Goal: Task Accomplishment & Management: Manage account settings

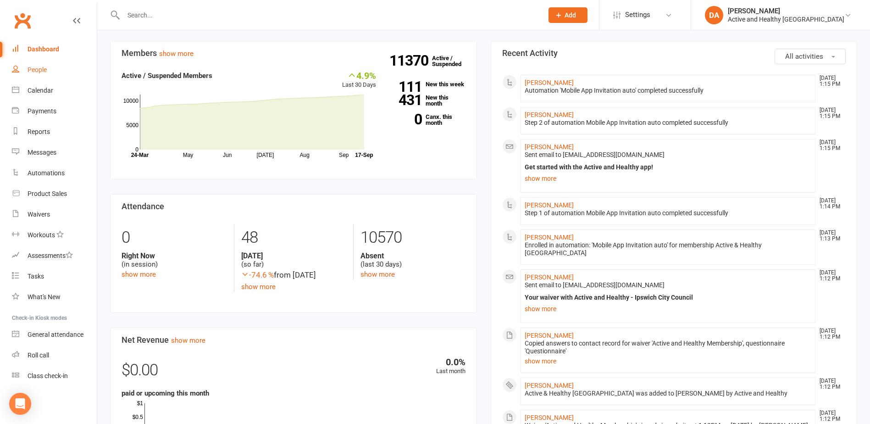
scroll to position [229, 0]
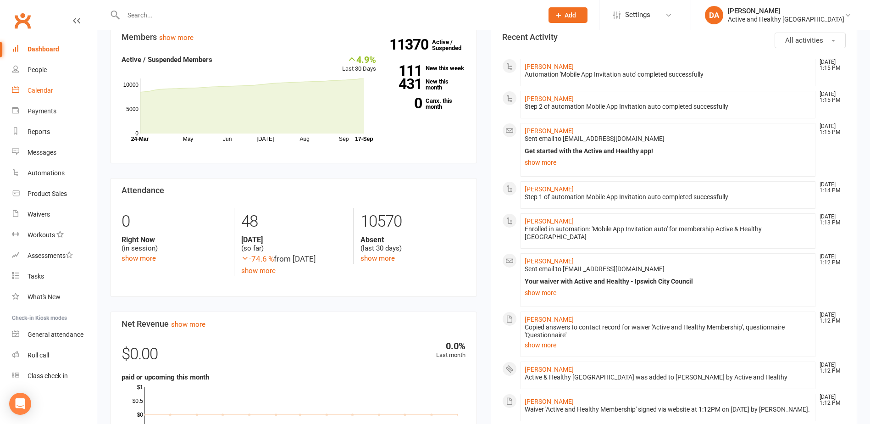
click at [32, 90] on div "Calendar" at bounding box center [41, 90] width 26 height 7
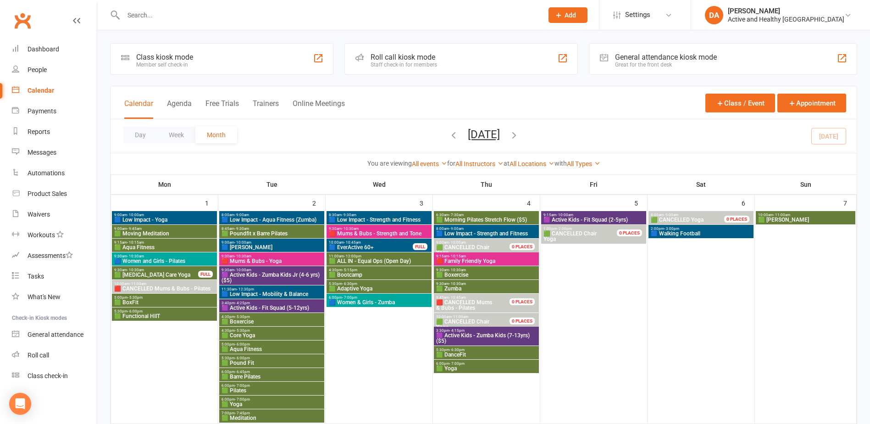
click at [162, 16] on input "text" at bounding box center [329, 15] width 416 height 13
paste input "Christine Southam"
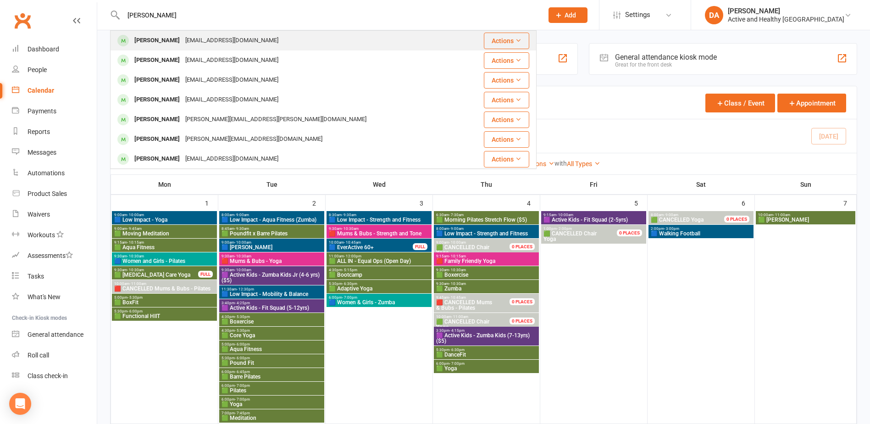
type input "Christine Southam"
click at [218, 36] on div "Southam4@gmail.com" at bounding box center [232, 40] width 99 height 13
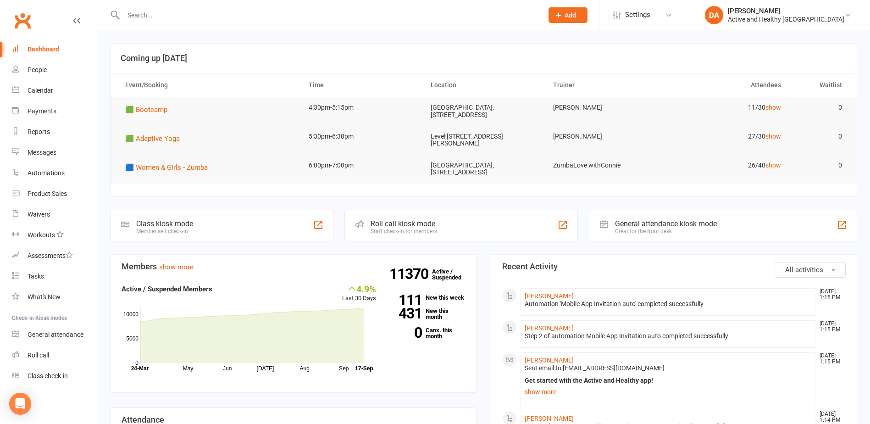
paste input "Christine Southam"
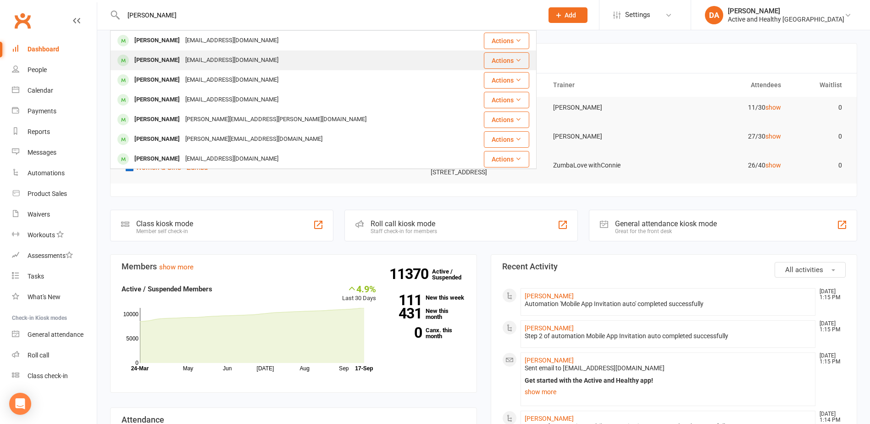
type input "Christine Southam"
click at [183, 61] on div "Christine Southam" at bounding box center [157, 60] width 51 height 13
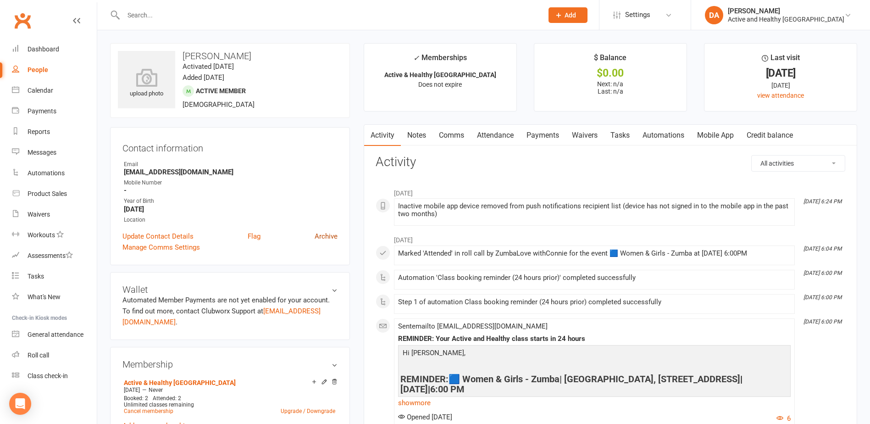
click at [329, 234] on link "Archive" at bounding box center [326, 236] width 23 height 11
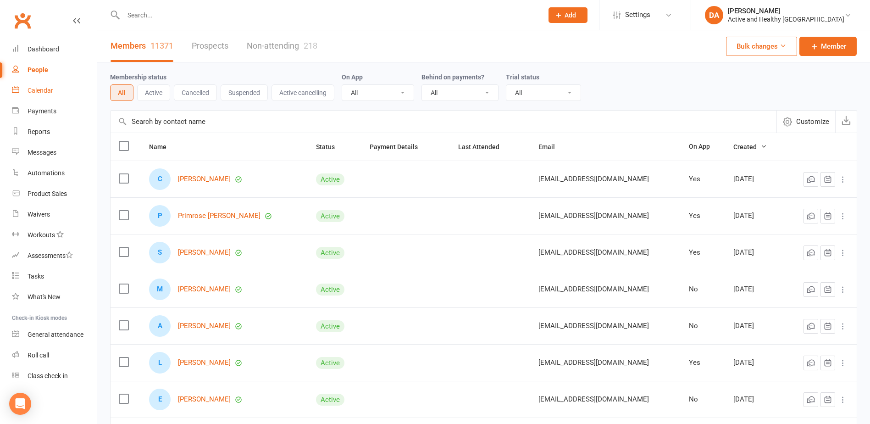
click at [40, 90] on div "Calendar" at bounding box center [41, 90] width 26 height 7
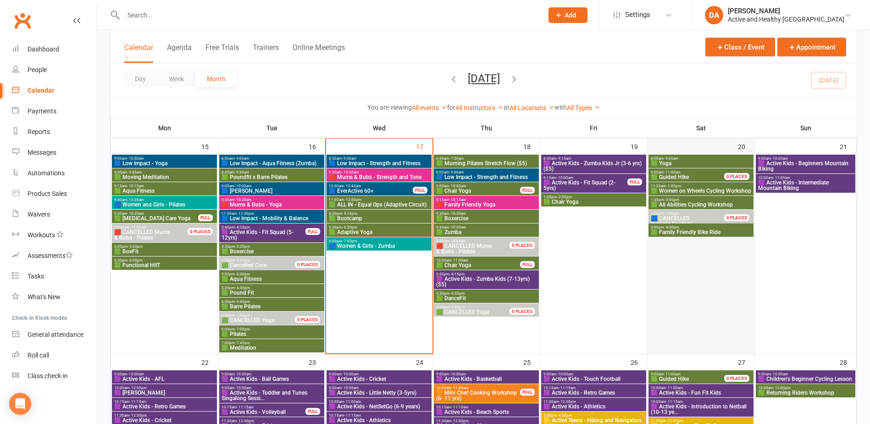
scroll to position [550, 0]
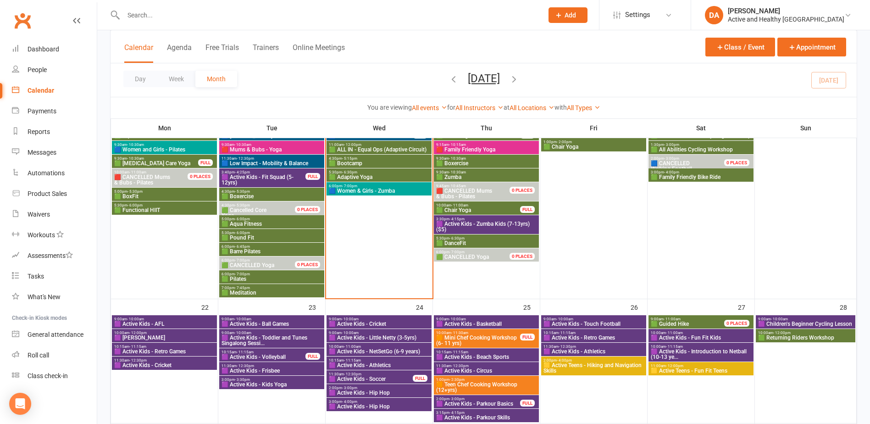
click at [365, 161] on span "🟩 Bootcamp" at bounding box center [378, 164] width 101 height 6
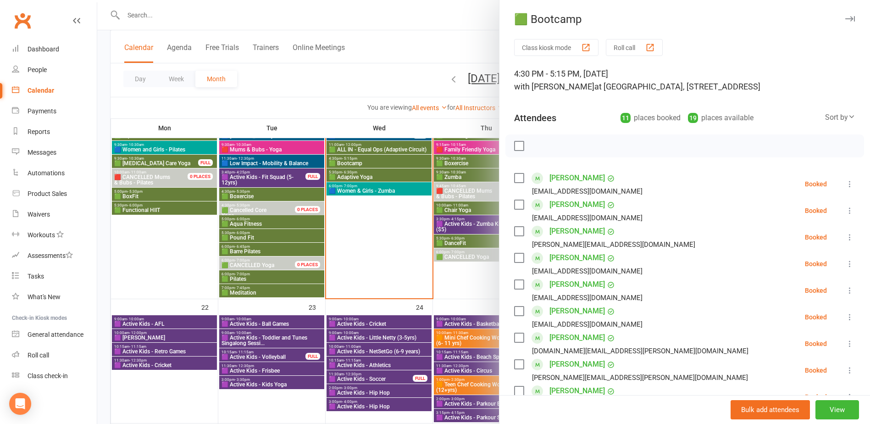
drag, startPoint x: 397, startPoint y: 271, endPoint x: 466, endPoint y: 280, distance: 69.9
click at [398, 271] on div at bounding box center [483, 212] width 773 height 424
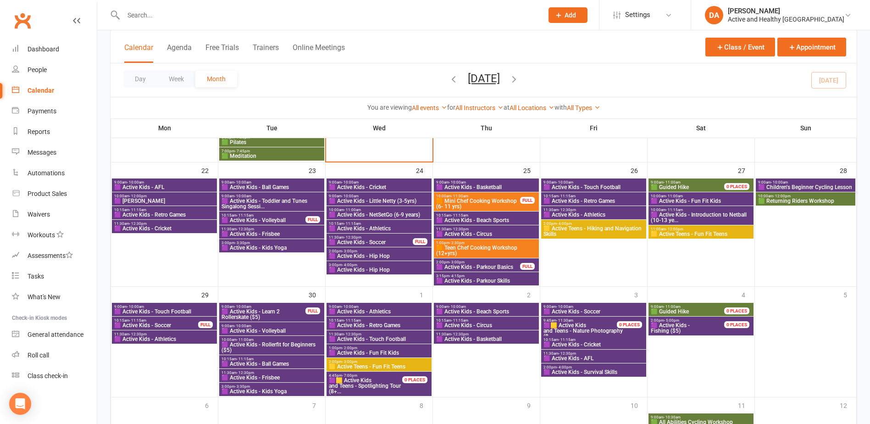
scroll to position [688, 0]
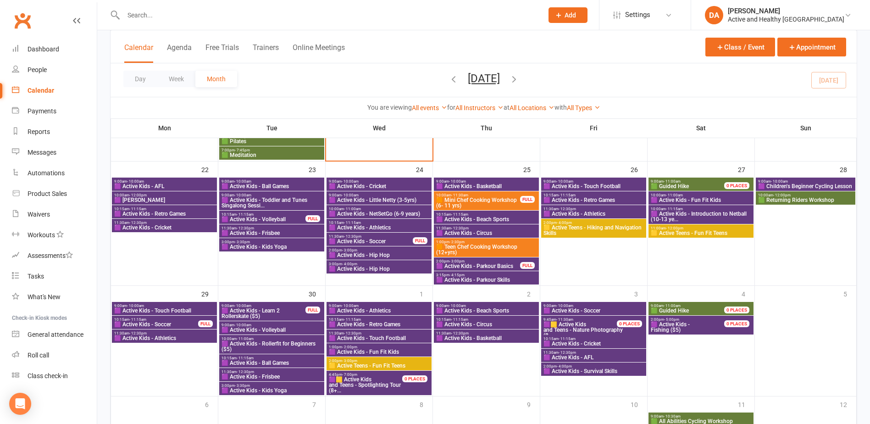
click at [701, 328] on span "🟪 Active Kids - Fishing ($5)" at bounding box center [692, 327] width 85 height 11
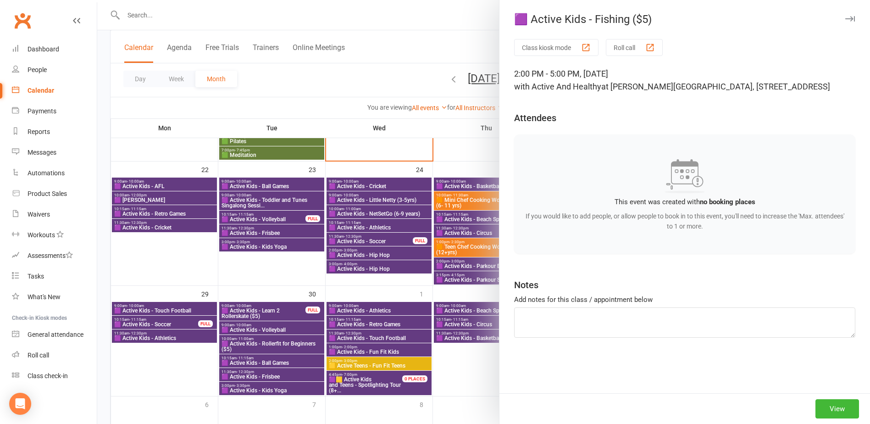
click at [354, 32] on div at bounding box center [483, 212] width 773 height 424
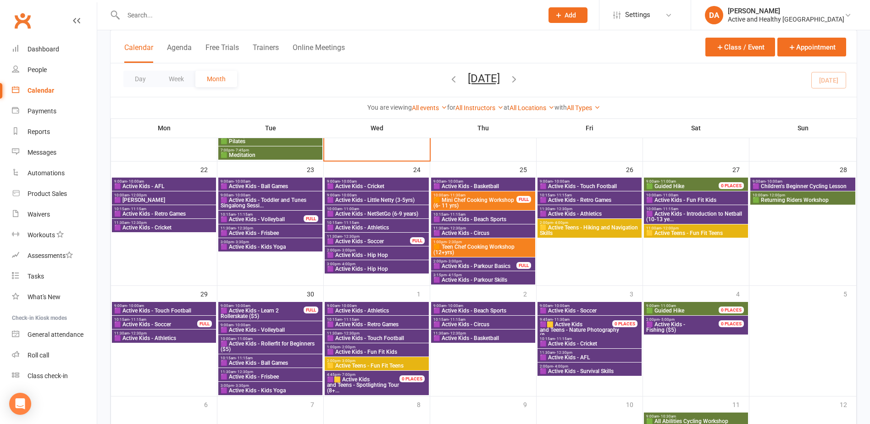
click at [372, 255] on span "🟪 Active Kids - Hip Hop" at bounding box center [377, 255] width 100 height 6
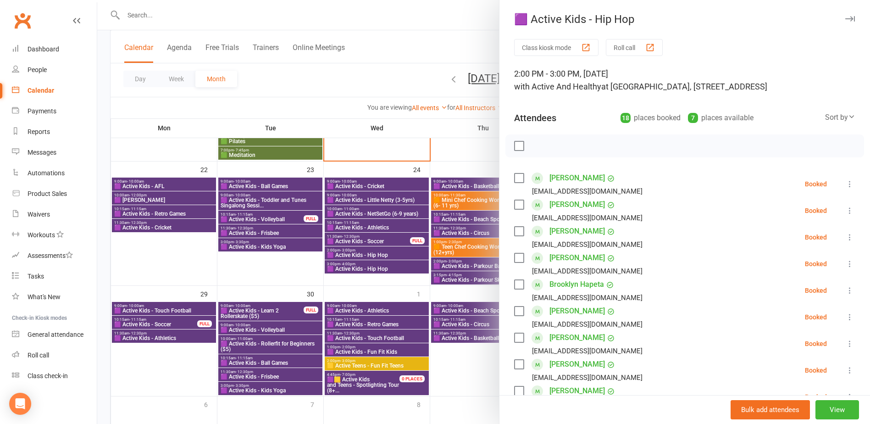
click at [372, 264] on div at bounding box center [483, 212] width 773 height 424
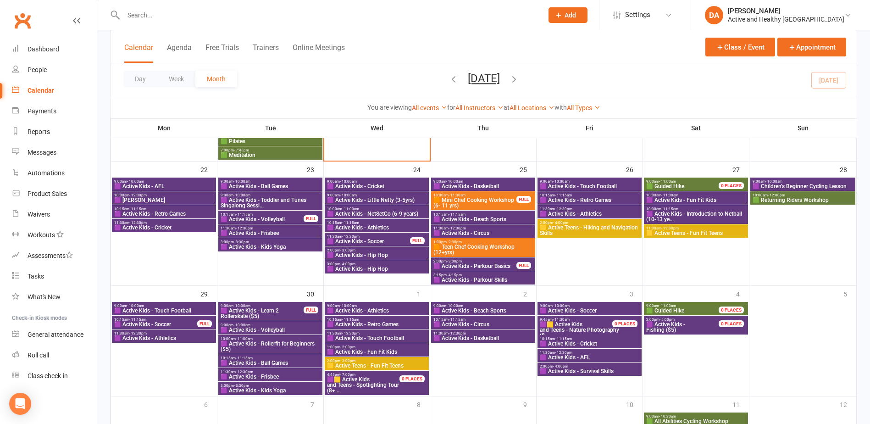
click at [371, 266] on span "🟪 Active Kids - Hip Hop" at bounding box center [377, 269] width 100 height 6
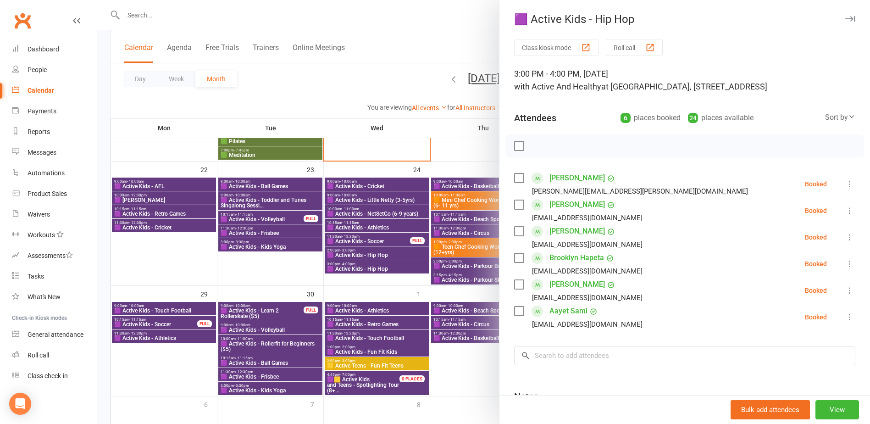
drag, startPoint x: 358, startPoint y: 253, endPoint x: 364, endPoint y: 262, distance: 10.9
click at [358, 253] on div at bounding box center [483, 212] width 773 height 424
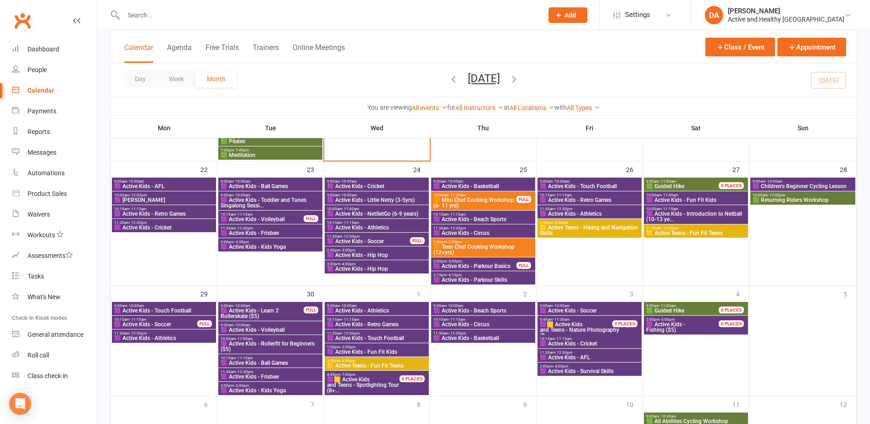
click at [369, 266] on span "🟪 Active Kids - Hip Hop" at bounding box center [377, 269] width 100 height 6
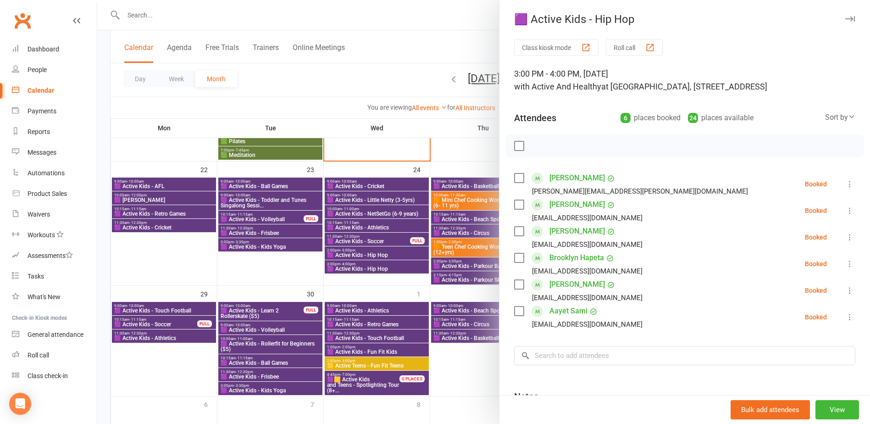
click at [320, 291] on div at bounding box center [483, 212] width 773 height 424
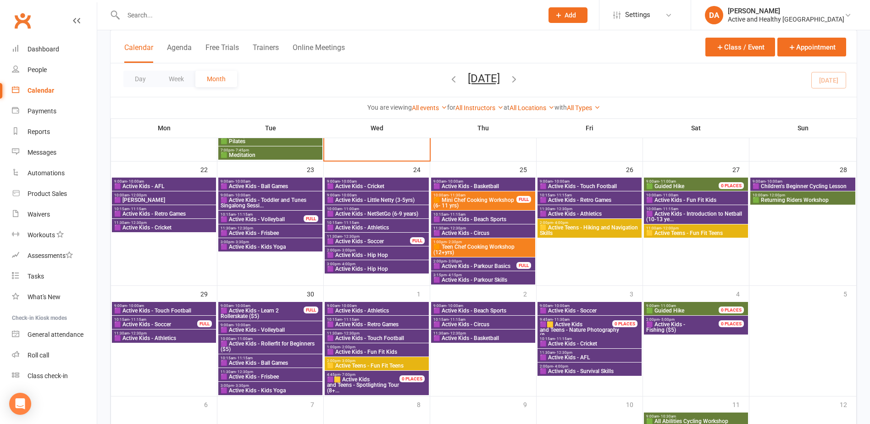
click at [500, 278] on span "🟪 Active Kids - Parkour Skills" at bounding box center [483, 280] width 100 height 6
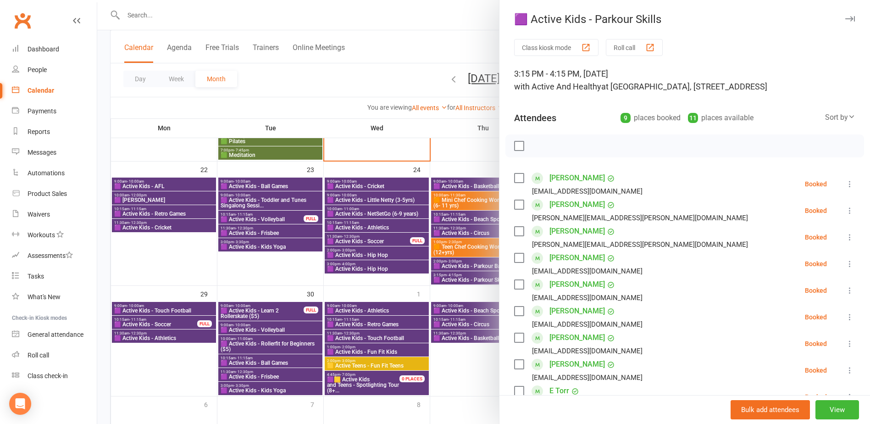
click at [270, 267] on div at bounding box center [483, 212] width 773 height 424
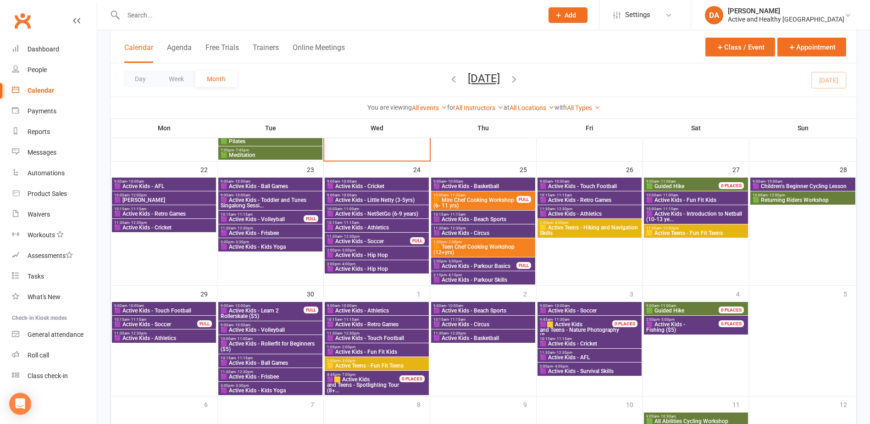
click at [265, 311] on span "🟪 Active Kids - Learn 2 Rollerskate ($5)" at bounding box center [262, 313] width 84 height 11
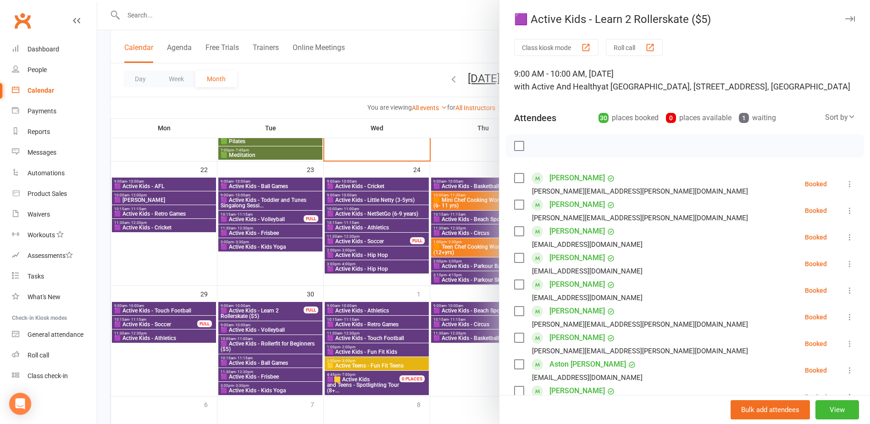
click at [265, 311] on div at bounding box center [483, 212] width 773 height 424
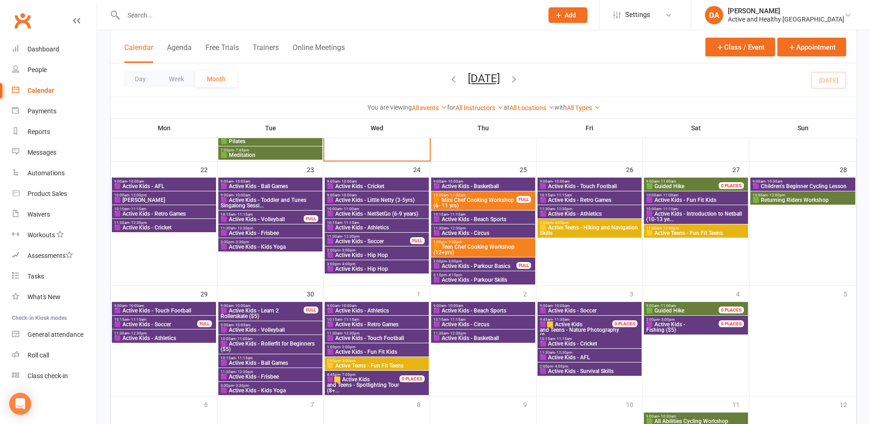
click at [262, 343] on span "🟪 Active Kids - Rollerfit for Beginners ($5)" at bounding box center [270, 346] width 100 height 11
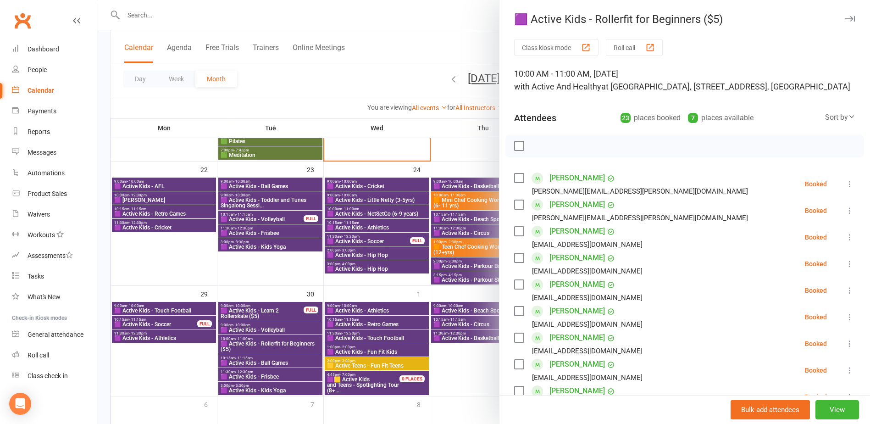
drag, startPoint x: 395, startPoint y: 211, endPoint x: 420, endPoint y: 200, distance: 26.9
click at [395, 211] on div at bounding box center [483, 212] width 773 height 424
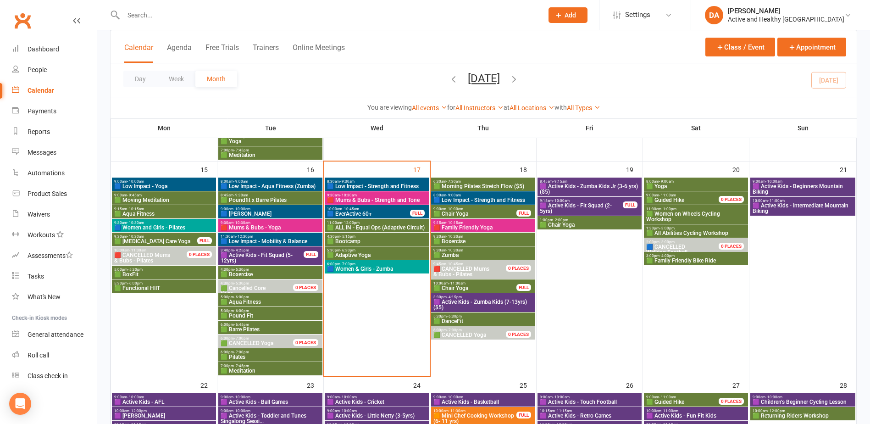
scroll to position [459, 0]
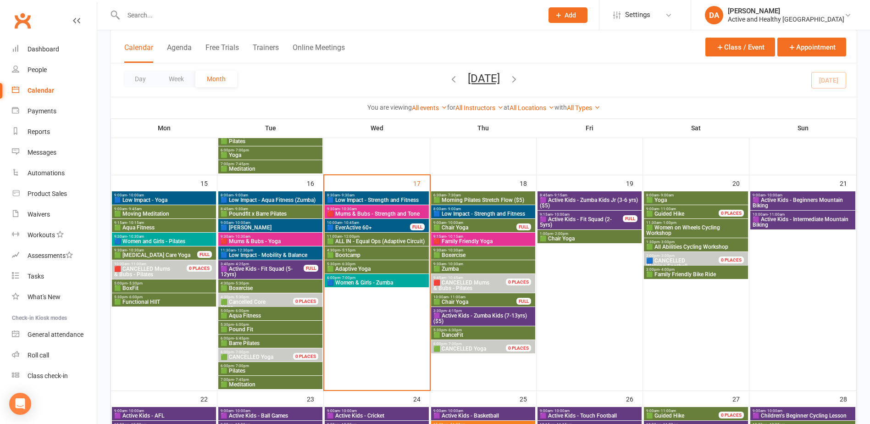
click at [682, 226] on span "🟩 Women on Wheels Cycling Workshop" at bounding box center [696, 230] width 100 height 11
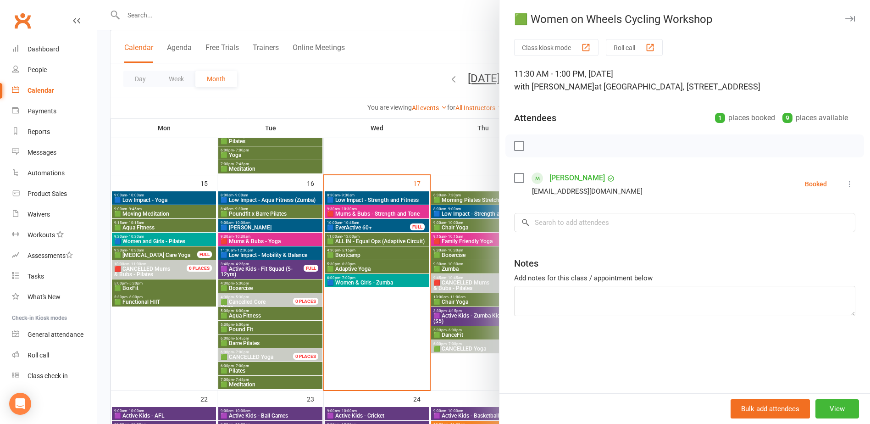
click at [416, 240] on div at bounding box center [483, 212] width 773 height 424
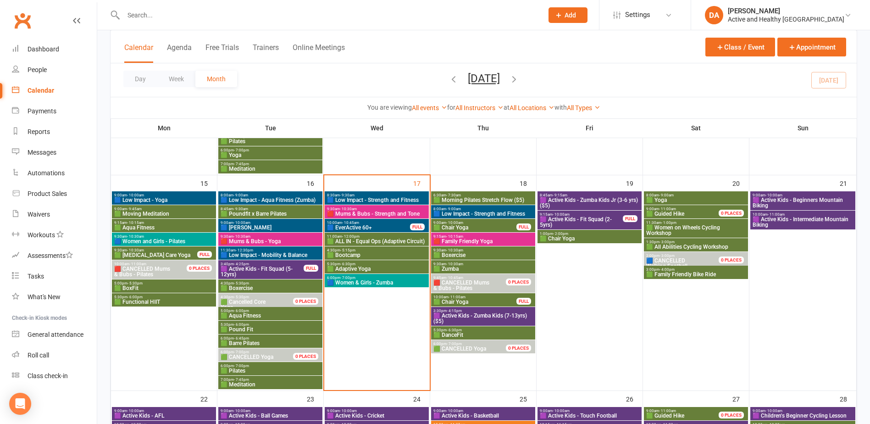
click at [687, 245] on span "🟩 All Abilities Cycling Workshop" at bounding box center [696, 247] width 100 height 6
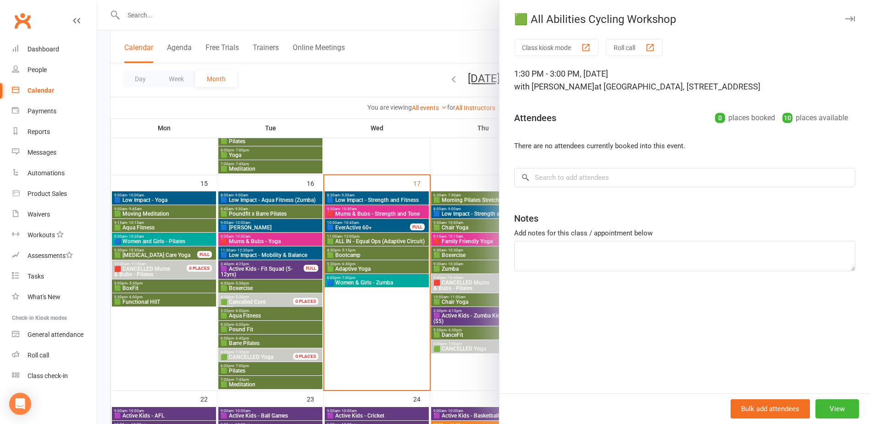
click at [388, 261] on div at bounding box center [483, 212] width 773 height 424
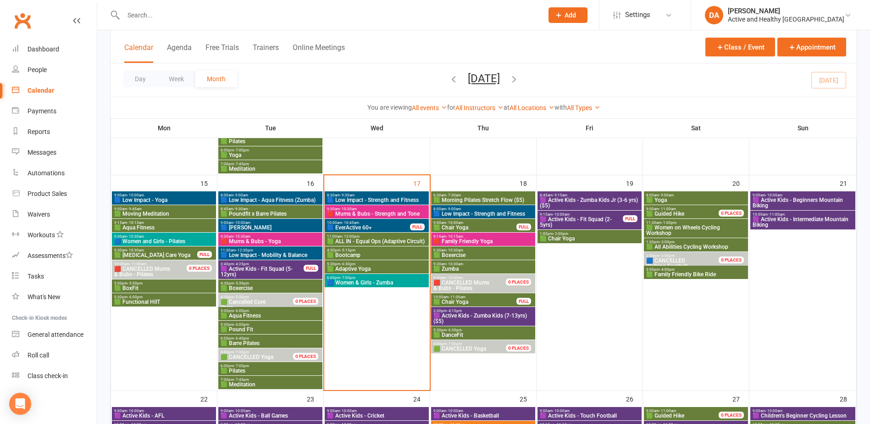
click at [681, 274] on span "🟩 Family Friendly Bike Ride" at bounding box center [696, 275] width 100 height 6
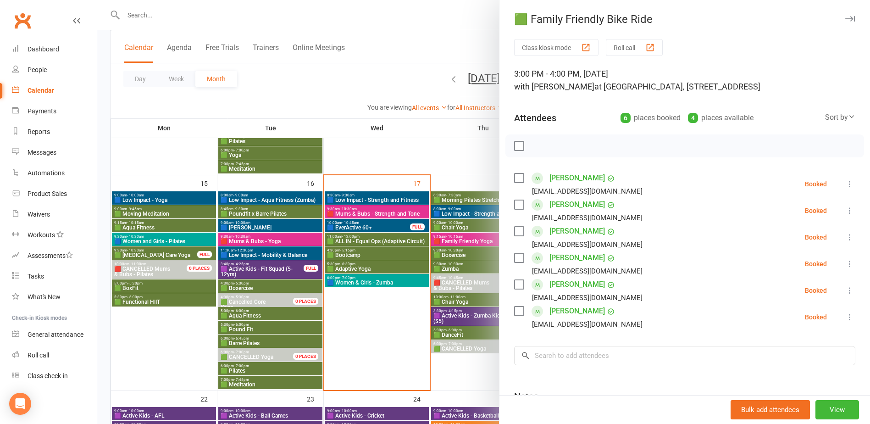
click at [390, 282] on div at bounding box center [483, 212] width 773 height 424
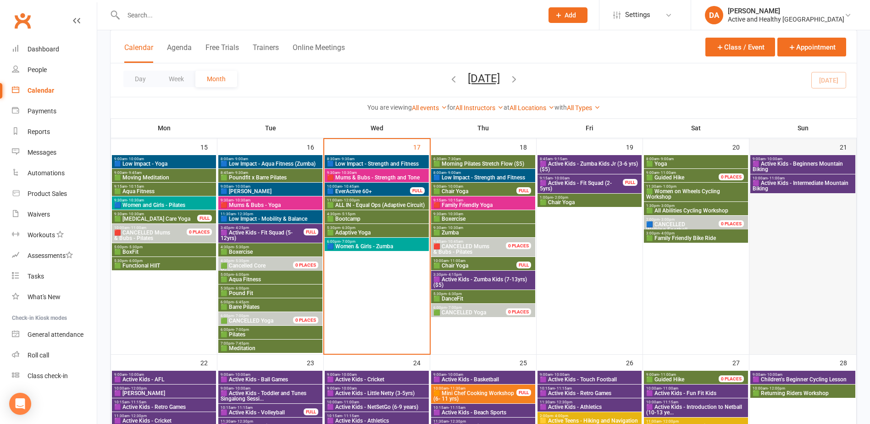
scroll to position [550, 0]
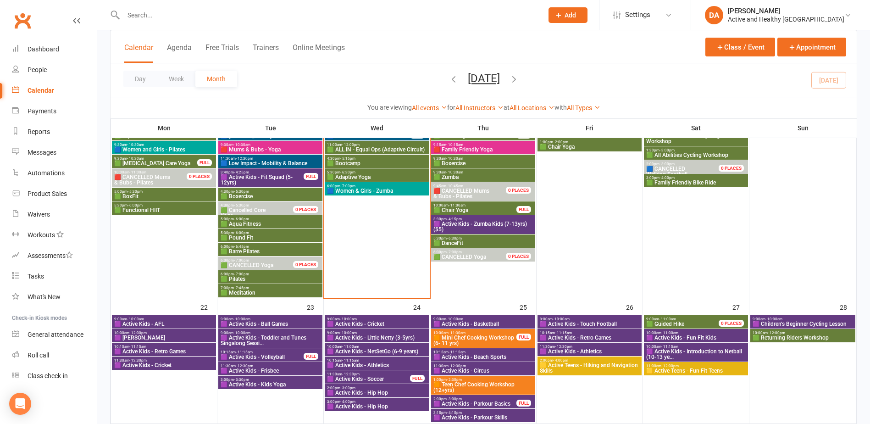
click at [793, 322] on span "🟪 Children's Beginner Cycling Lesson" at bounding box center [802, 324] width 101 height 6
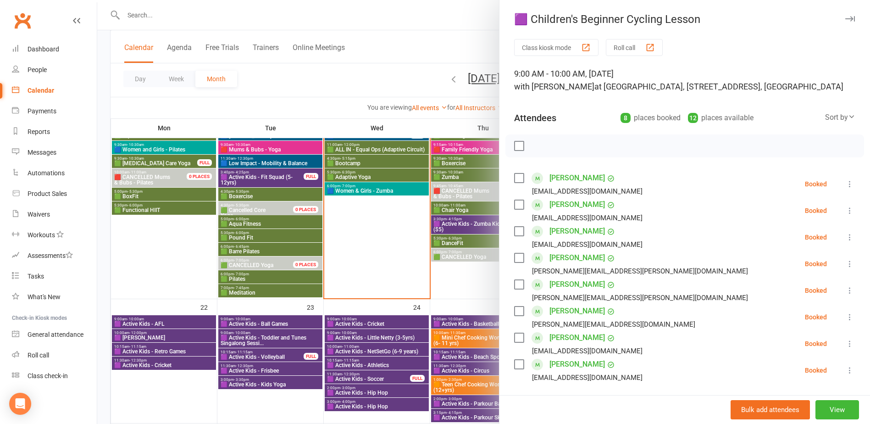
click at [240, 233] on div at bounding box center [483, 212] width 773 height 424
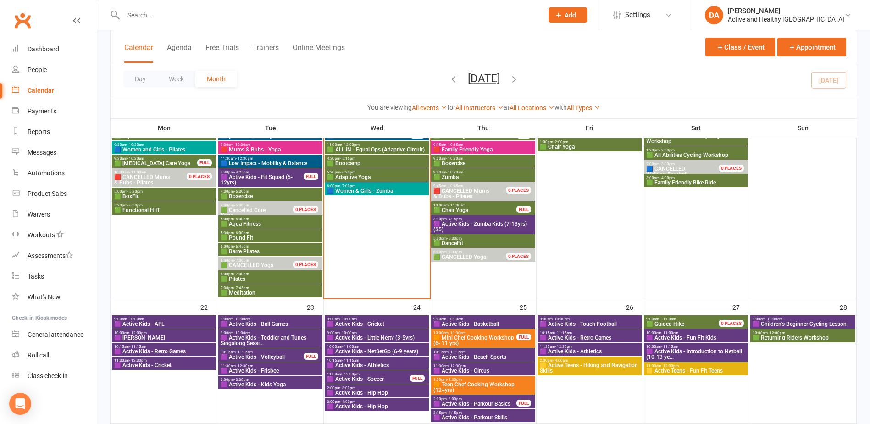
click at [806, 335] on span "🟩 Returning Riders Workshop" at bounding box center [802, 338] width 101 height 6
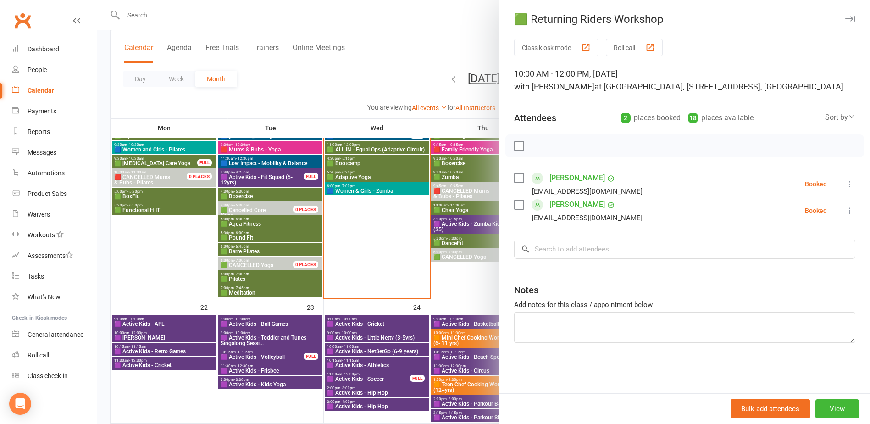
click at [413, 293] on div at bounding box center [483, 212] width 773 height 424
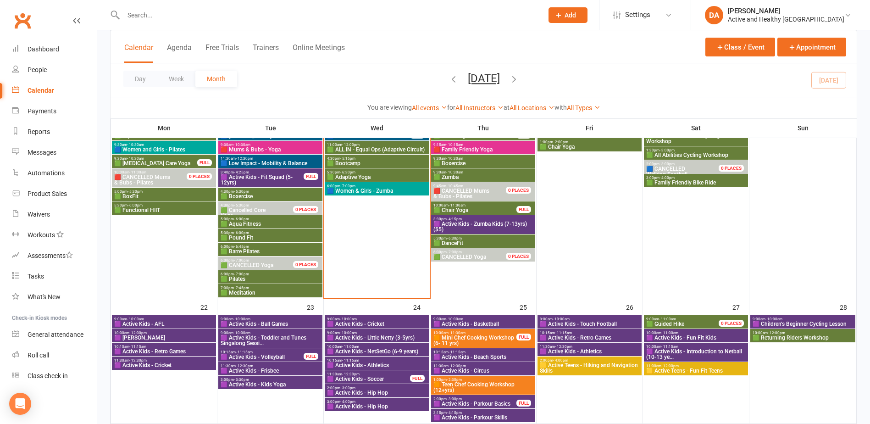
click at [779, 321] on span "🟪 Children's Beginner Cycling Lesson" at bounding box center [802, 324] width 101 height 6
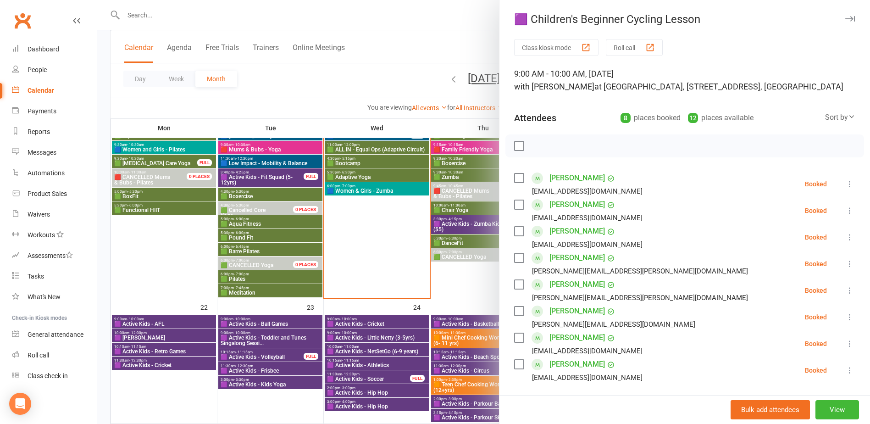
drag, startPoint x: 398, startPoint y: 233, endPoint x: 403, endPoint y: 235, distance: 5.1
click at [398, 233] on div at bounding box center [483, 212] width 773 height 424
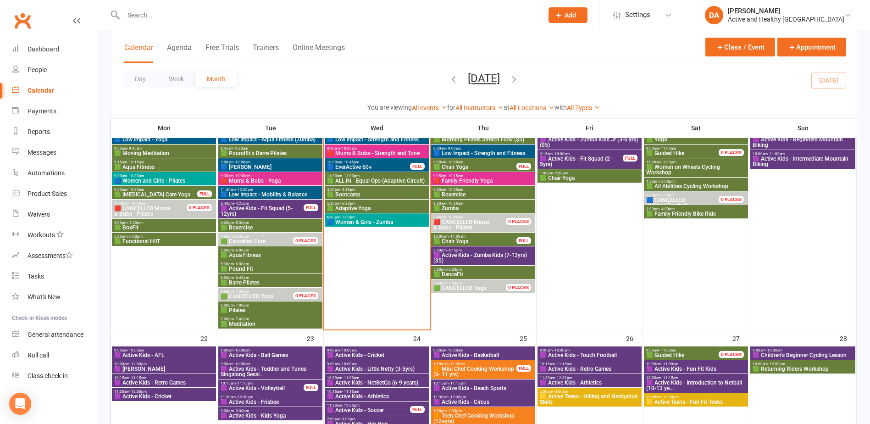
scroll to position [505, 0]
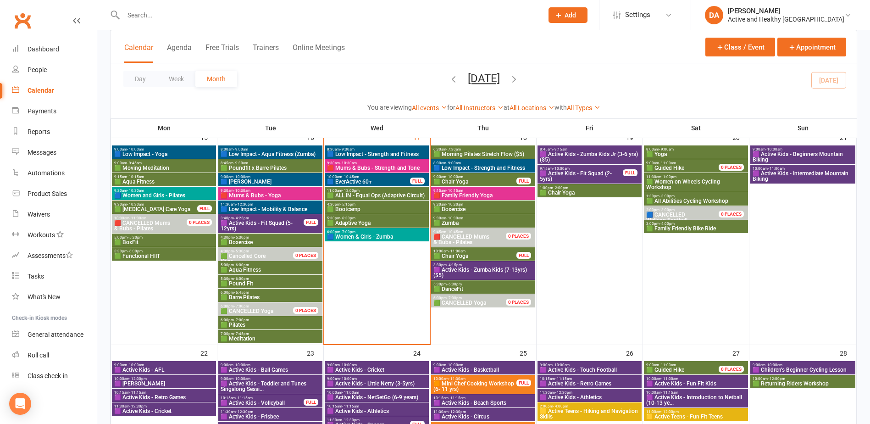
click at [810, 382] on span "🟩 Returning Riders Workshop" at bounding box center [802, 384] width 101 height 6
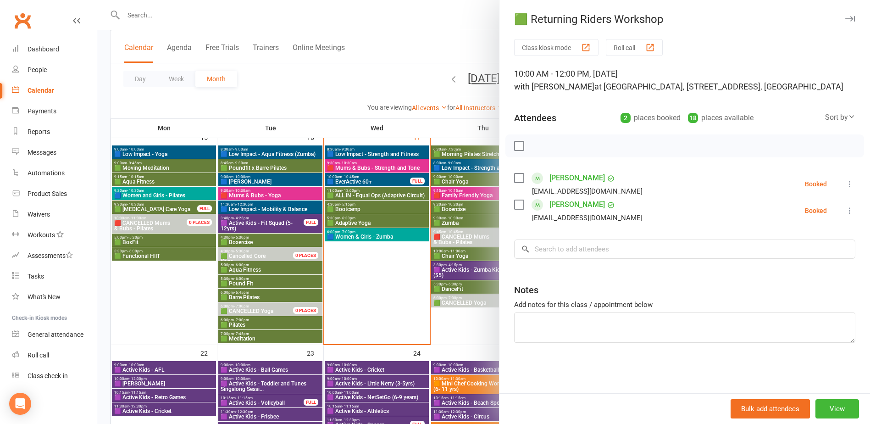
drag, startPoint x: 390, startPoint y: 290, endPoint x: 399, endPoint y: 288, distance: 10.0
click at [390, 290] on div at bounding box center [483, 212] width 773 height 424
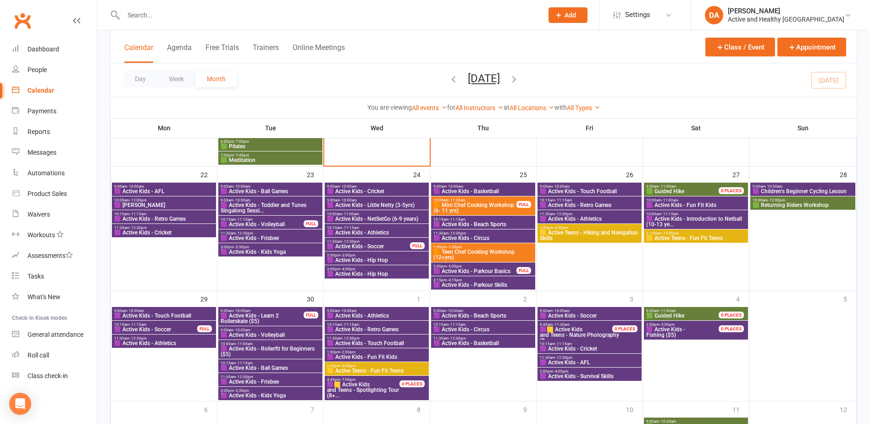
scroll to position [688, 0]
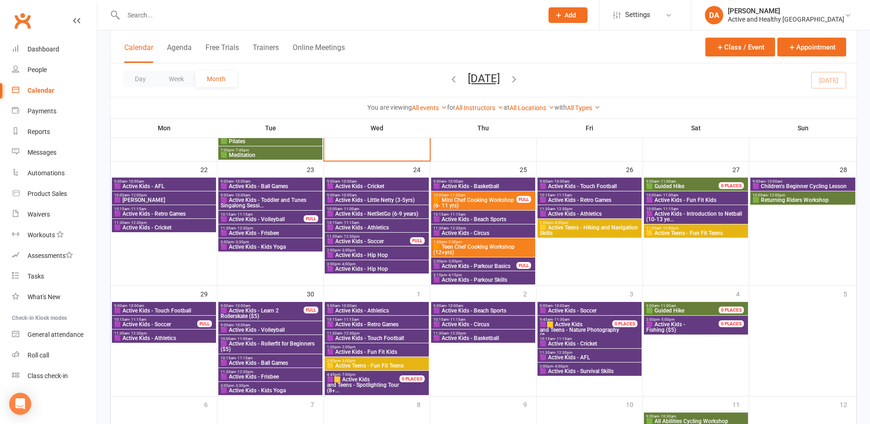
click at [669, 307] on span "- 11:00am" at bounding box center [667, 306] width 17 height 4
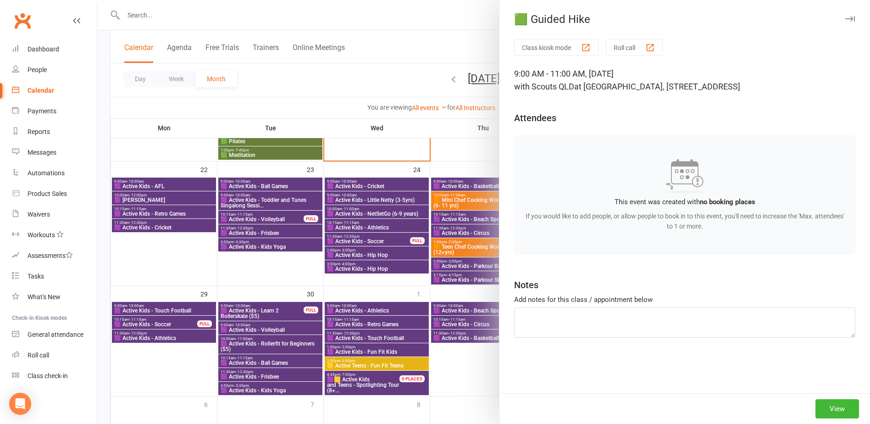
click at [402, 307] on div at bounding box center [483, 212] width 773 height 424
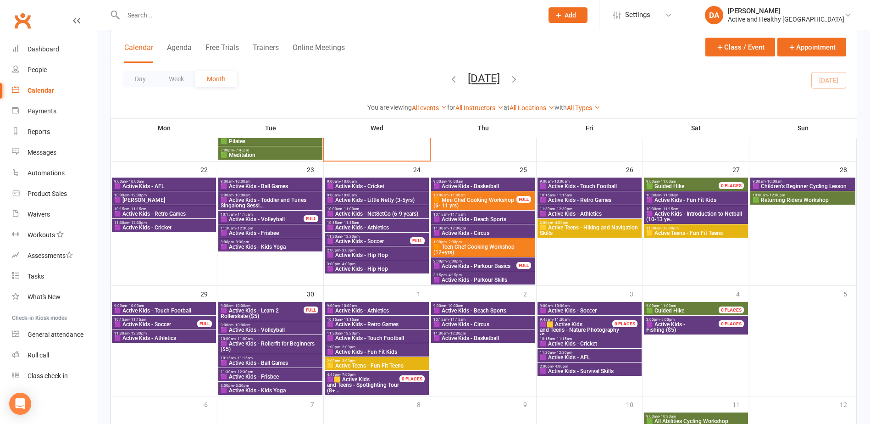
click at [700, 327] on span "🟪 Active Kids - Fishing ($5)" at bounding box center [688, 327] width 84 height 11
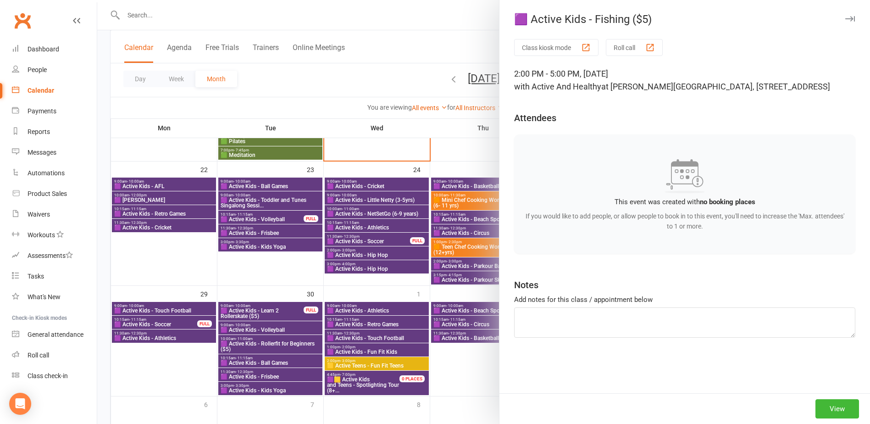
click at [352, 291] on div at bounding box center [483, 212] width 773 height 424
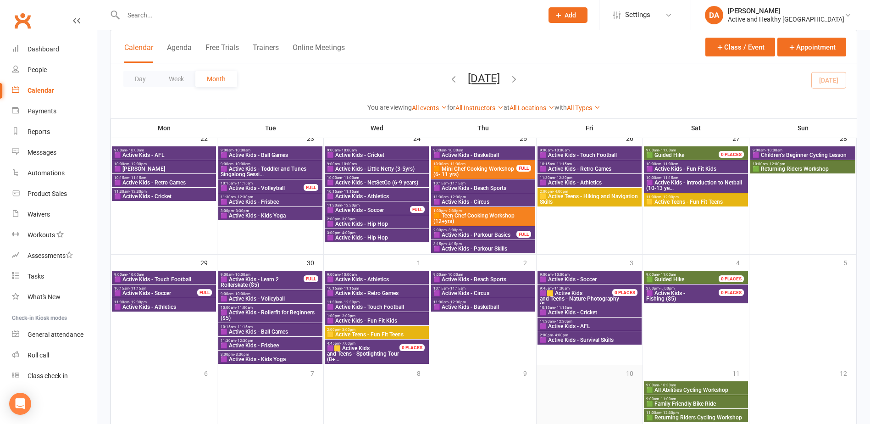
scroll to position [777, 0]
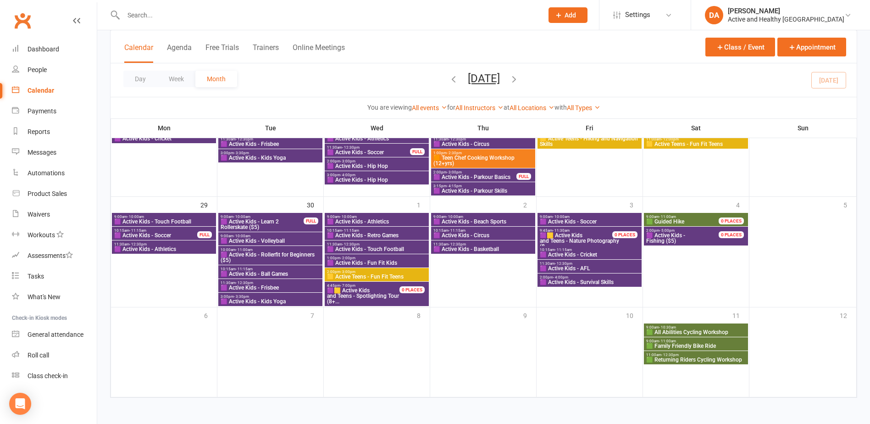
click at [696, 329] on span "🟩 All Abilities Cycling Workshop" at bounding box center [696, 332] width 100 height 6
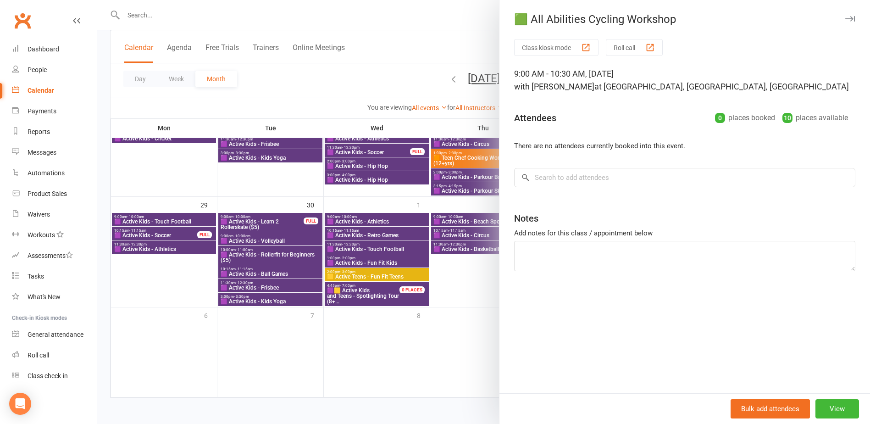
click at [436, 311] on div at bounding box center [483, 212] width 773 height 424
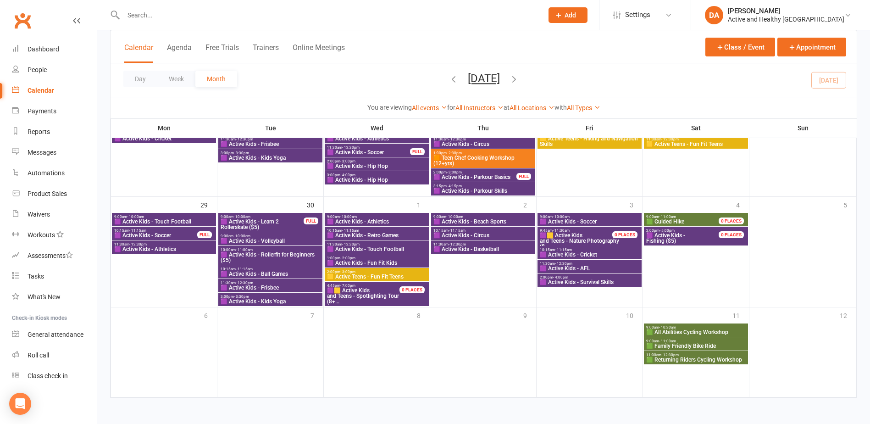
click at [711, 343] on span "🟩 Family Friendly Bike Ride" at bounding box center [696, 346] width 100 height 6
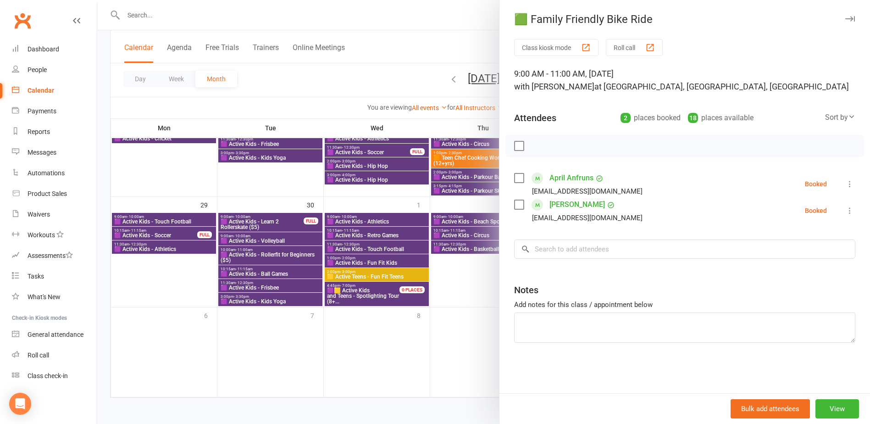
click at [474, 270] on div at bounding box center [483, 212] width 773 height 424
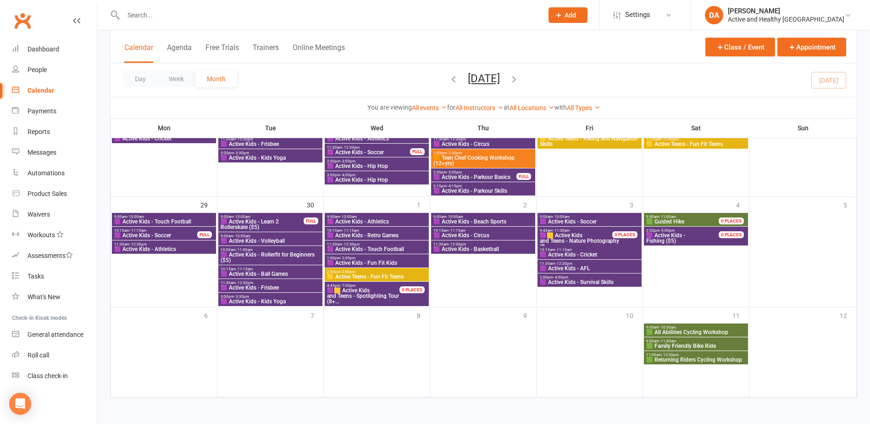
click at [709, 358] on span "🟩 Returning Riders Cycling Workshop" at bounding box center [696, 360] width 100 height 6
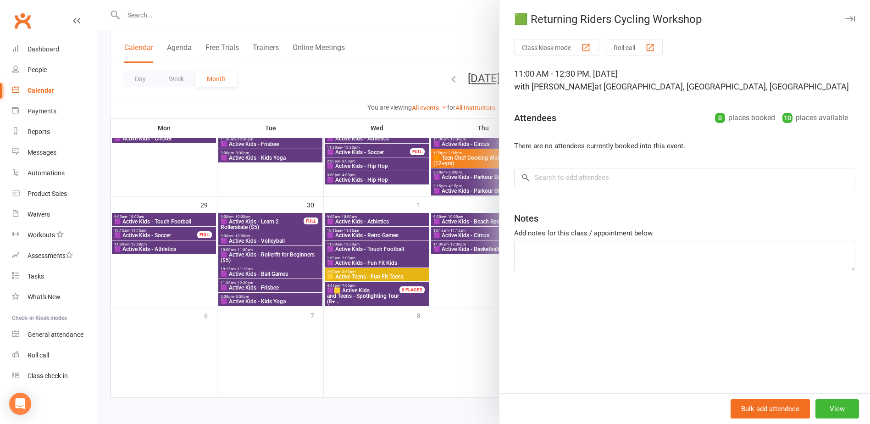
click at [475, 352] on div at bounding box center [483, 212] width 773 height 424
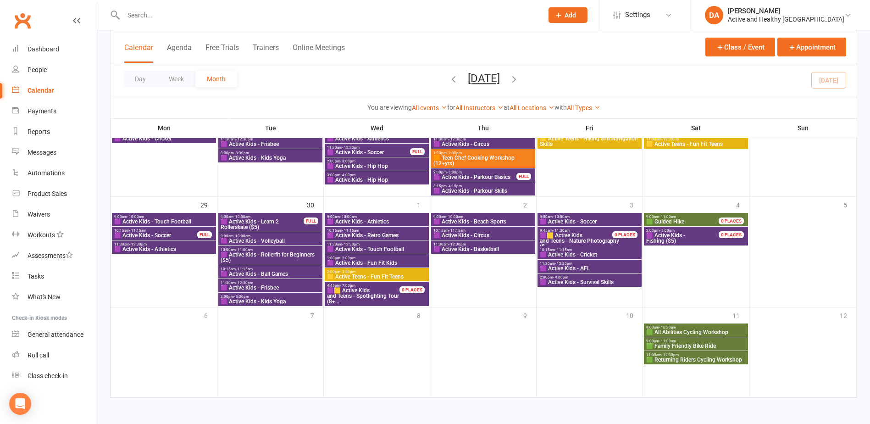
click at [677, 346] on span "🟩 Family Friendly Bike Ride" at bounding box center [696, 346] width 100 height 6
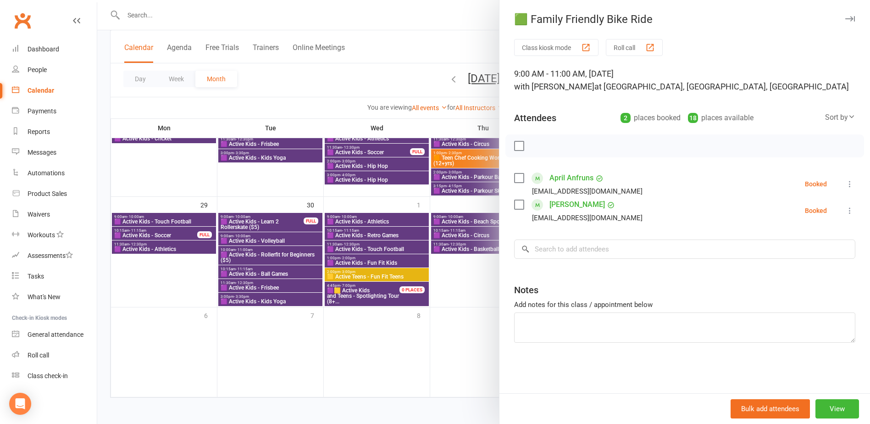
drag, startPoint x: 468, startPoint y: 327, endPoint x: 484, endPoint y: 319, distance: 18.1
click at [474, 323] on div at bounding box center [483, 212] width 773 height 424
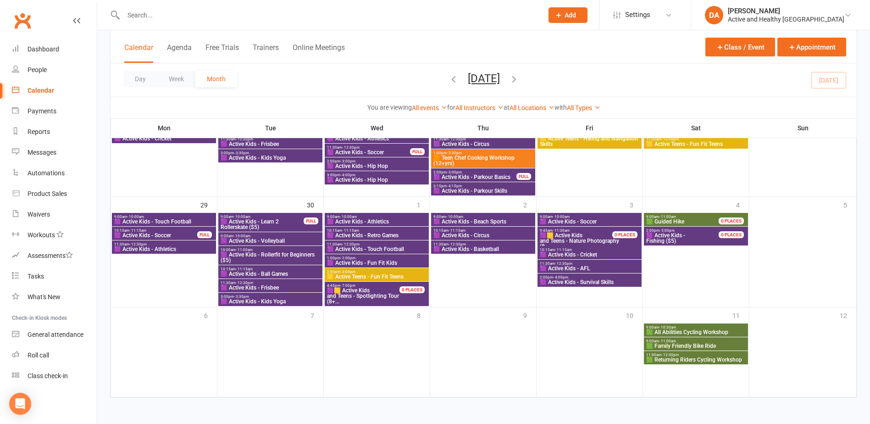
click at [715, 331] on span "🟩 All Abilities Cycling Workshop" at bounding box center [696, 332] width 100 height 6
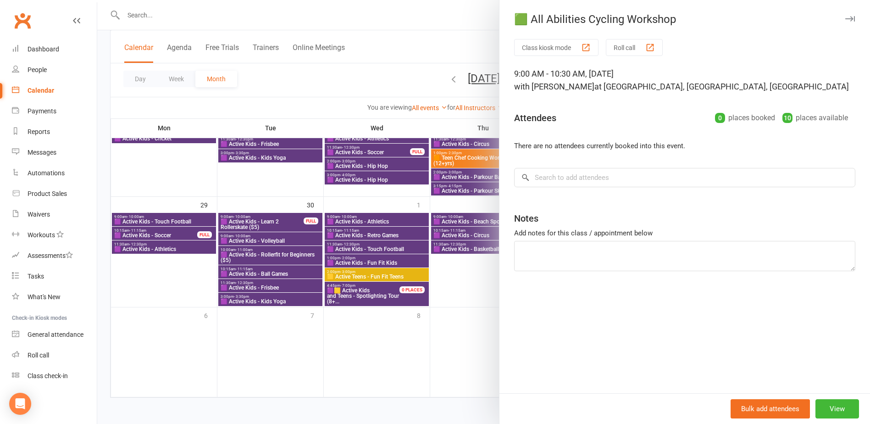
click at [470, 329] on div at bounding box center [483, 212] width 773 height 424
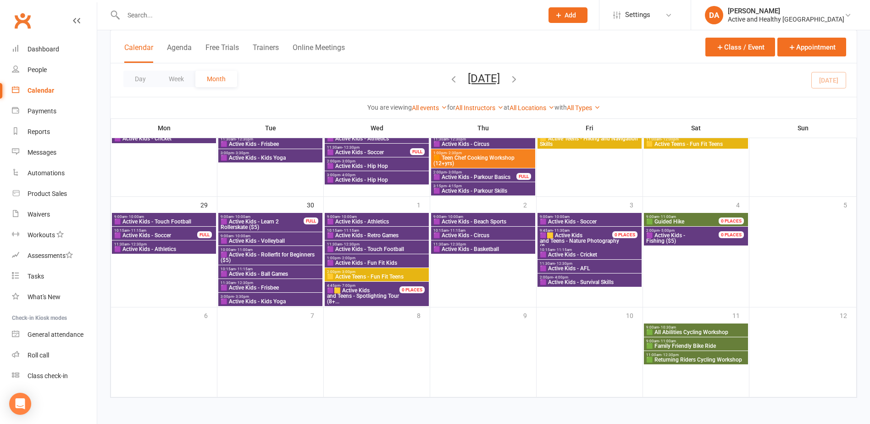
click at [688, 234] on span "🟪 Active Kids - Fishing ($5)" at bounding box center [688, 238] width 84 height 11
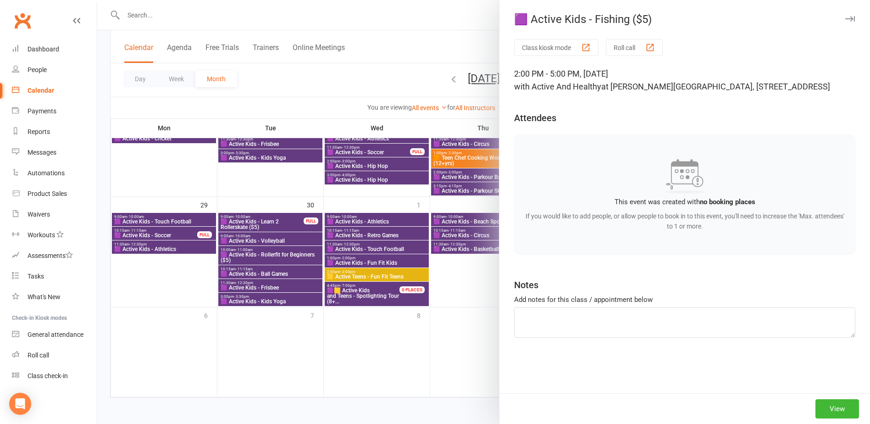
click at [432, 295] on div at bounding box center [483, 212] width 773 height 424
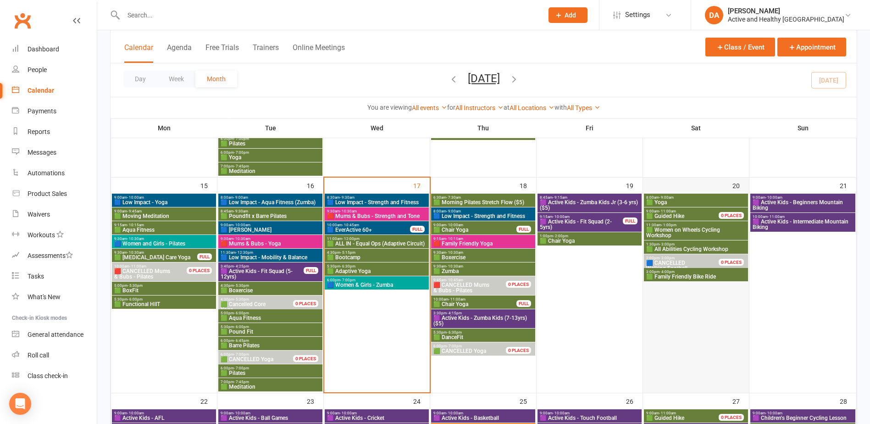
scroll to position [456, 0]
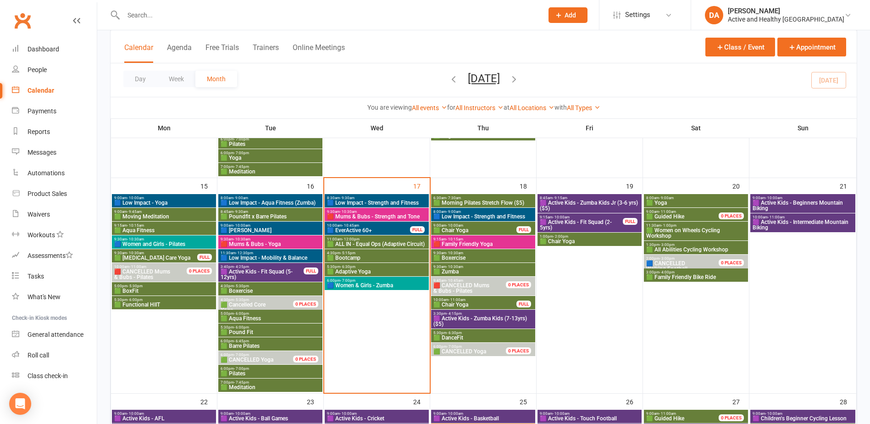
click at [700, 273] on span "3:00pm - 4:00pm" at bounding box center [696, 272] width 100 height 4
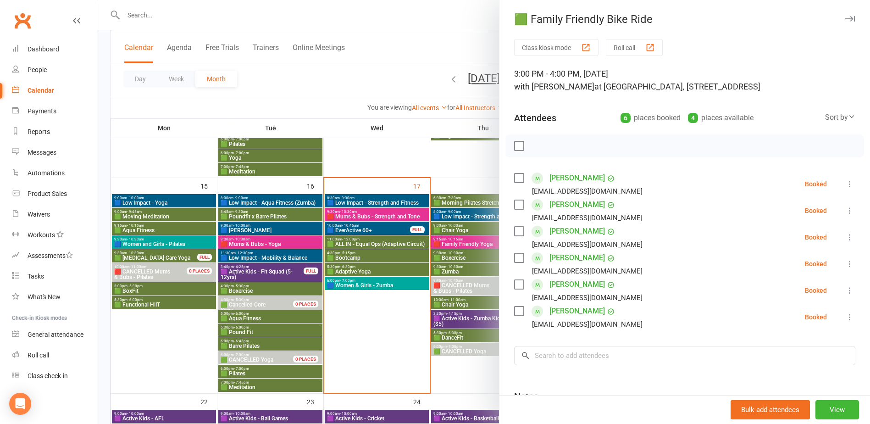
click at [479, 261] on div at bounding box center [483, 212] width 773 height 424
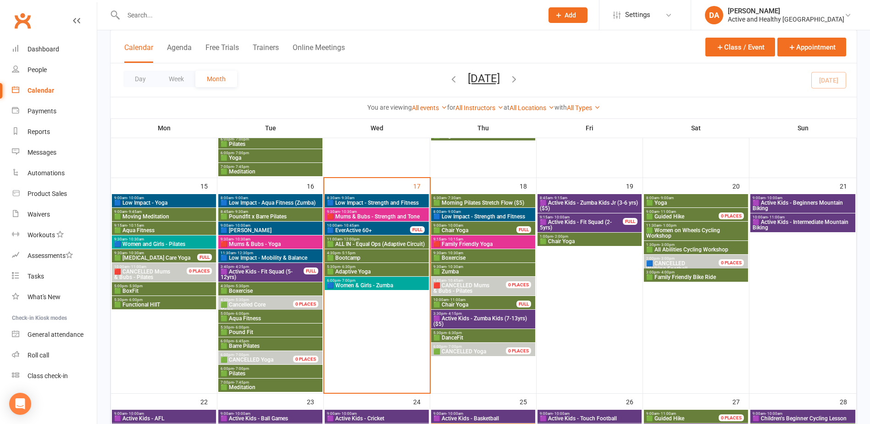
click at [678, 265] on span "🟦 CANCELLED" at bounding box center [665, 263] width 39 height 6
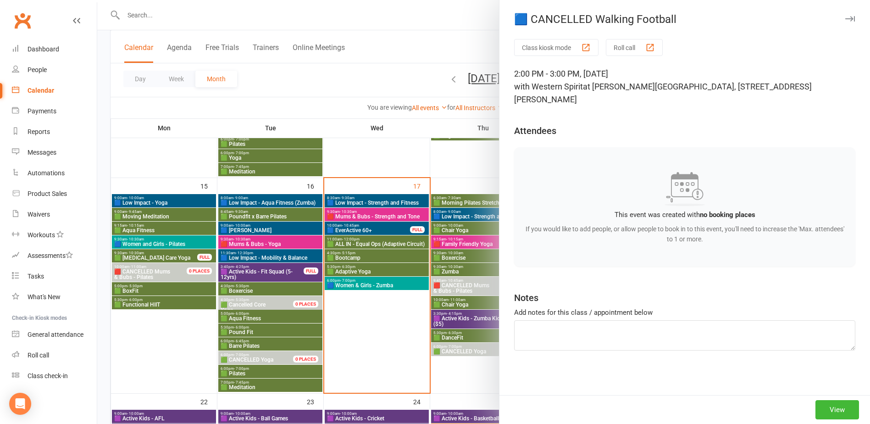
click at [443, 266] on div at bounding box center [483, 212] width 773 height 424
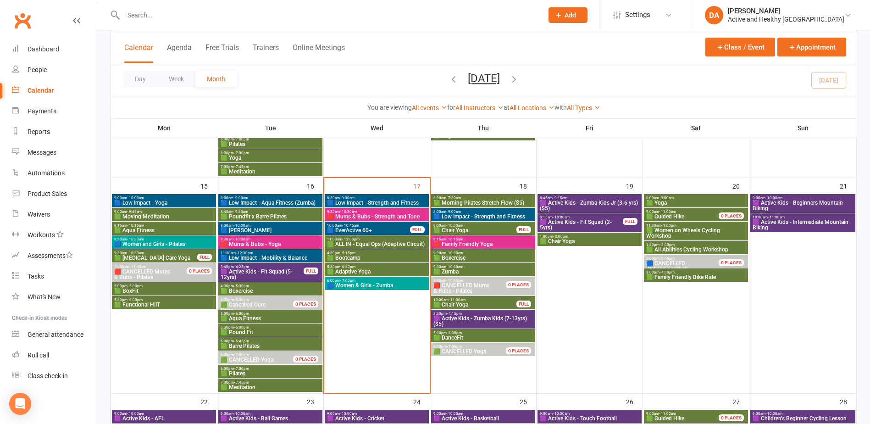
click at [700, 248] on span "🟩 All Abilities Cycling Workshop" at bounding box center [696, 250] width 100 height 6
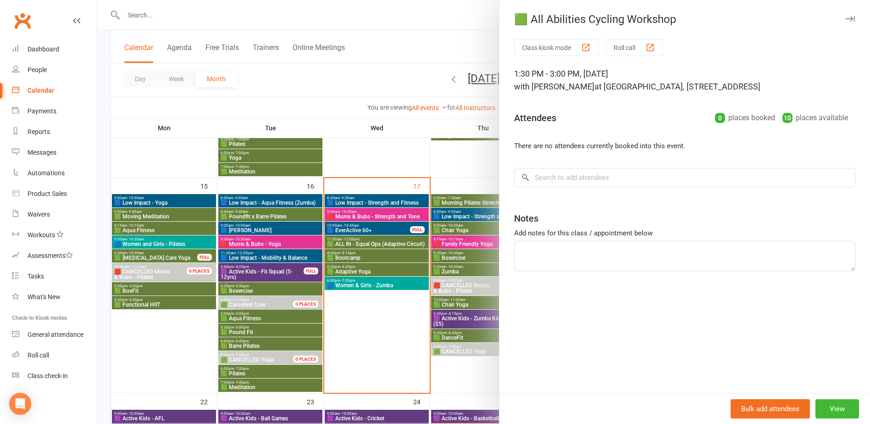
click at [451, 247] on div at bounding box center [483, 212] width 773 height 424
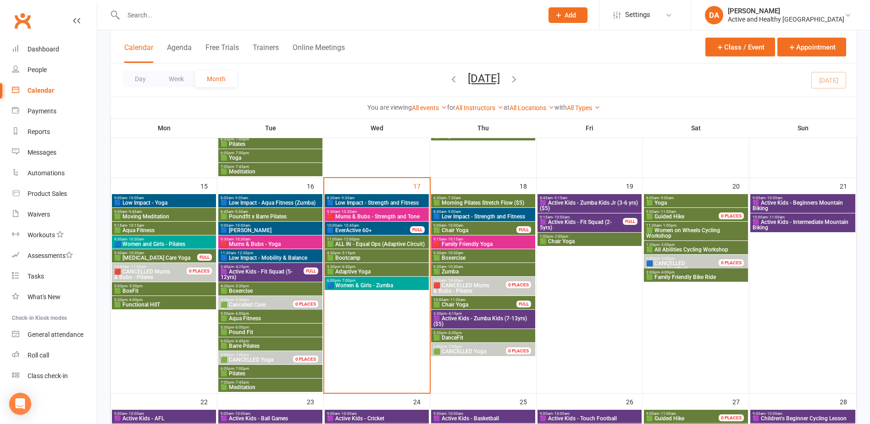
click at [687, 231] on span "🟩 Women on Wheels Cycling Workshop" at bounding box center [696, 232] width 100 height 11
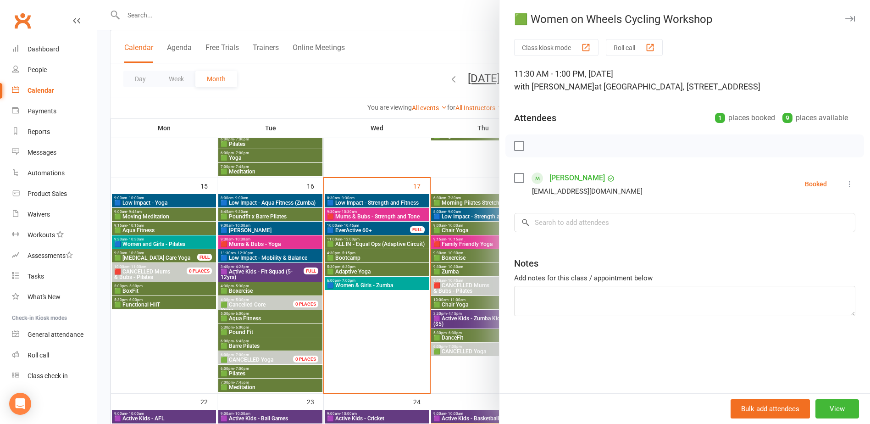
click at [427, 241] on div at bounding box center [483, 212] width 773 height 424
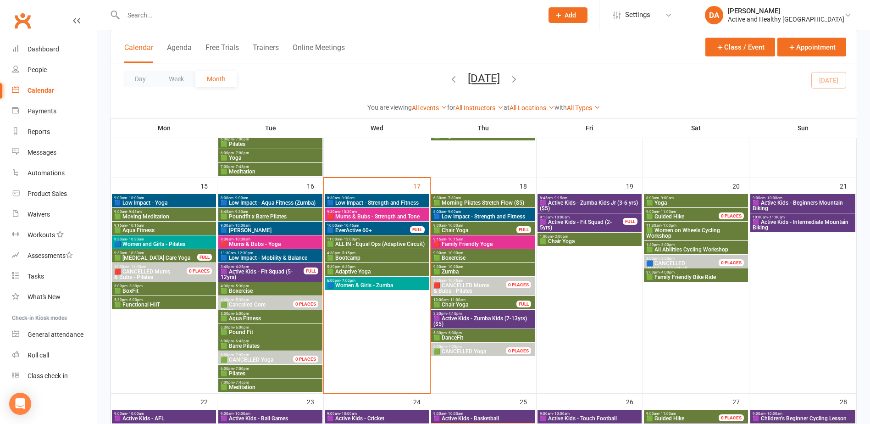
click at [831, 205] on span "🟪 Active Kids - Beginners Mountain Biking" at bounding box center [802, 205] width 101 height 11
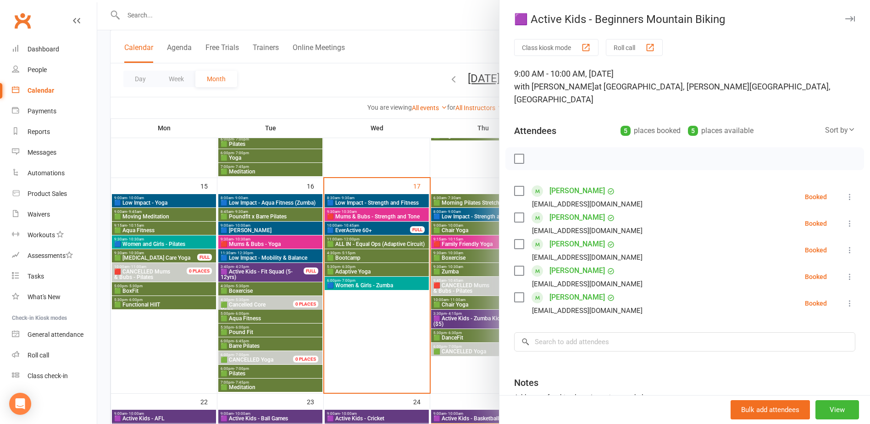
click at [399, 249] on div at bounding box center [483, 212] width 773 height 424
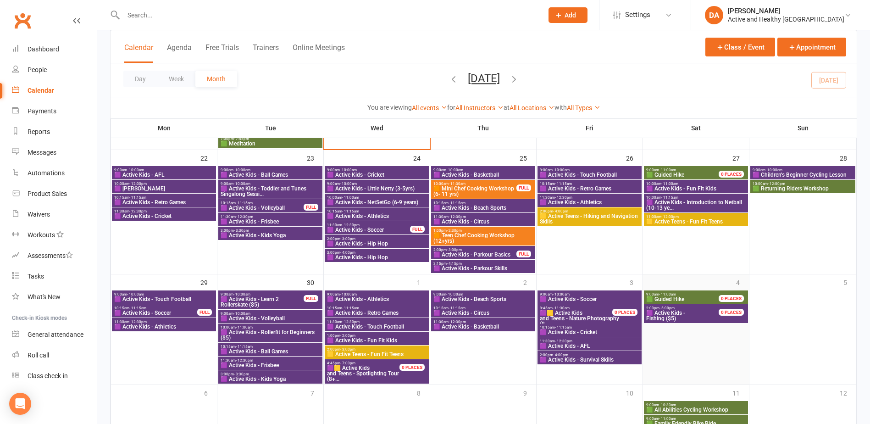
scroll to position [685, 0]
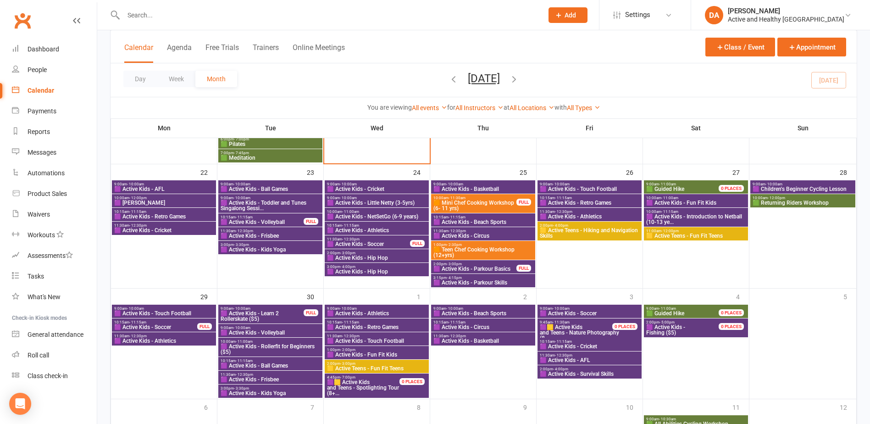
click at [519, 79] on icon "button" at bounding box center [514, 79] width 10 height 10
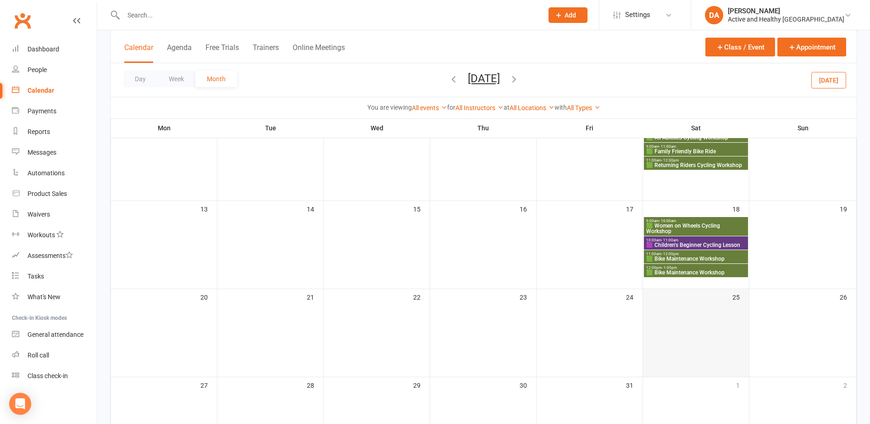
scroll to position [75, 0]
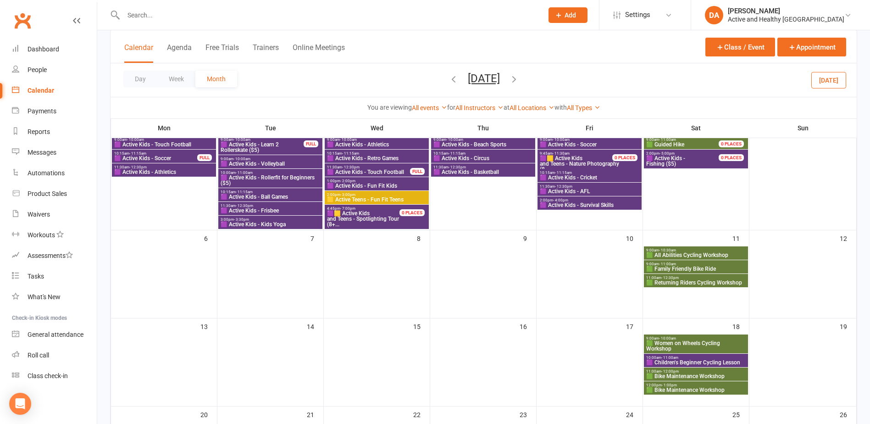
click at [693, 345] on span "🟩 Women on Wheels Cycling Workshop" at bounding box center [696, 345] width 100 height 11
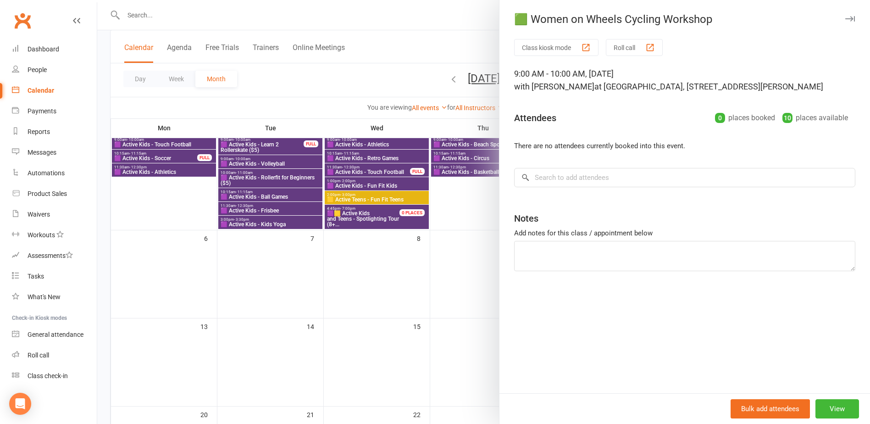
click at [427, 339] on div at bounding box center [483, 212] width 773 height 424
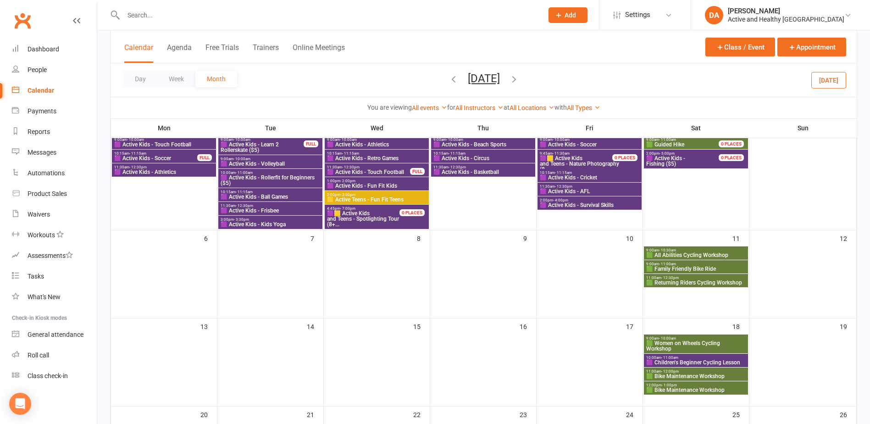
click at [706, 361] on span "🟪 Children's Beginner Cycling Lesson" at bounding box center [696, 363] width 100 height 6
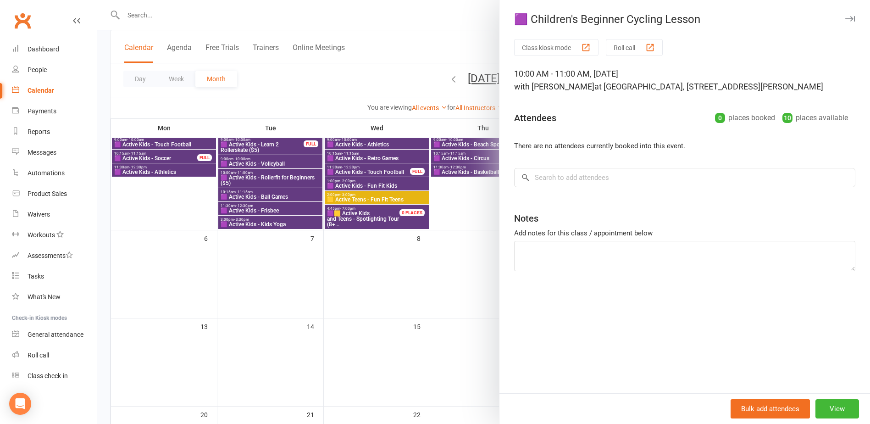
click at [399, 335] on div at bounding box center [483, 212] width 773 height 424
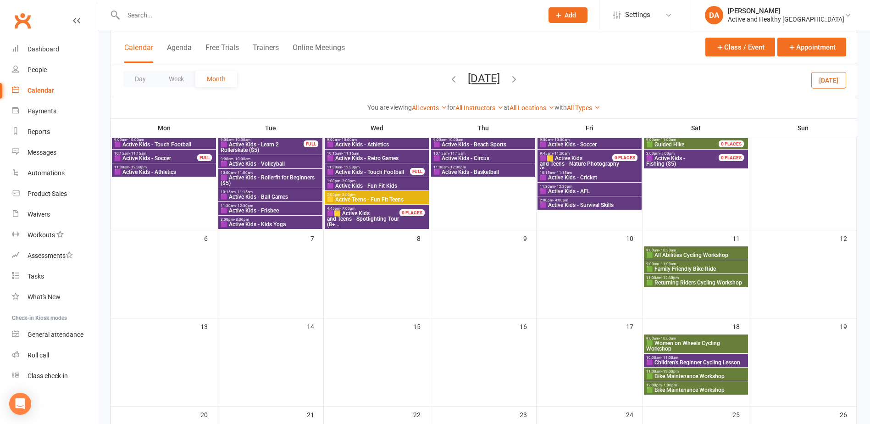
click at [717, 375] on span "🟩 Bike Maintenance Workshop" at bounding box center [696, 376] width 100 height 6
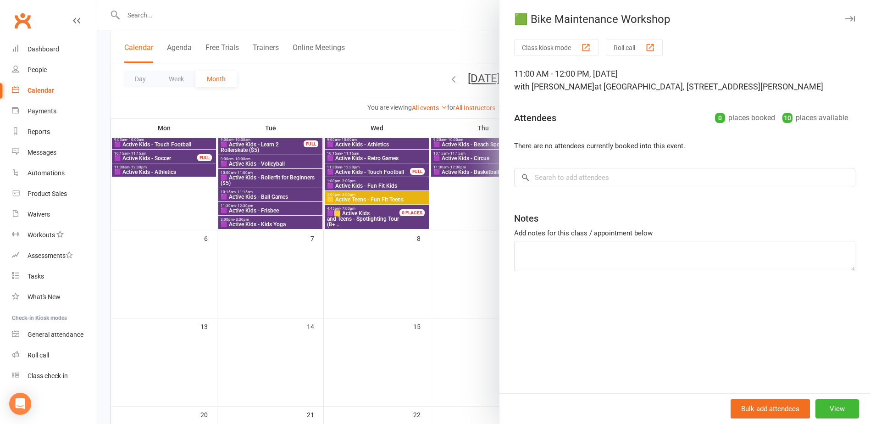
click at [467, 352] on div at bounding box center [483, 212] width 773 height 424
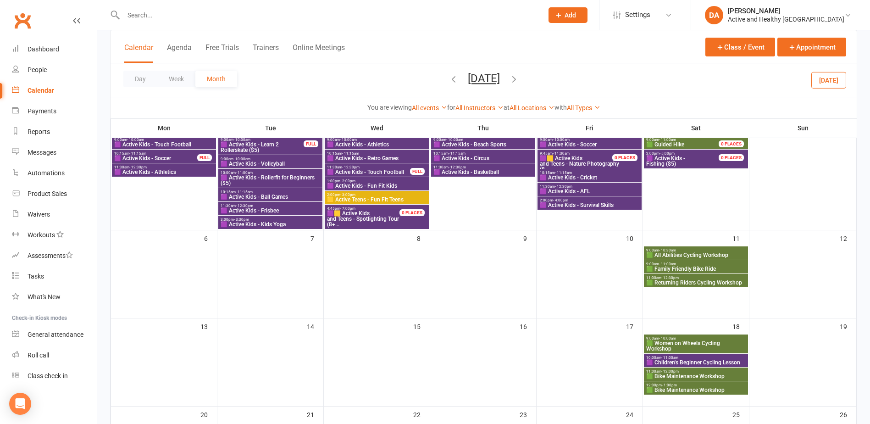
click at [698, 384] on span "12:00pm - 1:00pm" at bounding box center [696, 385] width 100 height 4
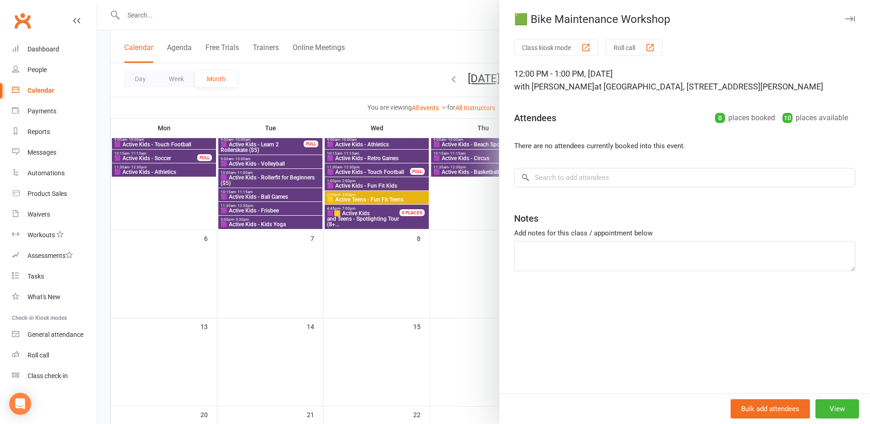
click at [393, 327] on div at bounding box center [483, 212] width 773 height 424
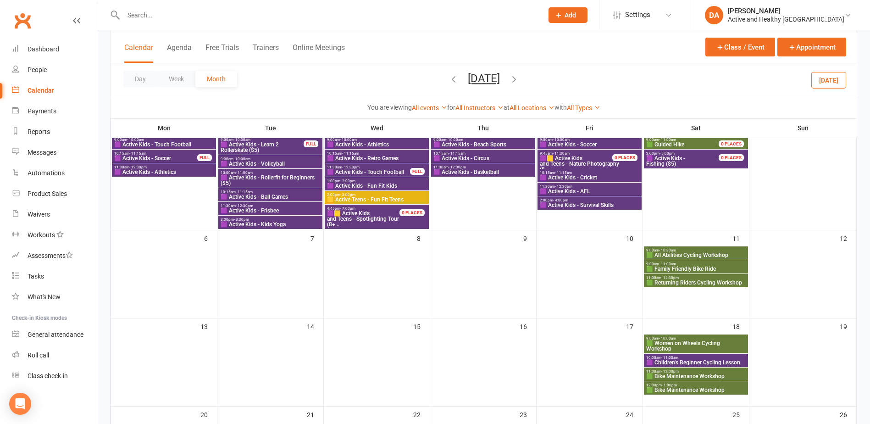
click at [705, 267] on span "🟩 Family Friendly Bike Ride" at bounding box center [696, 269] width 100 height 6
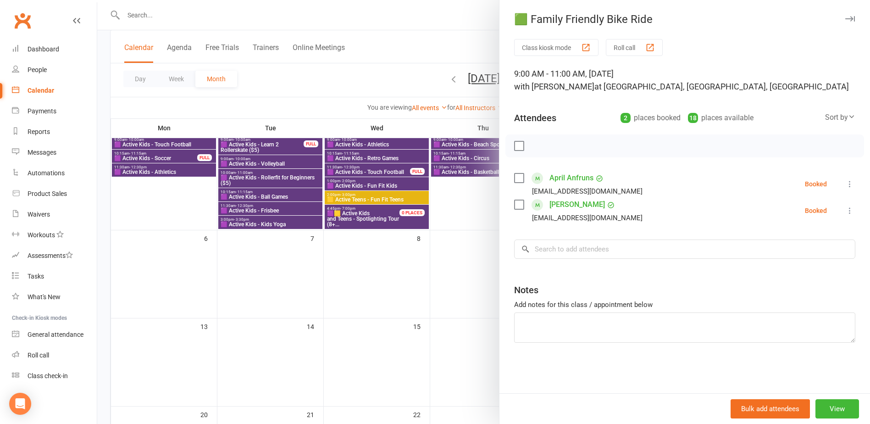
drag, startPoint x: 149, startPoint y: 21, endPoint x: 148, endPoint y: 15, distance: 6.6
click at [149, 21] on div at bounding box center [483, 212] width 773 height 424
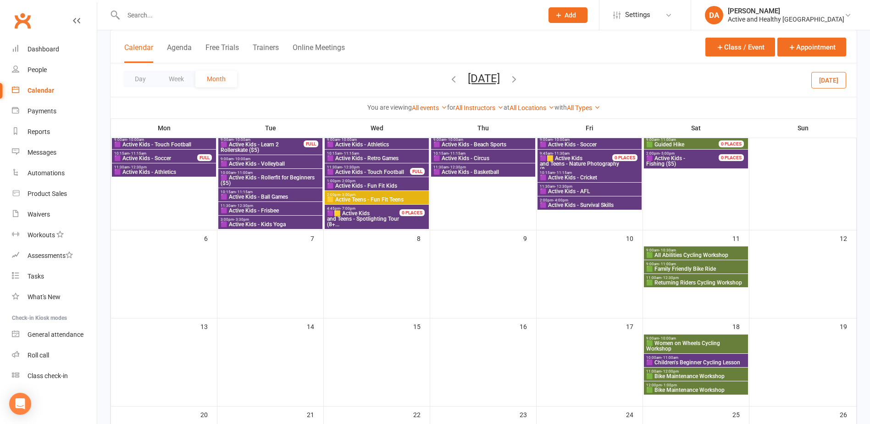
click at [147, 14] on div at bounding box center [483, 212] width 773 height 424
click at [154, 15] on input "text" at bounding box center [329, 15] width 416 height 13
paste input "Christine Southam"
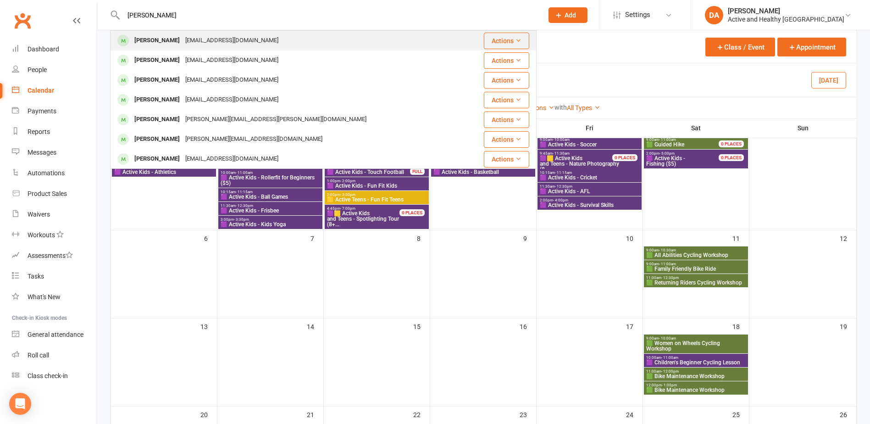
type input "Christine Southam"
click at [205, 38] on div "Southam4@gmail.com" at bounding box center [232, 40] width 99 height 13
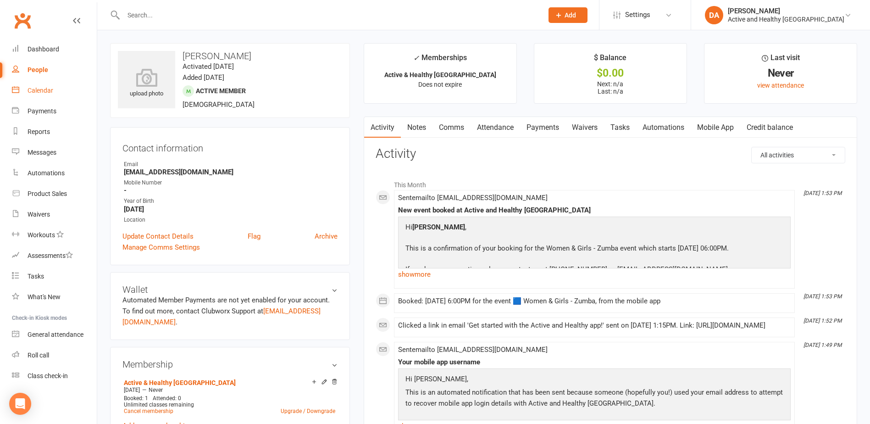
drag, startPoint x: 41, startPoint y: 87, endPoint x: 97, endPoint y: 87, distance: 55.5
click at [41, 87] on div "Calendar" at bounding box center [41, 90] width 26 height 7
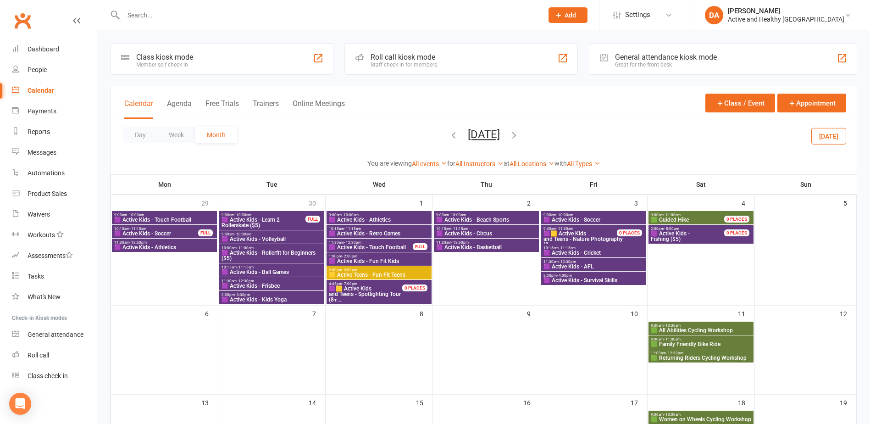
click at [449, 136] on icon "button" at bounding box center [454, 135] width 10 height 10
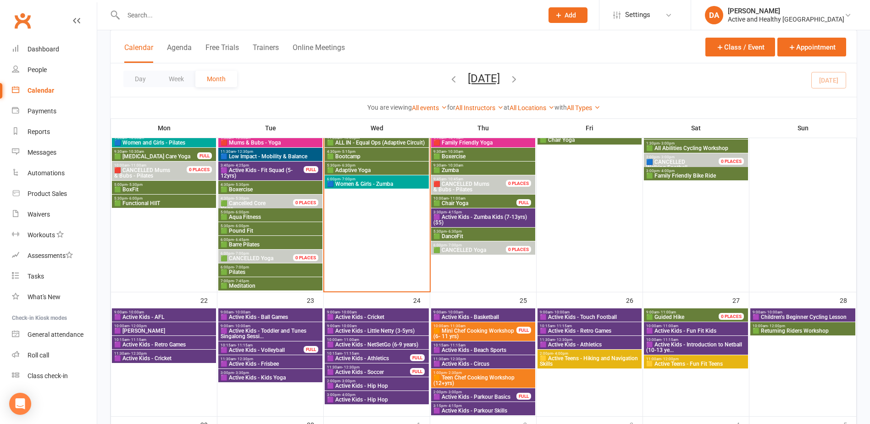
scroll to position [642, 0]
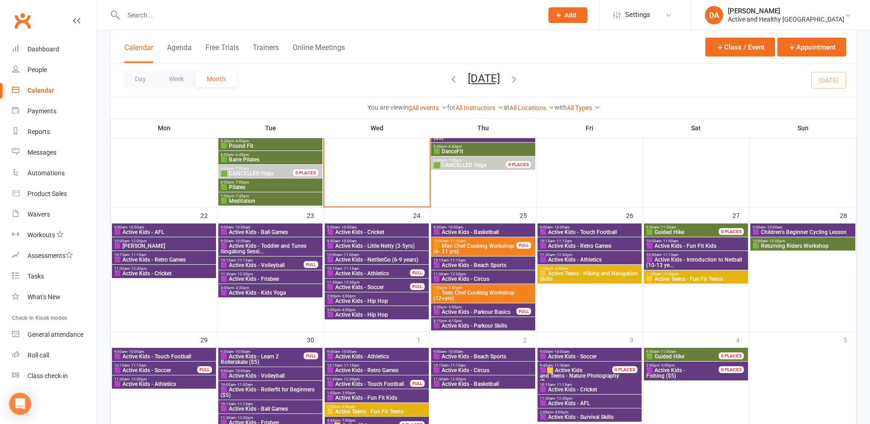
click at [189, 227] on span "9:00am - 10:00am" at bounding box center [164, 227] width 100 height 4
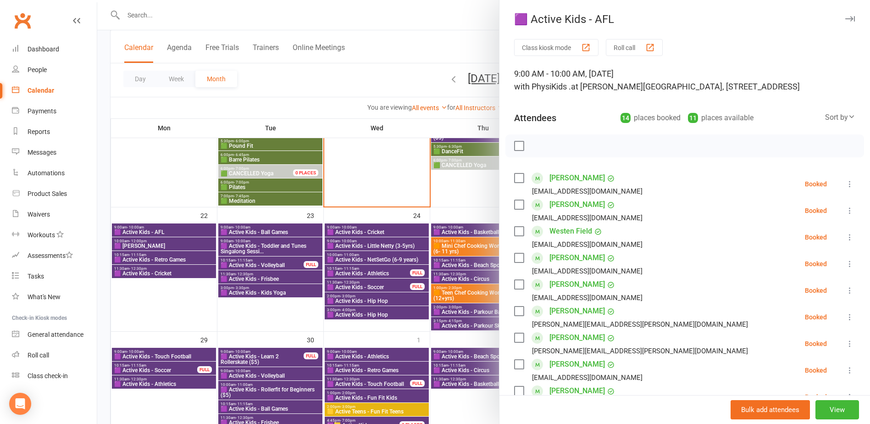
click at [189, 227] on div at bounding box center [483, 212] width 773 height 424
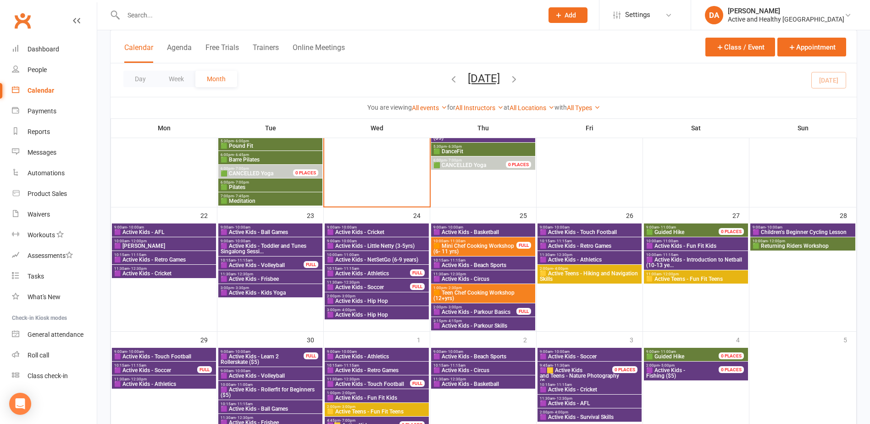
click at [289, 266] on span "🟪 Active Kids - Volleyball" at bounding box center [262, 265] width 84 height 6
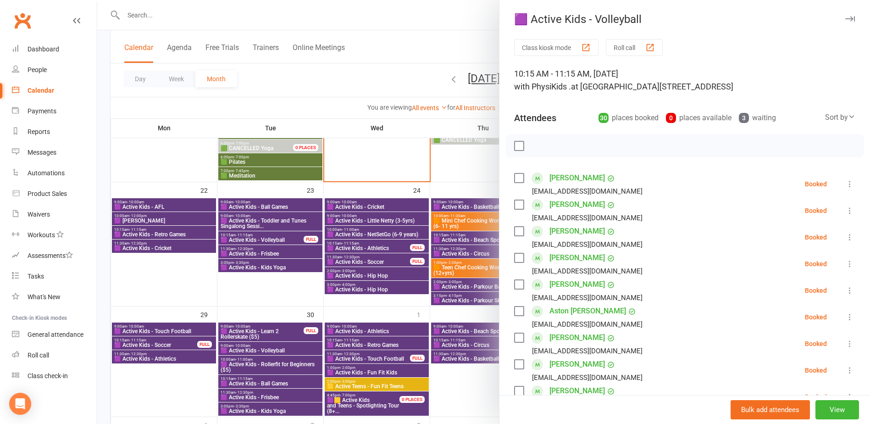
scroll to position [688, 0]
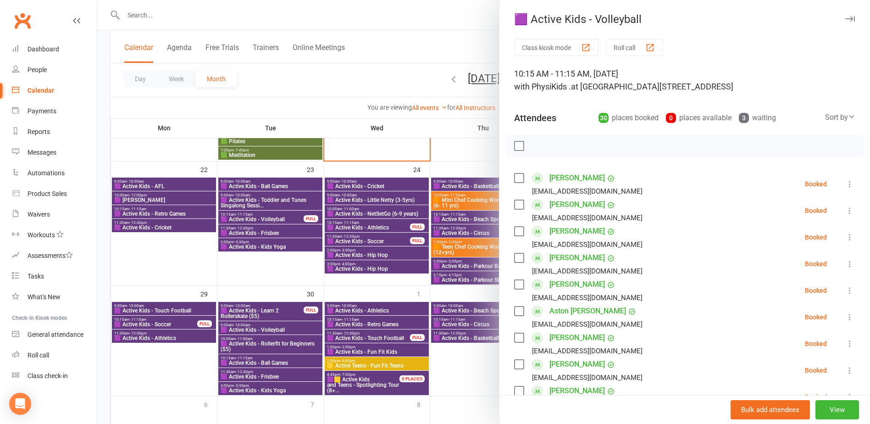
click at [360, 226] on div at bounding box center [483, 212] width 773 height 424
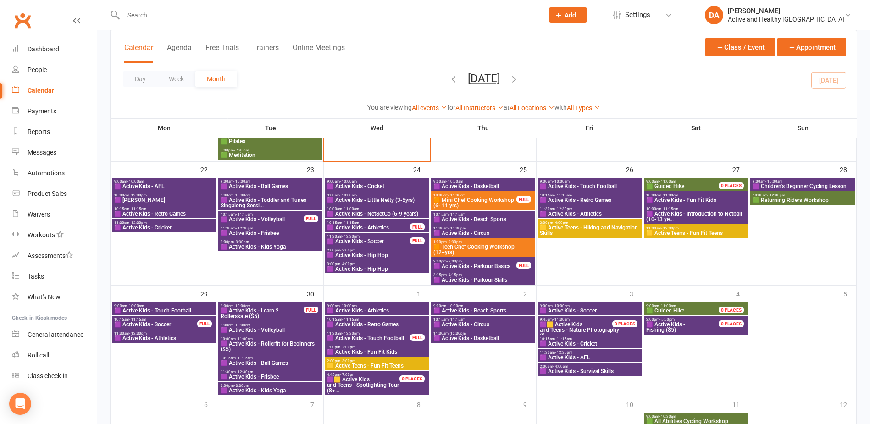
click at [374, 225] on span "🟪 Active Kids - Athletics" at bounding box center [369, 228] width 84 height 6
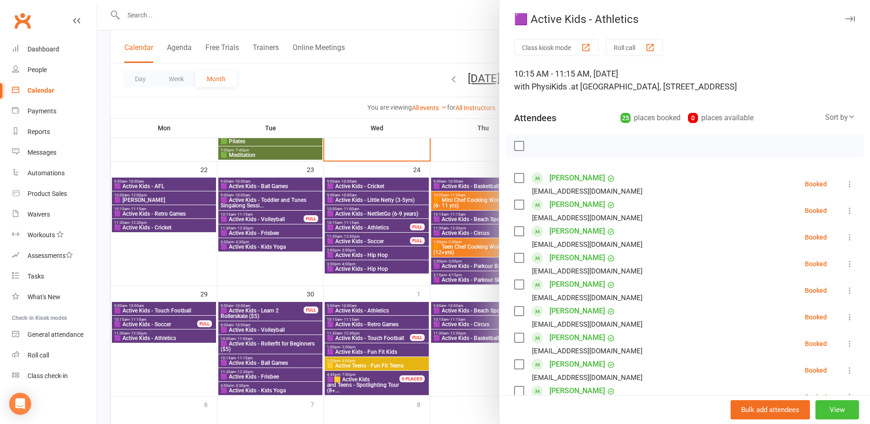
click at [826, 410] on button "View" at bounding box center [837, 409] width 44 height 19
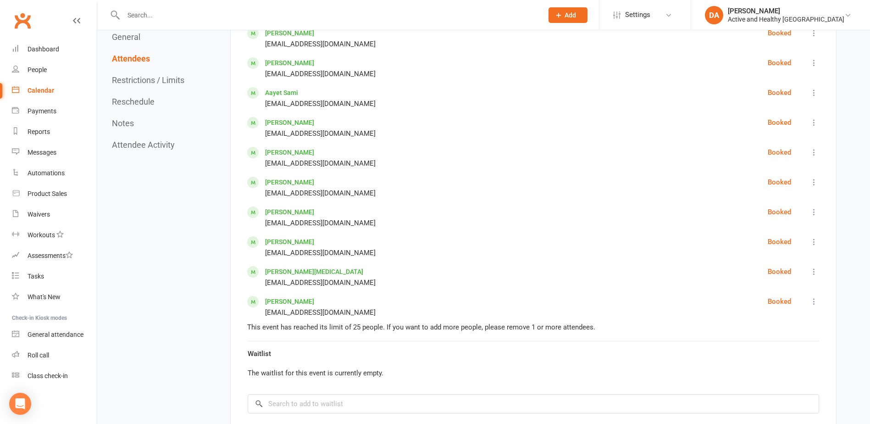
scroll to position [1238, 0]
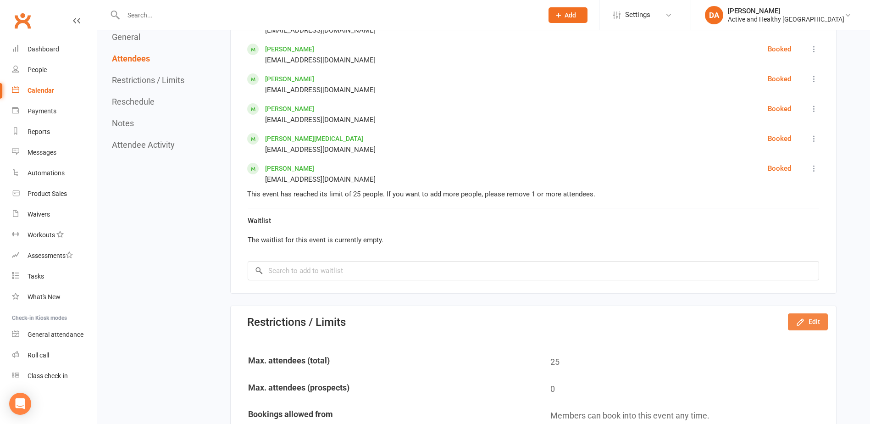
click at [815, 317] on button "Edit" at bounding box center [808, 321] width 40 height 17
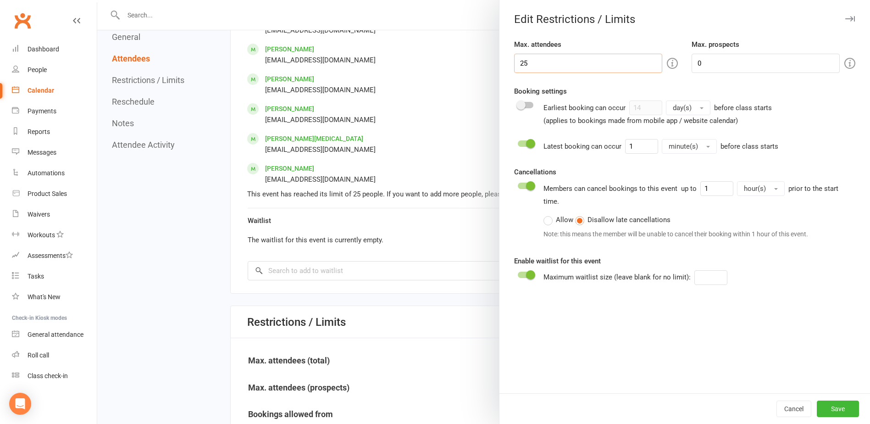
drag, startPoint x: 437, startPoint y: 65, endPoint x: 400, endPoint y: 65, distance: 37.2
click at [399, 0] on div "Edit Restrictions / Limits Max. attendees 25 Max. prospects 0 Booking settings …" at bounding box center [483, 0] width 773 height 0
type input "30"
click at [832, 409] on button "Save" at bounding box center [838, 408] width 42 height 17
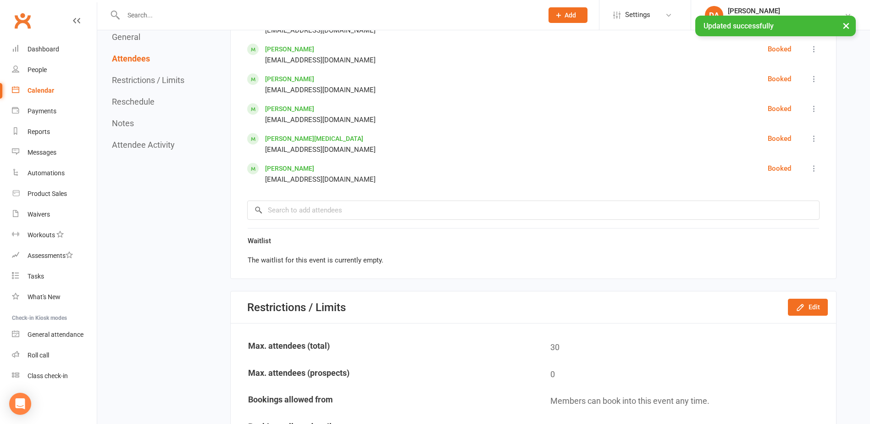
drag, startPoint x: 36, startPoint y: 88, endPoint x: 49, endPoint y: 81, distance: 14.8
click at [36, 88] on div "Calendar" at bounding box center [41, 90] width 27 height 7
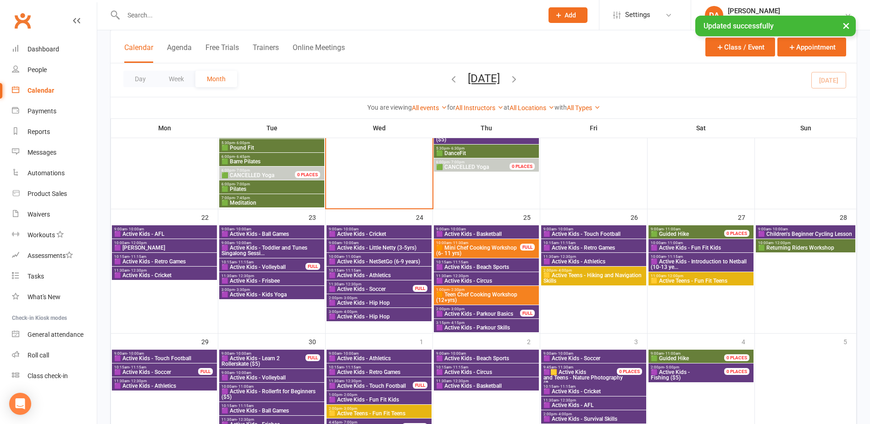
scroll to position [688, 0]
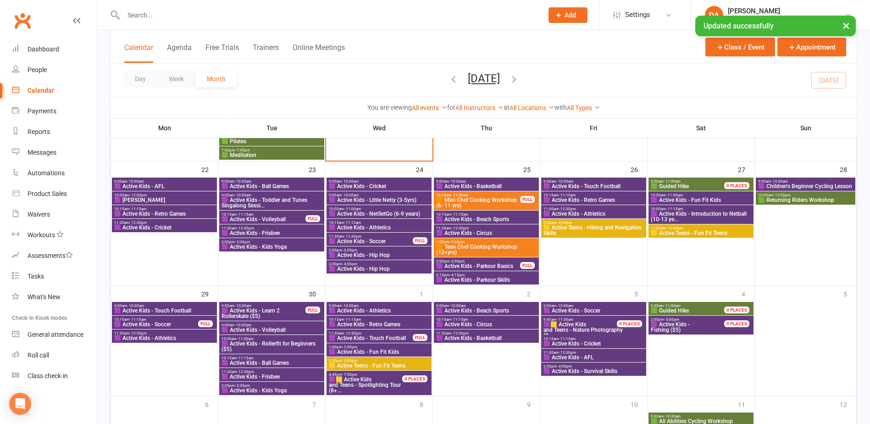
click at [383, 240] on span "🟪 Active Kids - Soccer" at bounding box center [370, 241] width 85 height 6
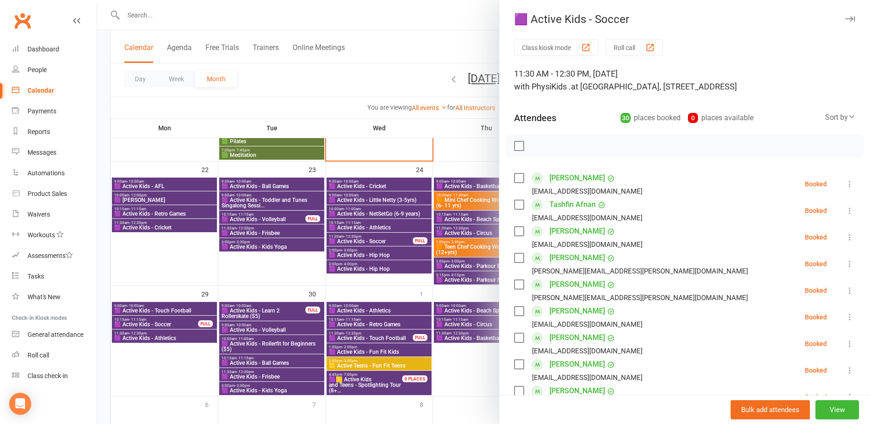
click at [285, 259] on div at bounding box center [483, 212] width 773 height 424
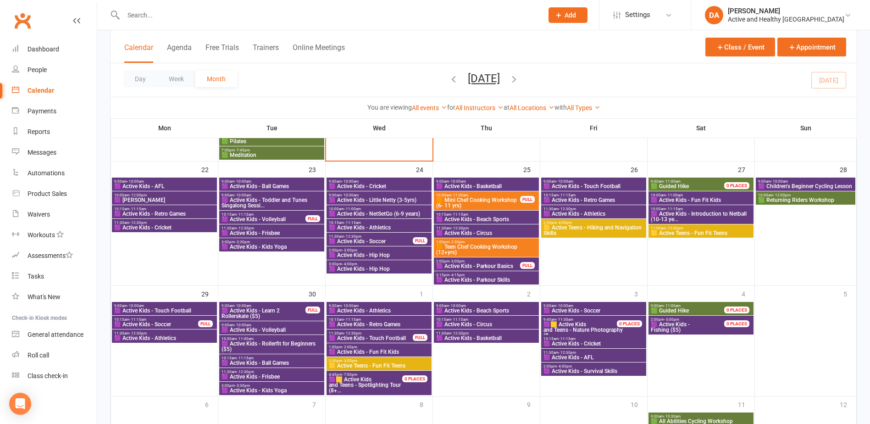
click at [488, 265] on span "🟪 Active Kids - Parkour Basics" at bounding box center [478, 266] width 85 height 6
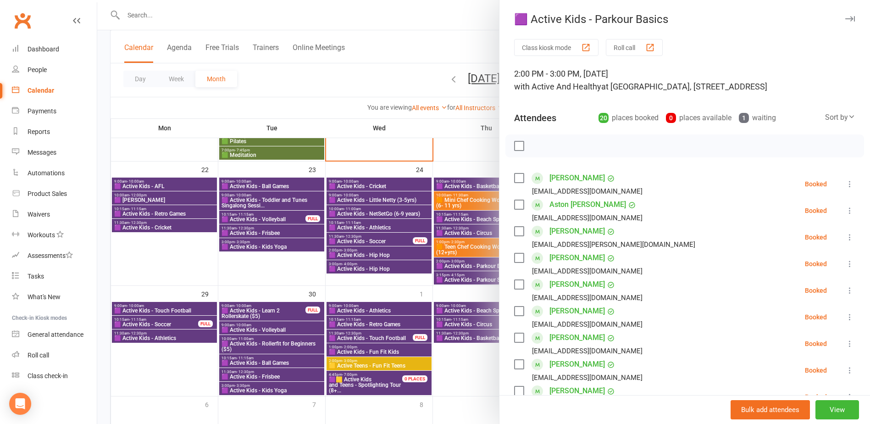
click at [329, 275] on div at bounding box center [483, 212] width 773 height 424
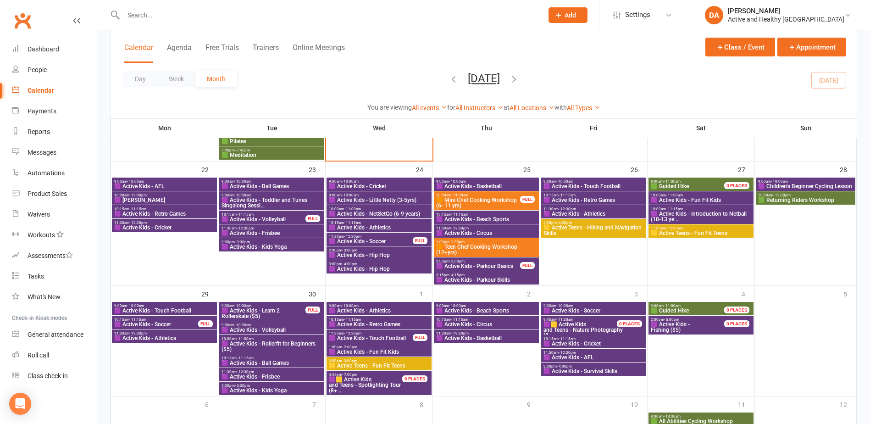
click at [168, 323] on span "🟪 Active Kids - Soccer" at bounding box center [156, 325] width 85 height 6
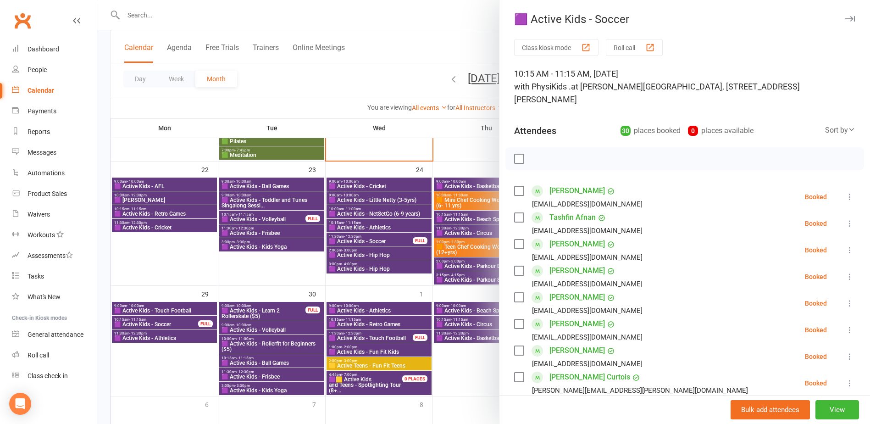
click at [168, 323] on div at bounding box center [483, 212] width 773 height 424
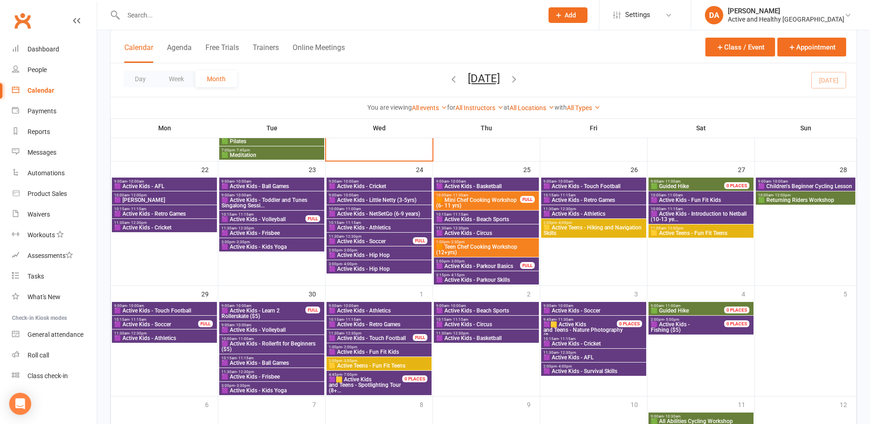
click at [280, 310] on span "🟪 Active Kids - Learn 2 Rollerskate ($5)" at bounding box center [263, 313] width 85 height 11
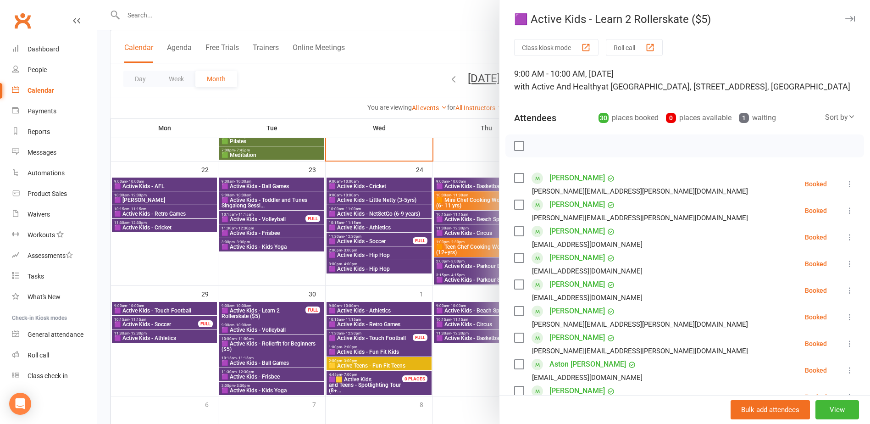
click at [280, 310] on div at bounding box center [483, 212] width 773 height 424
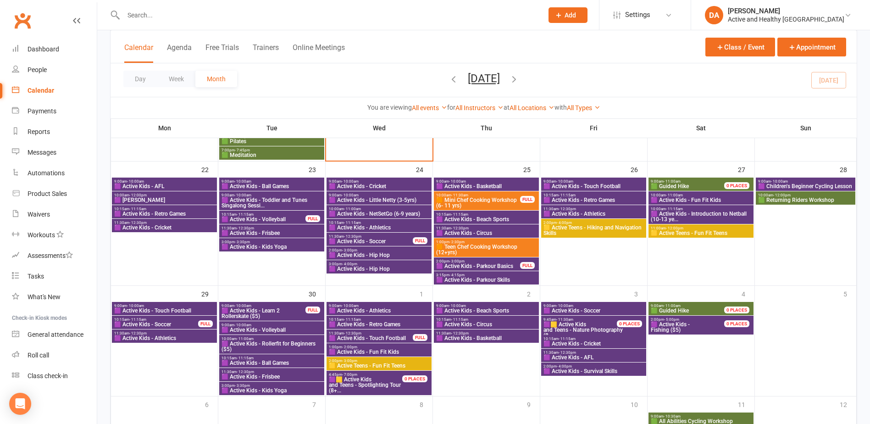
click at [376, 335] on span "🟪 Active Kids - Touch Football" at bounding box center [370, 338] width 85 height 6
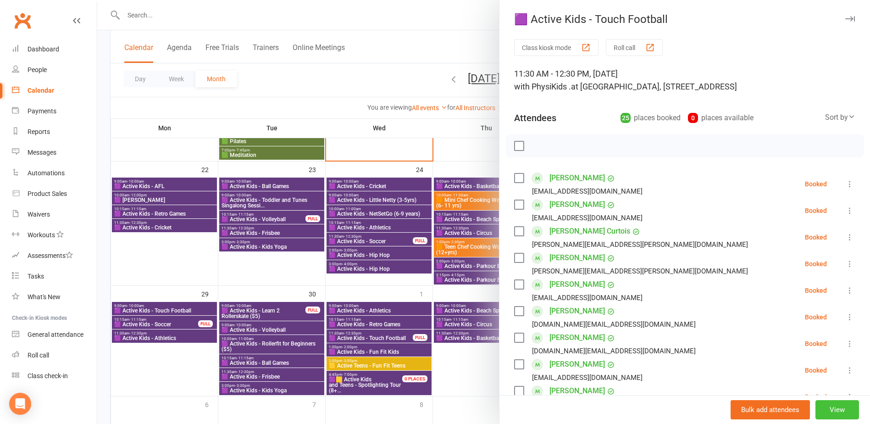
click at [831, 407] on button "View" at bounding box center [837, 409] width 44 height 19
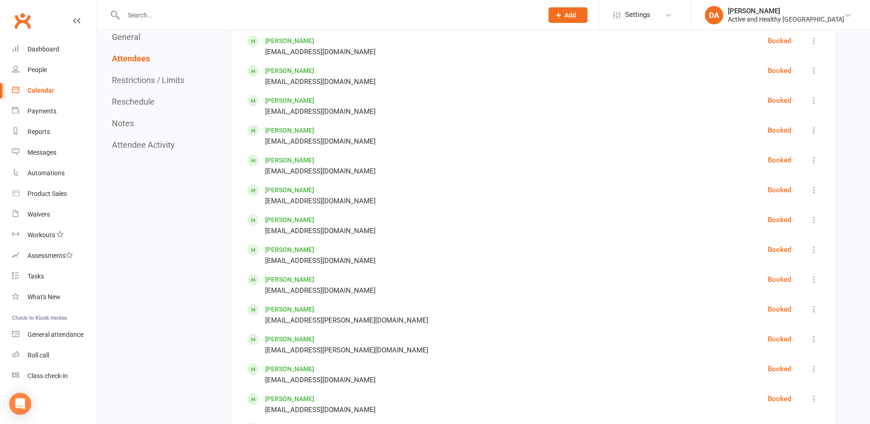
scroll to position [1284, 0]
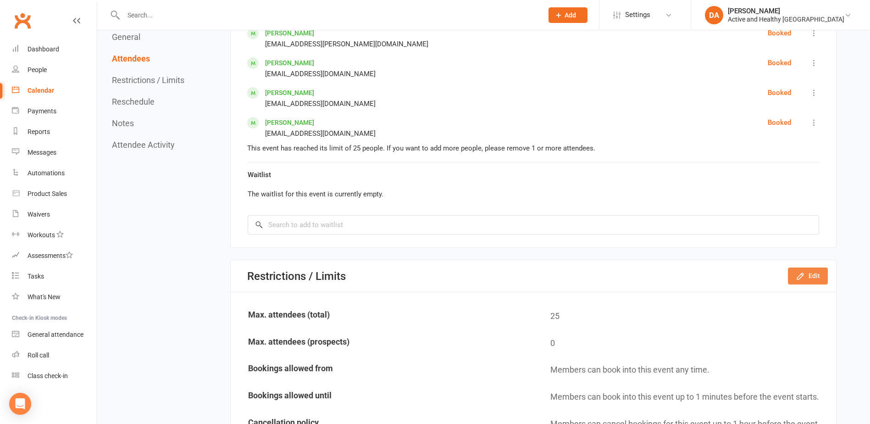
click at [812, 267] on button "Edit" at bounding box center [808, 275] width 40 height 17
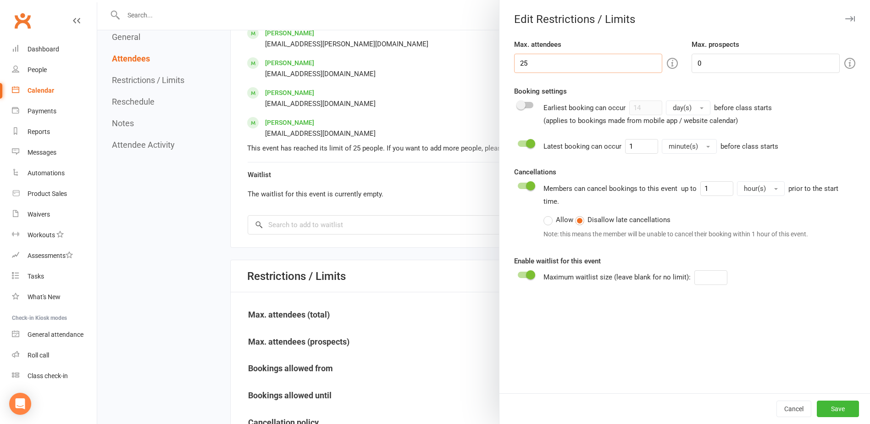
drag, startPoint x: 537, startPoint y: 65, endPoint x: 436, endPoint y: 61, distance: 101.0
click at [436, 0] on div "Edit Restrictions / Limits Max. attendees 25 Max. prospects 0 Booking settings …" at bounding box center [483, 0] width 773 height 0
type input "30"
click at [826, 409] on button "Save" at bounding box center [838, 408] width 42 height 17
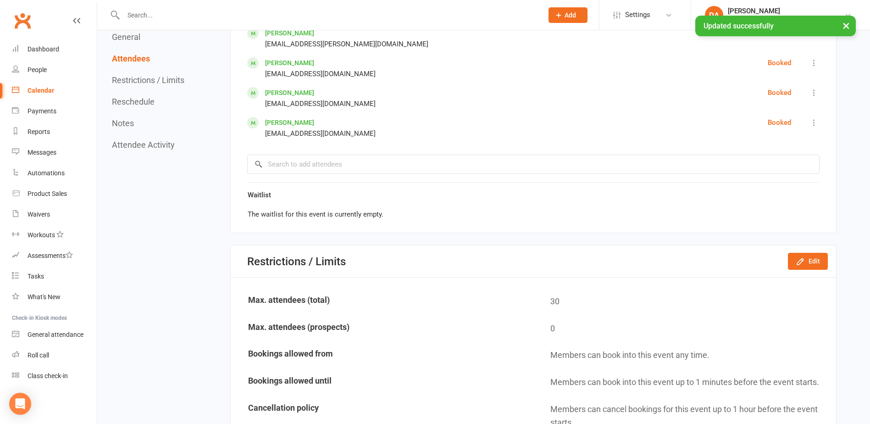
click at [44, 90] on div "Calendar" at bounding box center [41, 90] width 27 height 7
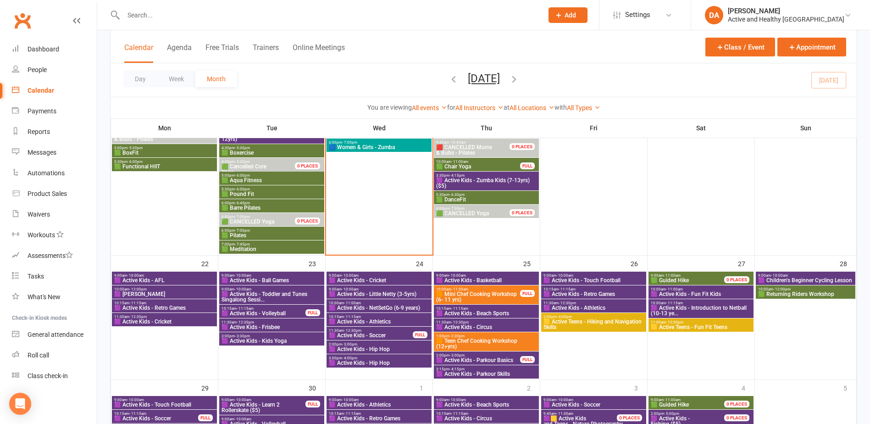
scroll to position [640, 0]
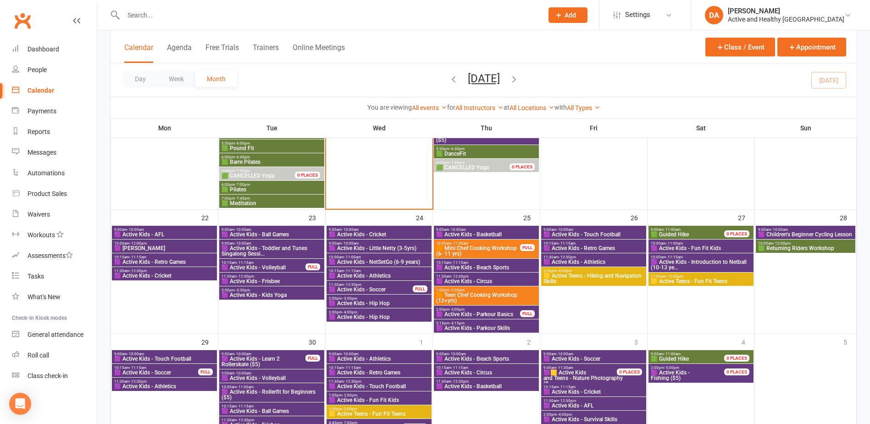
click at [172, 235] on span "🟪 Active Kids - AFL" at bounding box center [164, 235] width 101 height 6
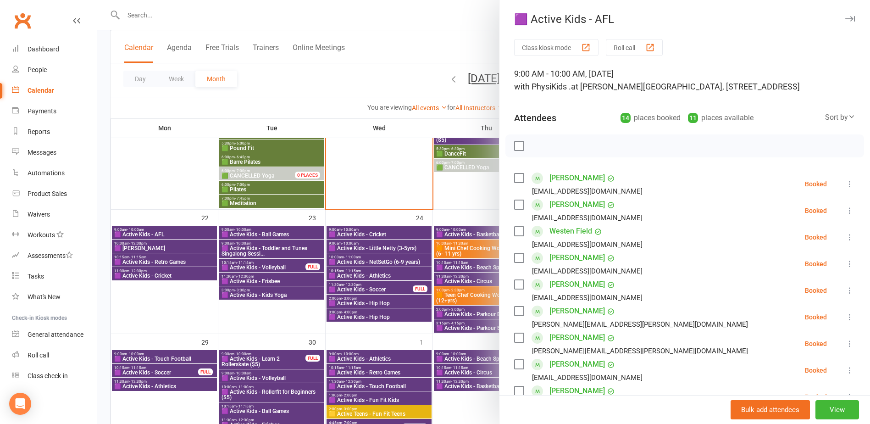
click at [161, 247] on div at bounding box center [483, 212] width 773 height 424
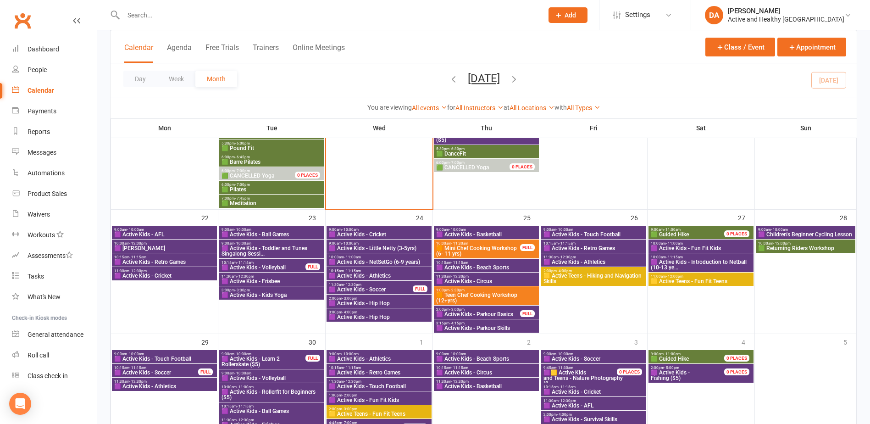
click at [155, 256] on span "10:15am - 11:15am" at bounding box center [164, 257] width 101 height 4
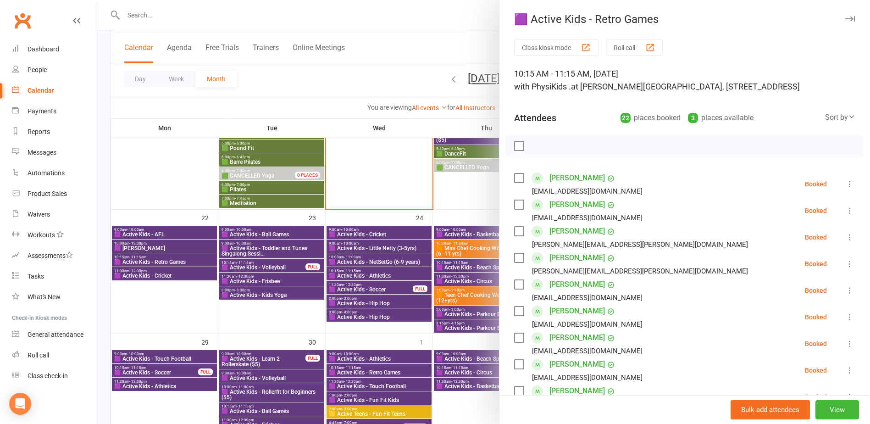
click at [154, 257] on div at bounding box center [483, 212] width 773 height 424
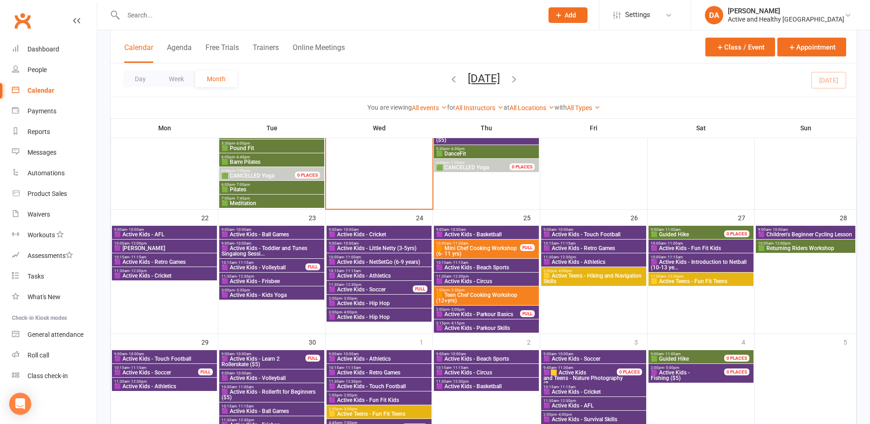
click at [155, 273] on span "🟪 Active Kids - Cricket" at bounding box center [164, 276] width 101 height 6
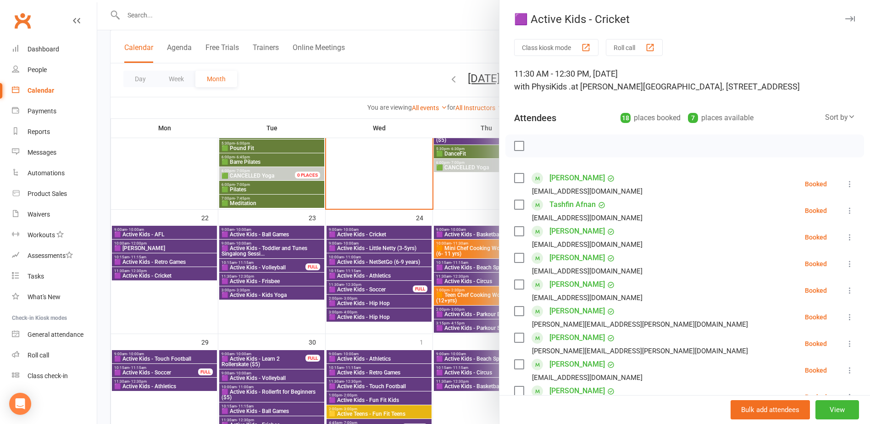
click at [286, 235] on div at bounding box center [483, 212] width 773 height 424
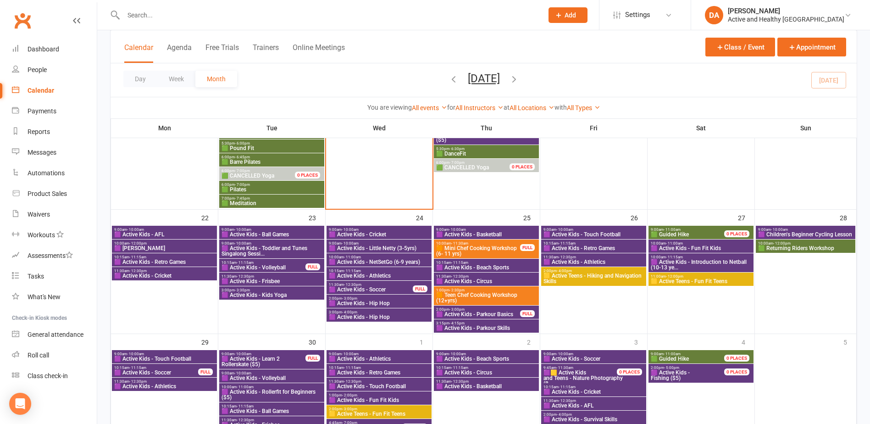
click at [280, 233] on span "🟪 Active Kids - Ball Games" at bounding box center [271, 235] width 101 height 6
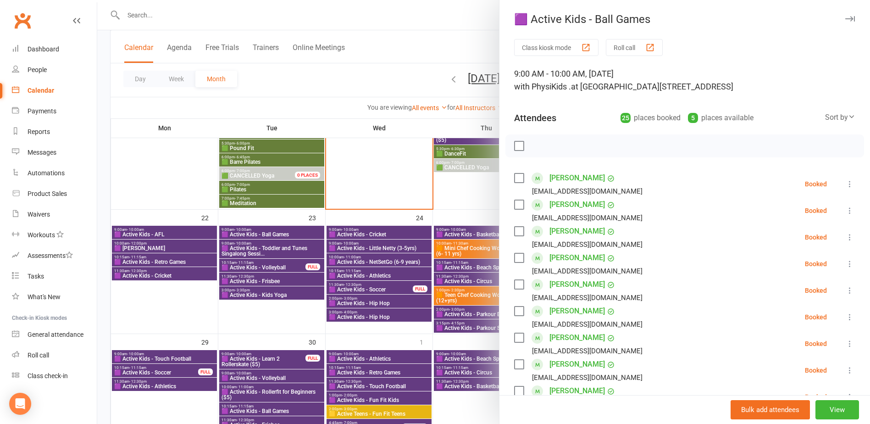
click at [277, 268] on div at bounding box center [483, 212] width 773 height 424
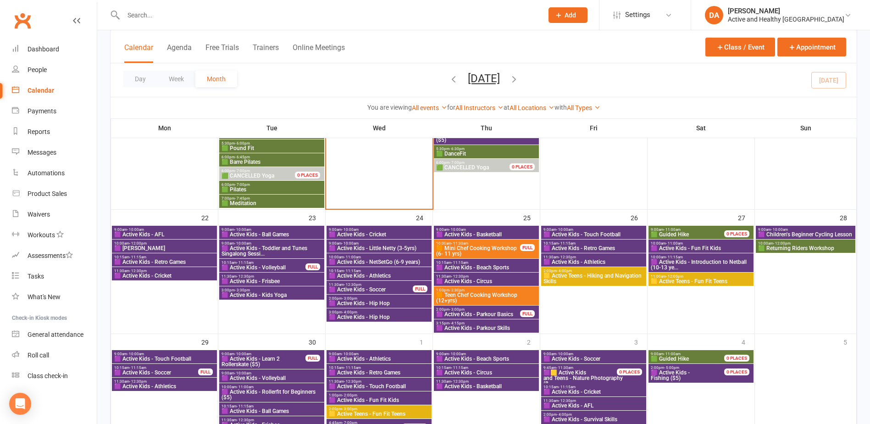
click at [382, 244] on span "9:00am - 10:00am" at bounding box center [378, 243] width 101 height 4
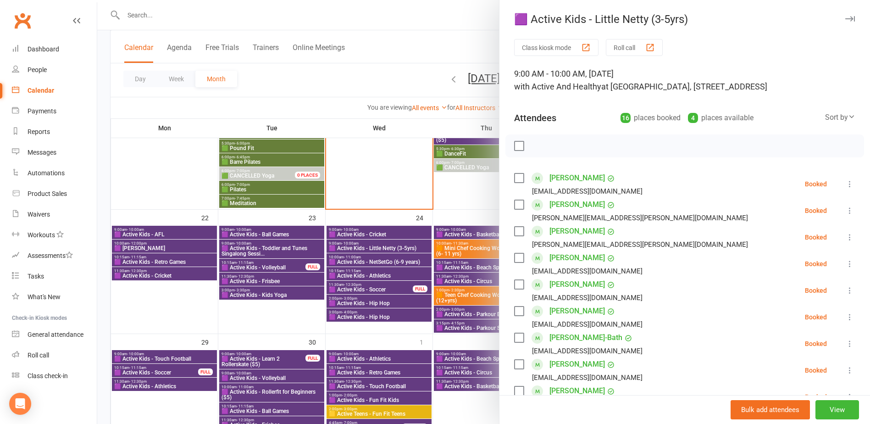
click at [383, 237] on div at bounding box center [483, 212] width 773 height 424
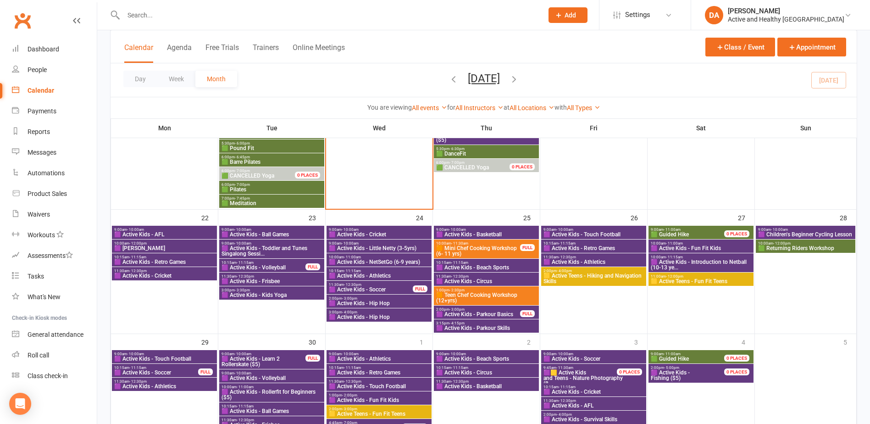
click at [387, 233] on span "🟪 Active Kids - Cricket" at bounding box center [378, 235] width 101 height 6
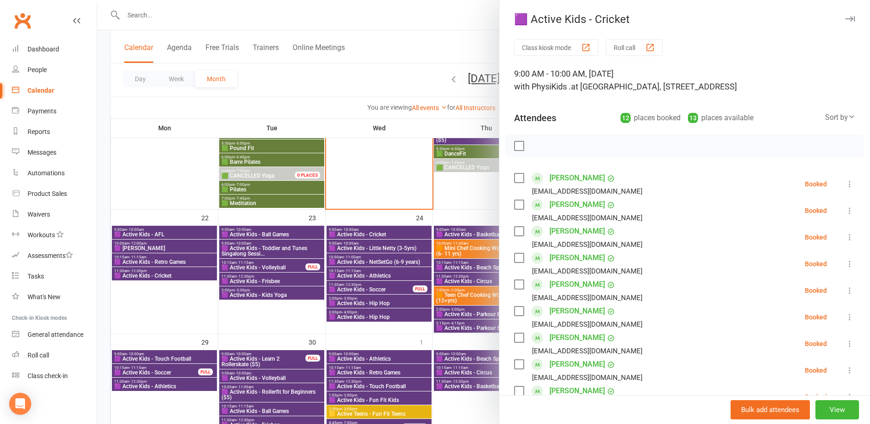
click at [371, 308] on div at bounding box center [483, 212] width 773 height 424
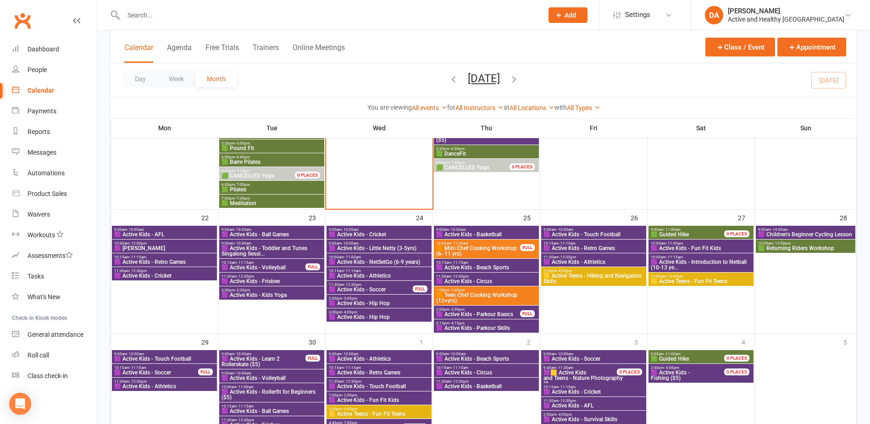
click at [376, 302] on span "🟪 Active Kids - Hip Hop" at bounding box center [378, 303] width 101 height 6
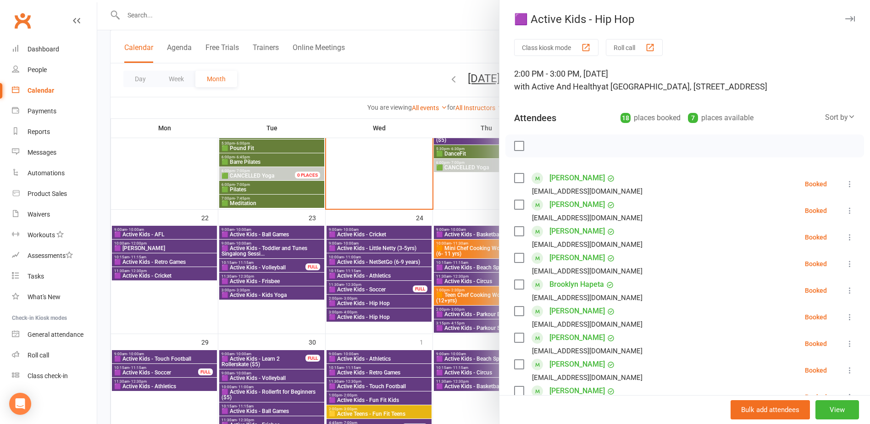
click at [379, 315] on div at bounding box center [483, 212] width 773 height 424
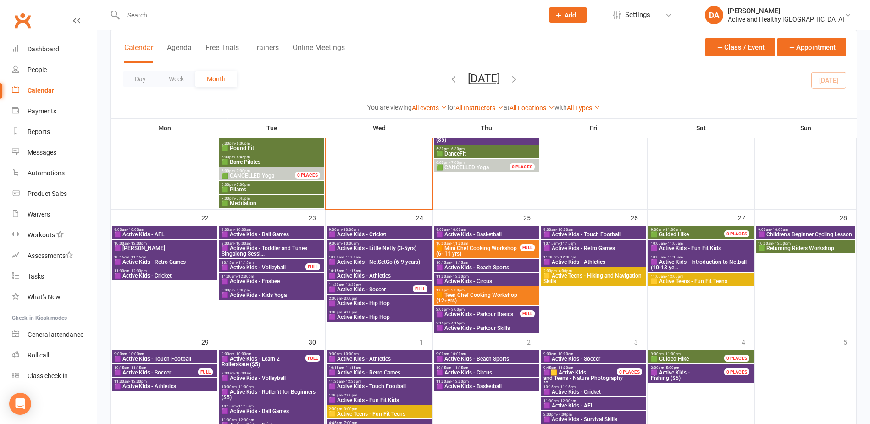
click at [384, 316] on span "🟪 Active Kids - Hip Hop" at bounding box center [378, 317] width 101 height 6
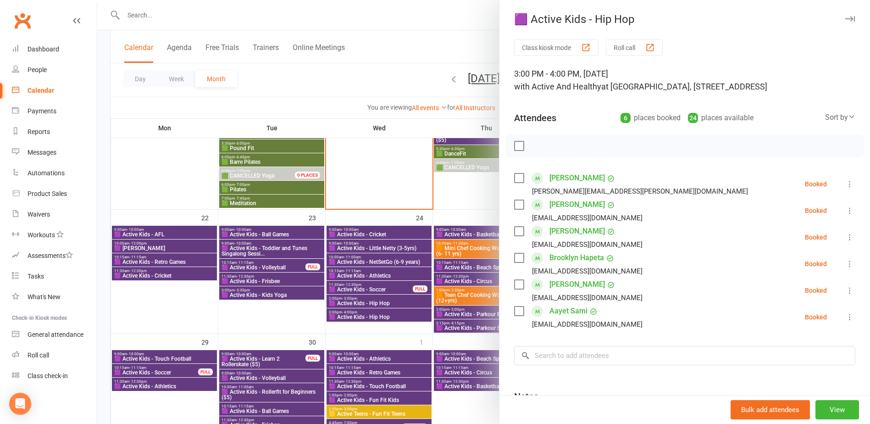
click at [415, 258] on div at bounding box center [483, 212] width 773 height 424
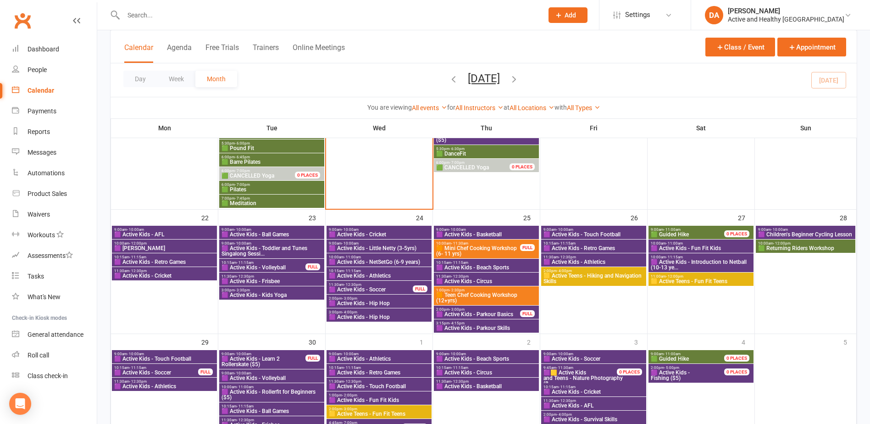
click at [506, 229] on span "9:00am - 10:00am" at bounding box center [486, 229] width 101 height 4
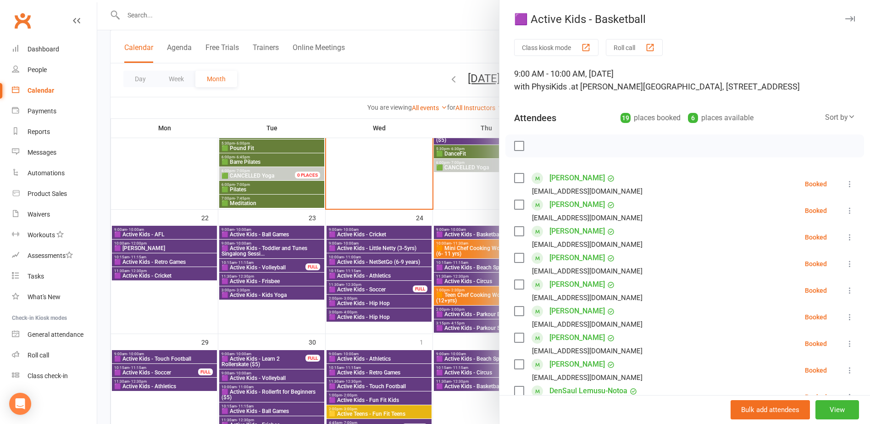
click at [455, 263] on div at bounding box center [483, 212] width 773 height 424
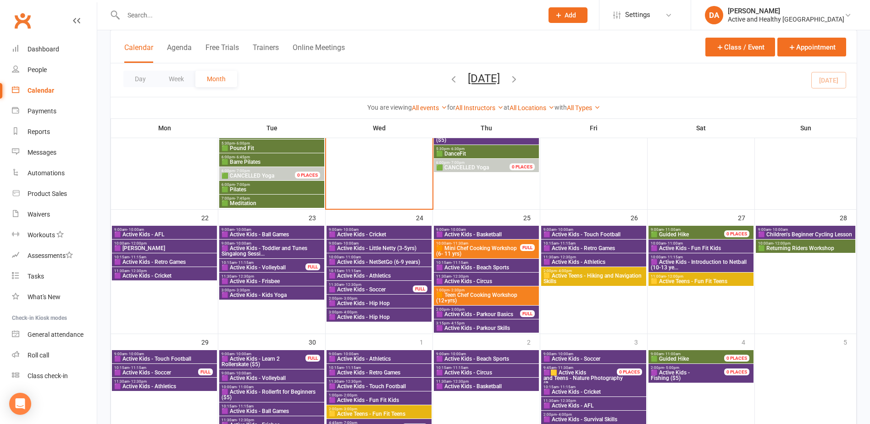
click at [475, 265] on span "🟪 Active Kids - Beach Sports" at bounding box center [486, 268] width 101 height 6
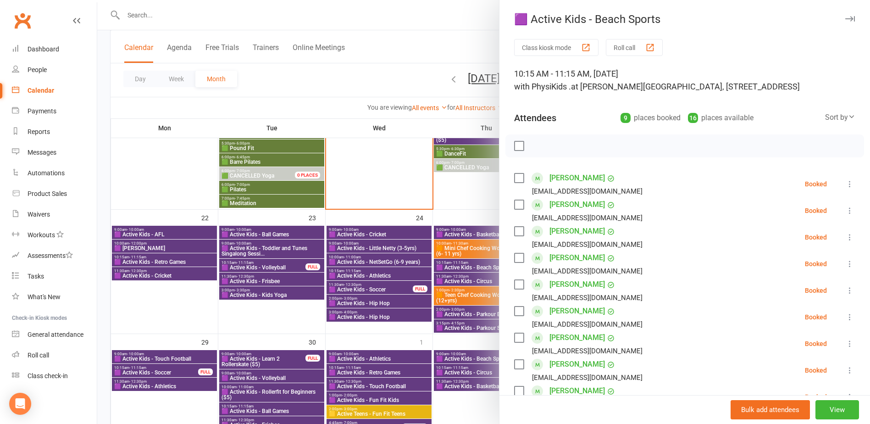
click at [475, 265] on div at bounding box center [483, 212] width 773 height 424
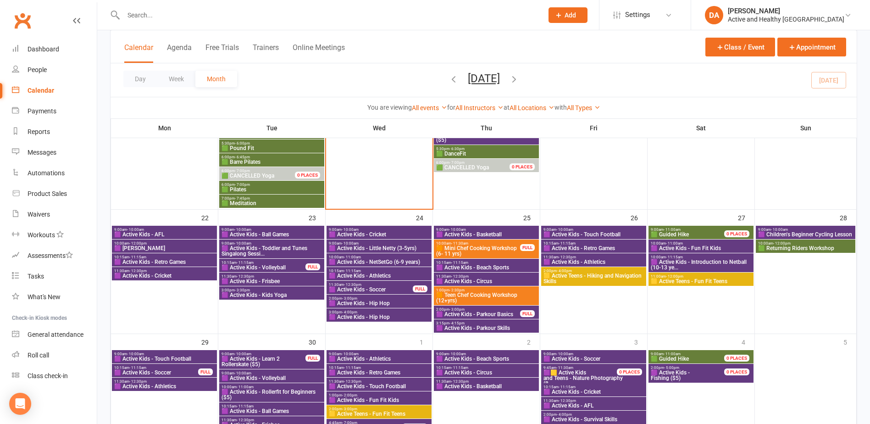
click at [593, 230] on span "9:00am - 10:00am" at bounding box center [593, 229] width 101 height 4
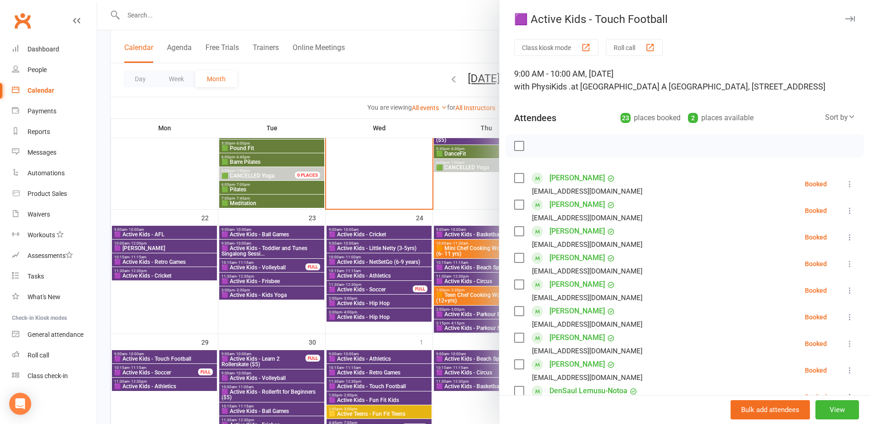
click at [389, 264] on div at bounding box center [483, 212] width 773 height 424
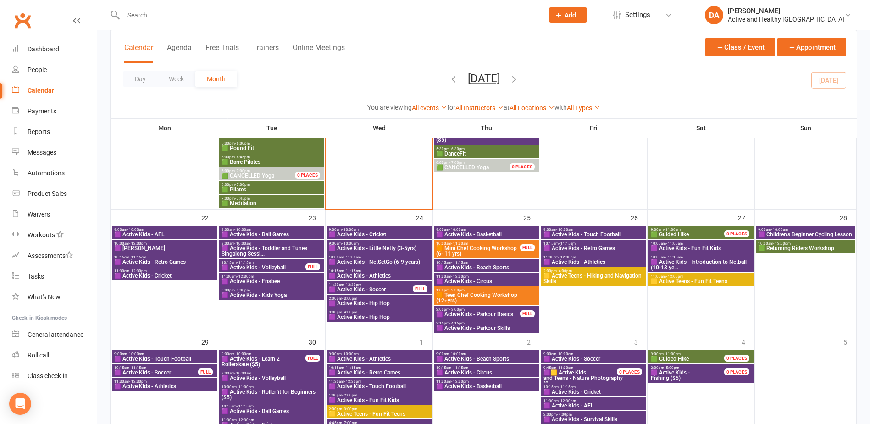
click at [702, 228] on span "9:00am - 11:00am" at bounding box center [692, 229] width 85 height 4
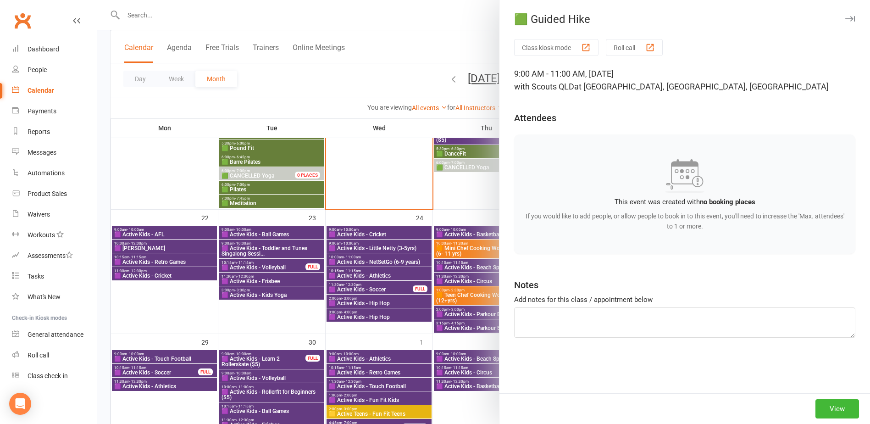
click at [436, 243] on div at bounding box center [483, 212] width 773 height 424
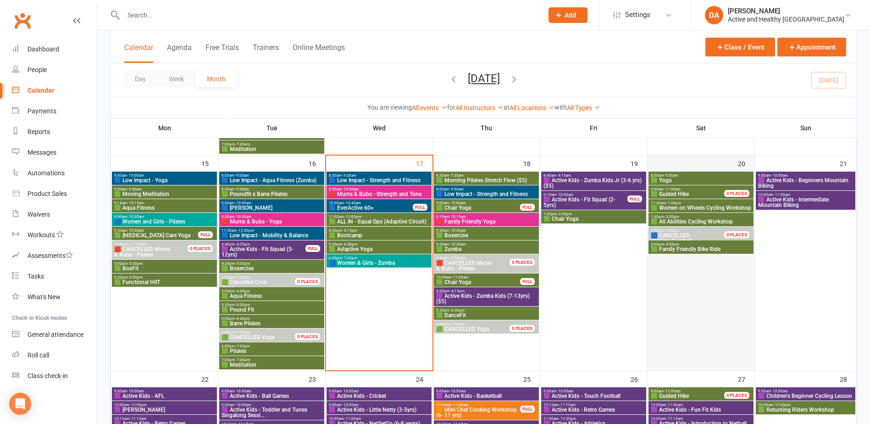
scroll to position [456, 0]
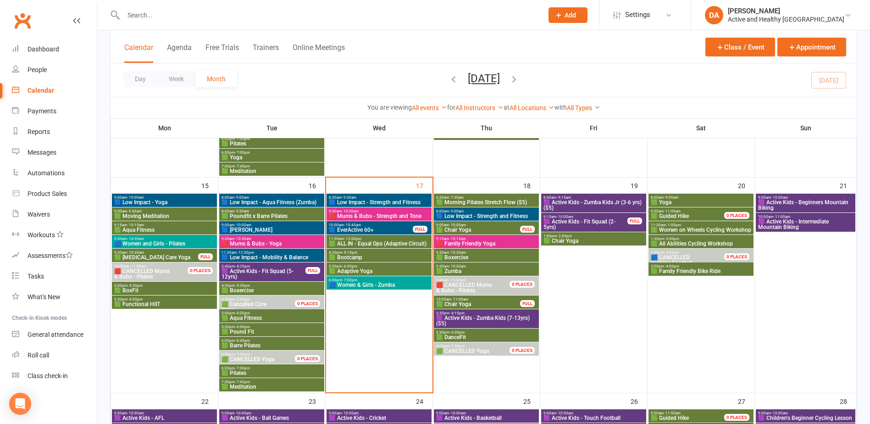
click at [693, 227] on span "🟩 Women on Wheels Cycling Workshop" at bounding box center [700, 230] width 101 height 6
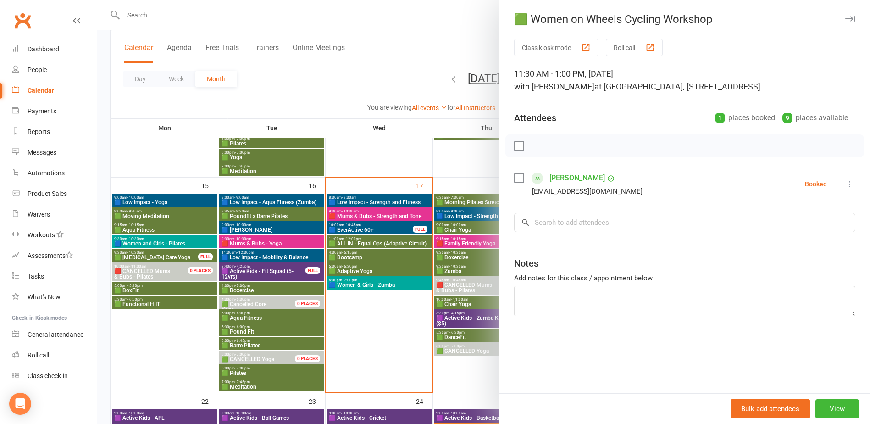
click at [405, 251] on div at bounding box center [483, 212] width 773 height 424
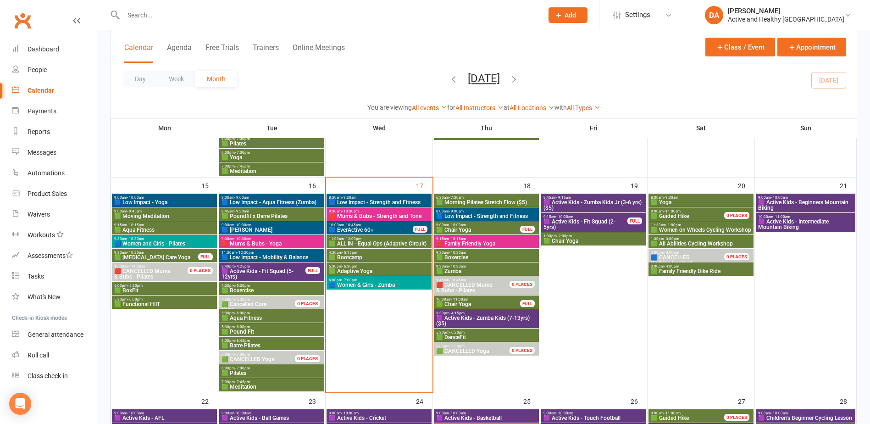
click at [695, 241] on span "🟩 All Abilities Cycling Workshop" at bounding box center [700, 244] width 101 height 6
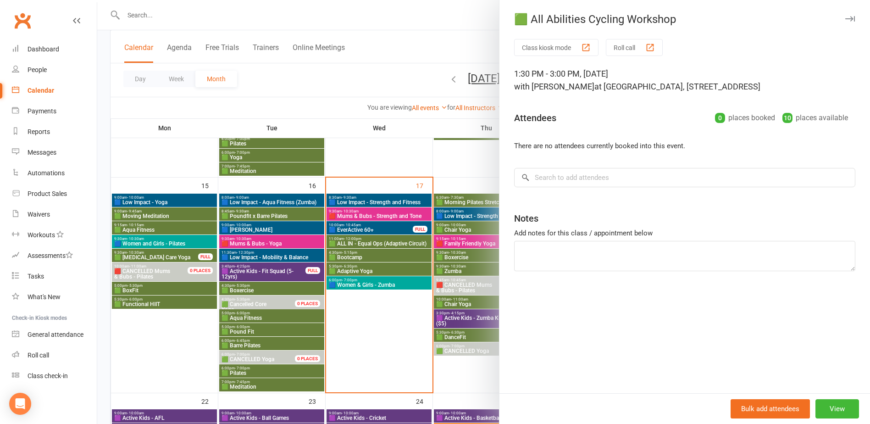
click at [461, 240] on div at bounding box center [483, 212] width 773 height 424
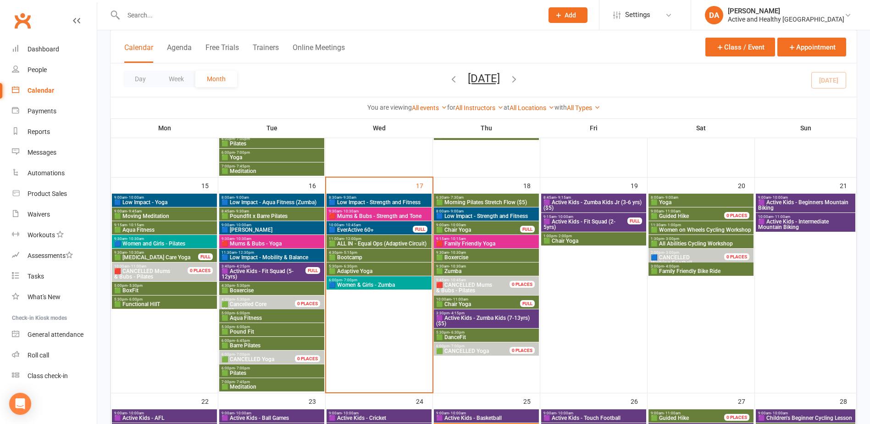
click at [695, 269] on span "🟩 Family Friendly Bike Ride" at bounding box center [700, 271] width 101 height 6
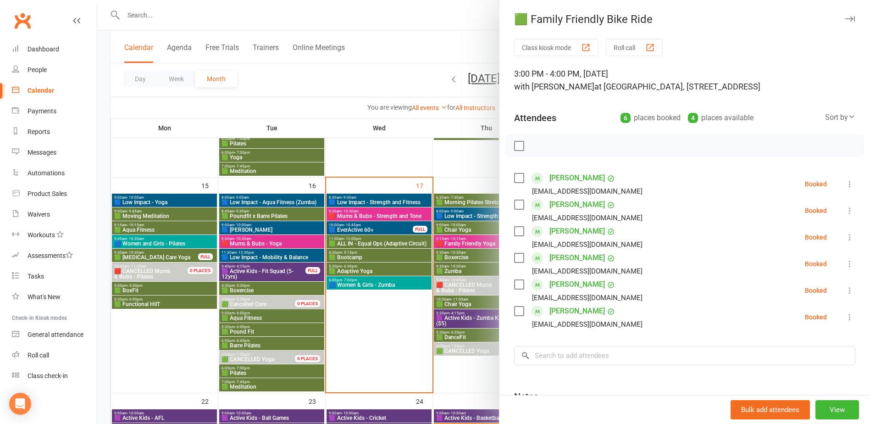
click at [471, 264] on div at bounding box center [483, 212] width 773 height 424
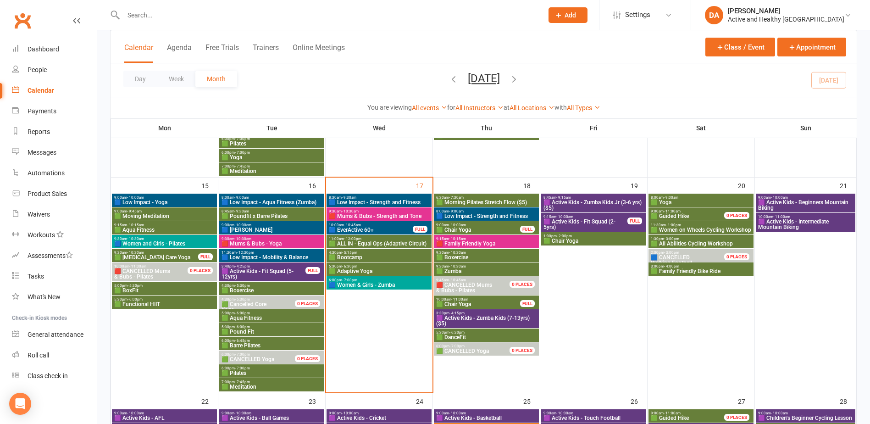
click at [687, 239] on span "1:30pm - 3:00pm" at bounding box center [700, 239] width 101 height 4
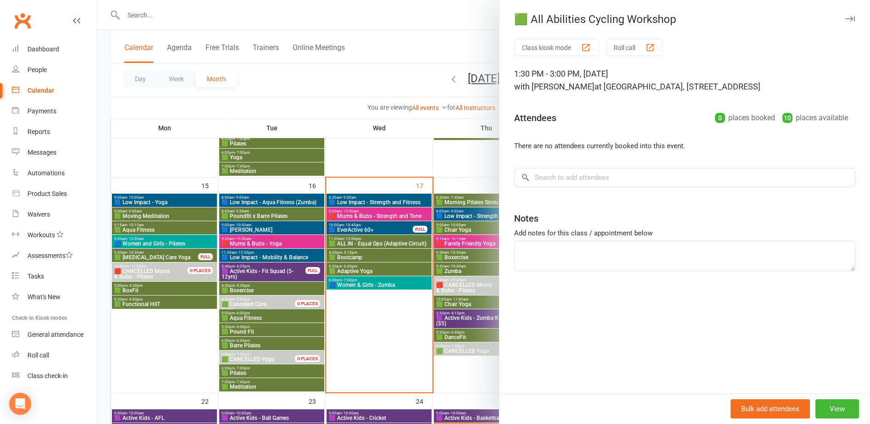
click at [449, 229] on div at bounding box center [483, 212] width 773 height 424
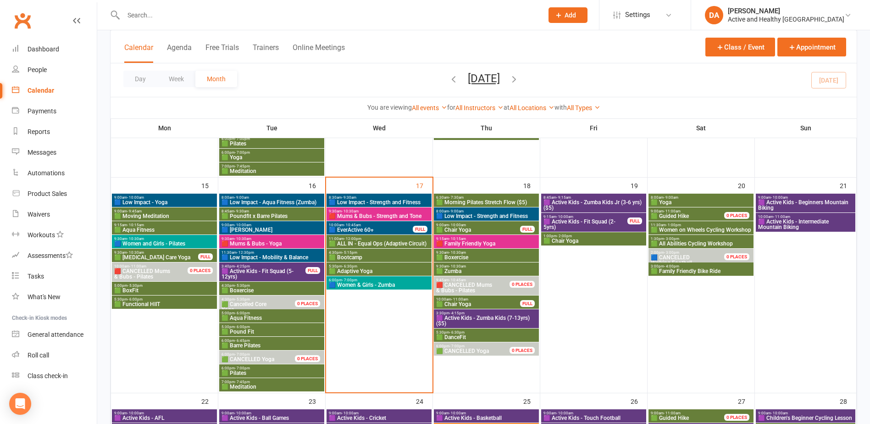
click at [682, 272] on span "🟩 Family Friendly Bike Ride" at bounding box center [700, 271] width 101 height 6
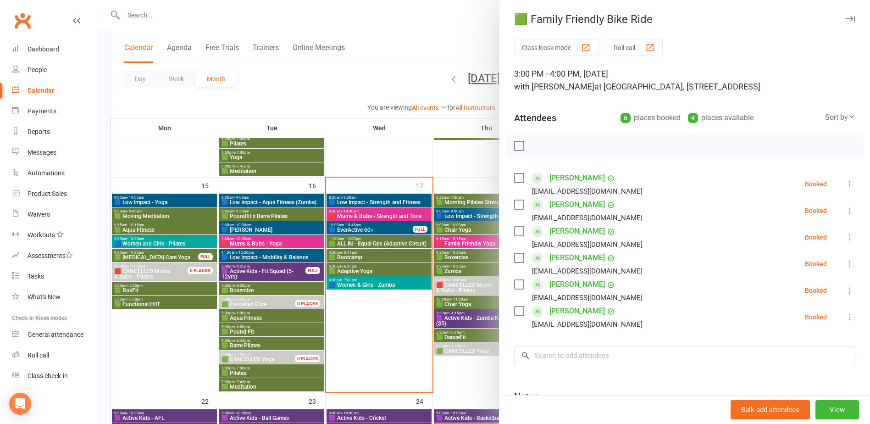
click at [433, 269] on div at bounding box center [483, 212] width 773 height 424
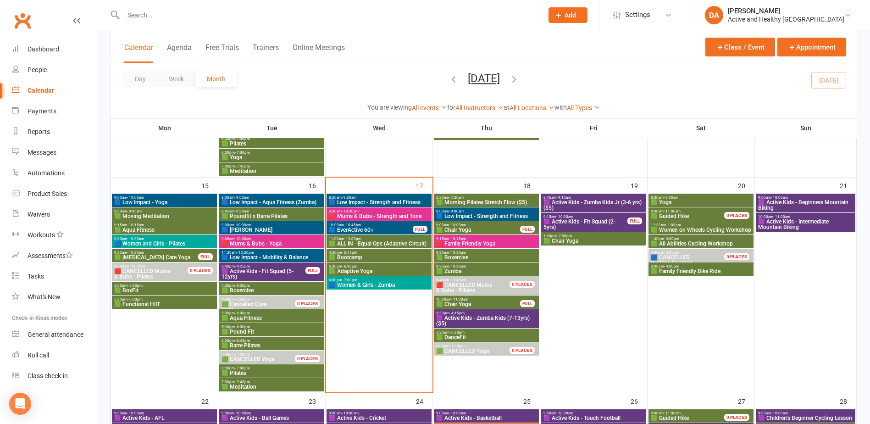
click at [683, 213] on span "🟩 Guided Hike" at bounding box center [670, 216] width 38 height 6
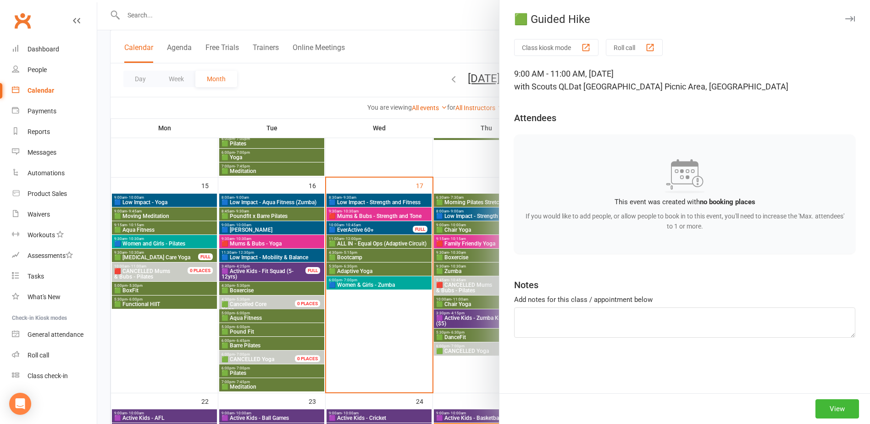
click at [475, 217] on div at bounding box center [483, 212] width 773 height 424
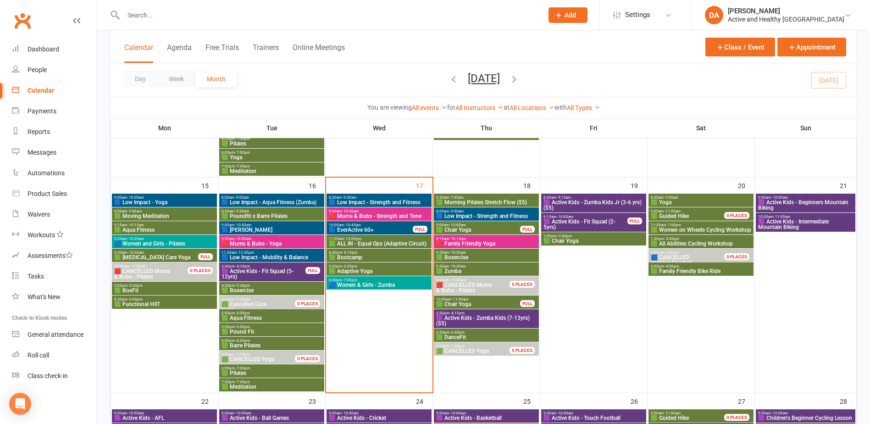
click at [700, 215] on span "🟩 Guided Hike" at bounding box center [692, 216] width 85 height 6
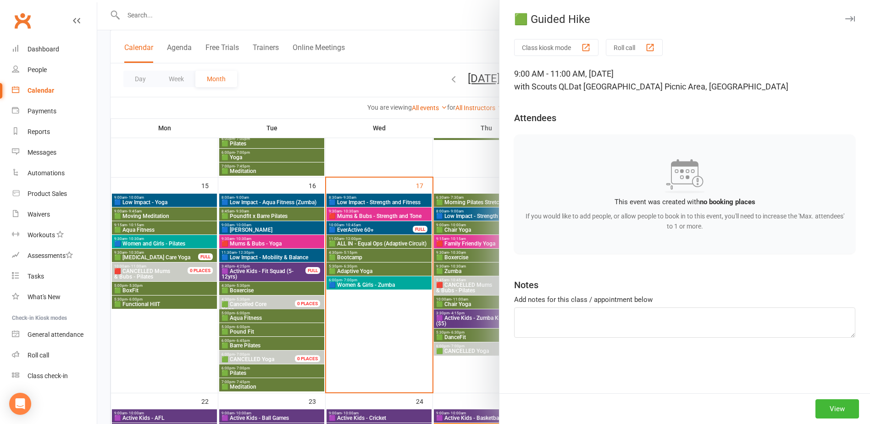
click at [367, 198] on div at bounding box center [483, 212] width 773 height 424
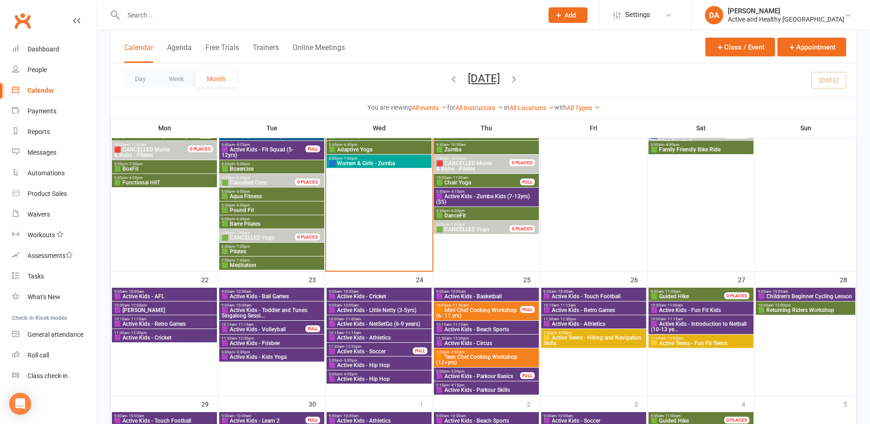
scroll to position [594, 0]
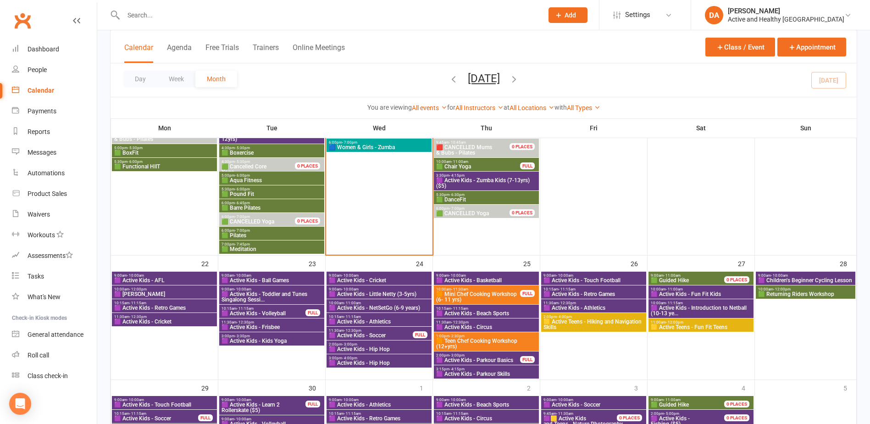
click at [712, 294] on span "🟪 Active Kids - Fun Fit Kids" at bounding box center [700, 294] width 101 height 6
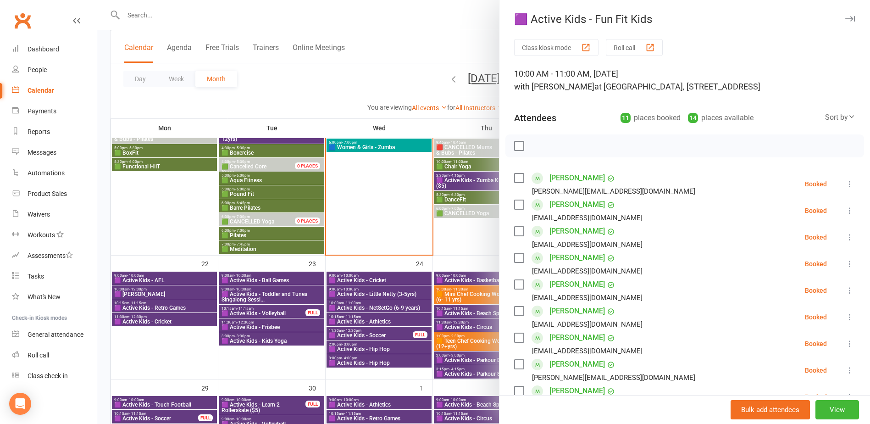
click at [441, 266] on div at bounding box center [483, 212] width 773 height 424
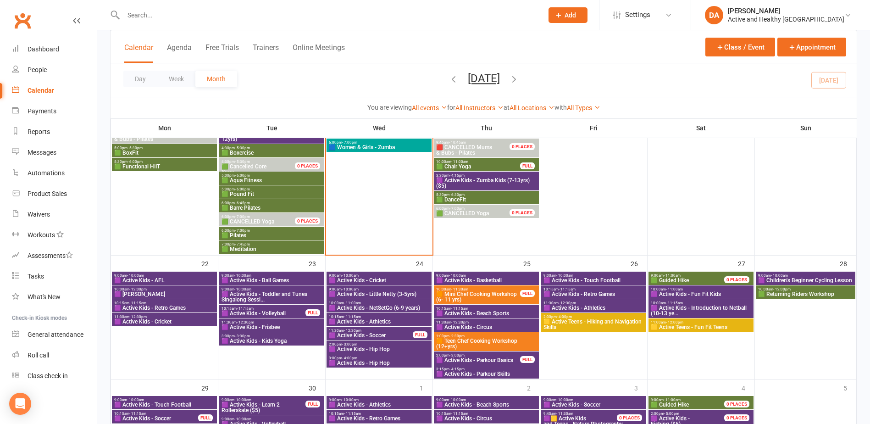
click at [715, 309] on span "🟪 Active Kids - Introduction to Netball (10-13 ye..." at bounding box center [700, 310] width 101 height 11
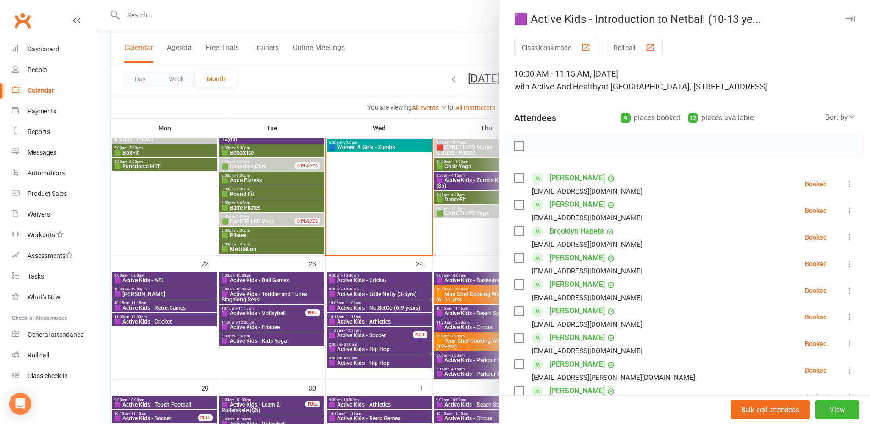
click at [345, 276] on div at bounding box center [483, 212] width 773 height 424
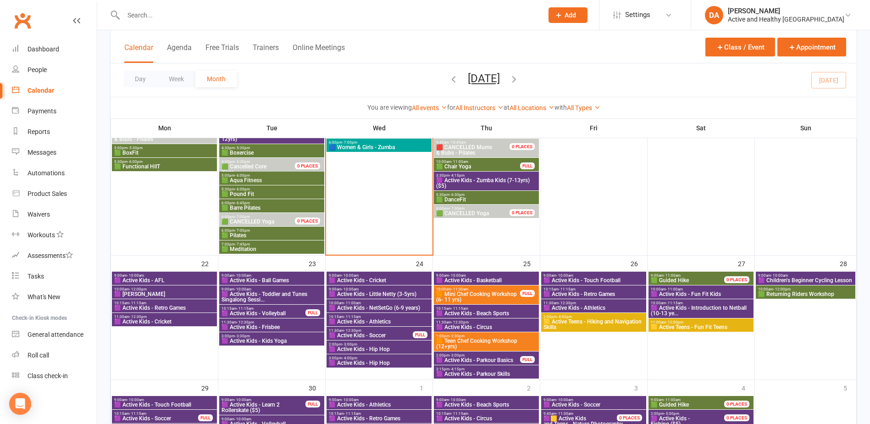
click at [828, 280] on span "🟪 Children's Beginner Cycling Lesson" at bounding box center [806, 280] width 96 height 6
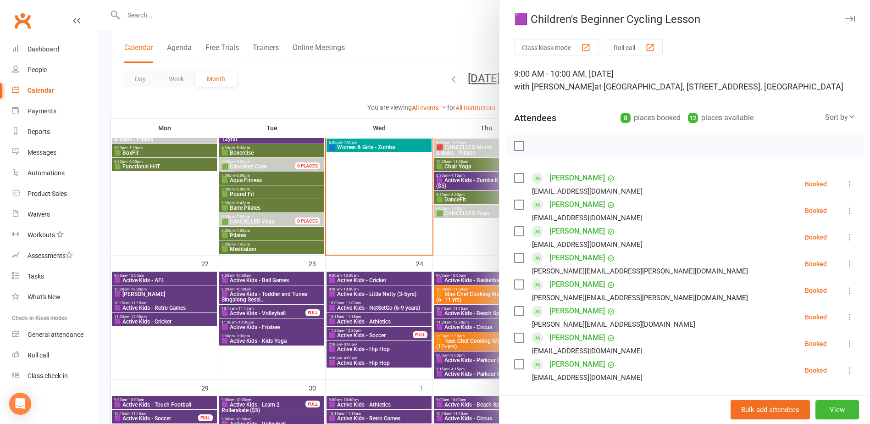
click at [465, 247] on div at bounding box center [483, 212] width 773 height 424
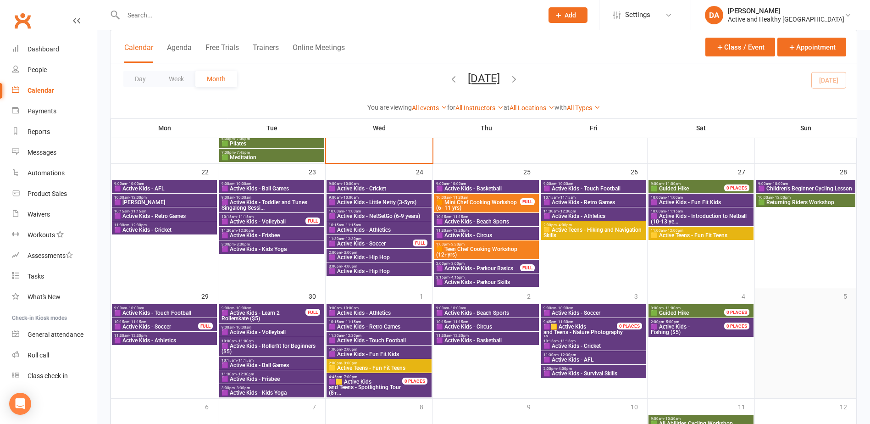
scroll to position [640, 0]
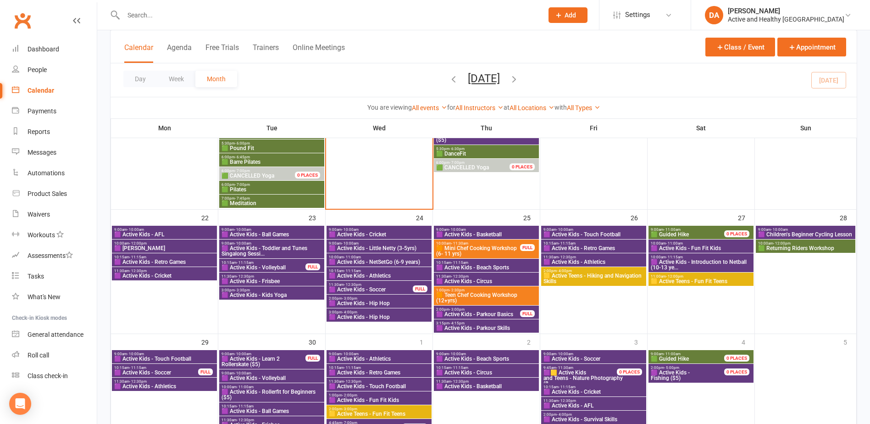
click at [721, 266] on span "🟪 Active Kids - Introduction to Netball (10-13 ye..." at bounding box center [700, 264] width 101 height 11
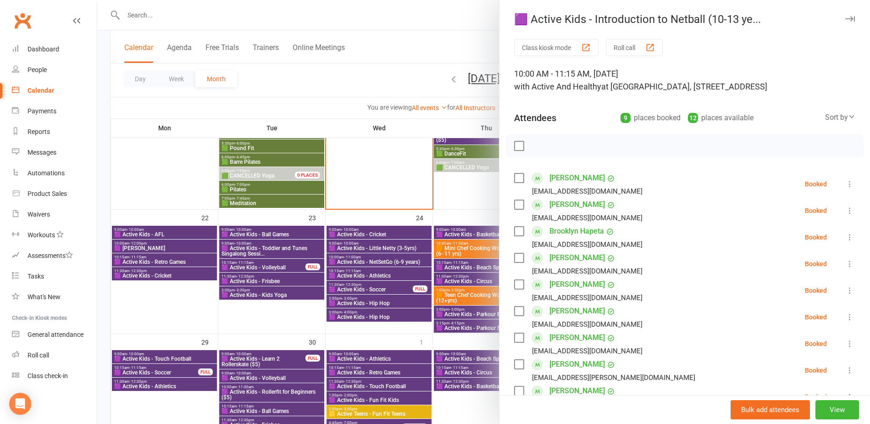
click at [433, 266] on div at bounding box center [483, 212] width 773 height 424
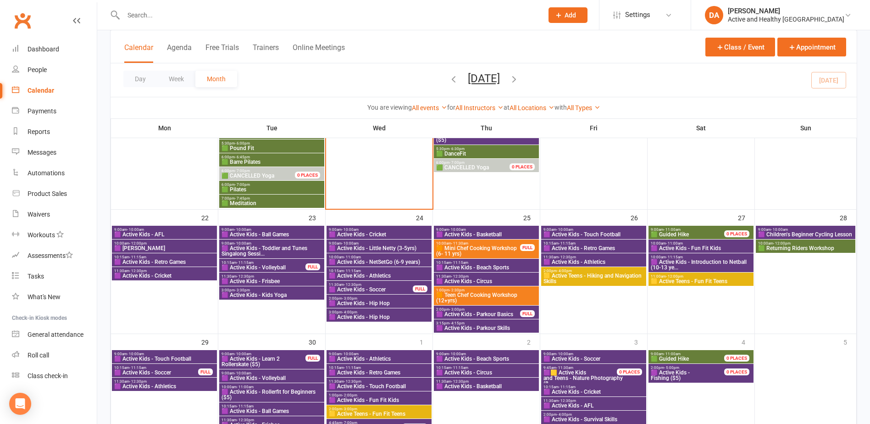
click at [818, 232] on span "🟪 Children's Beginner Cycling Lesson" at bounding box center [806, 235] width 96 height 6
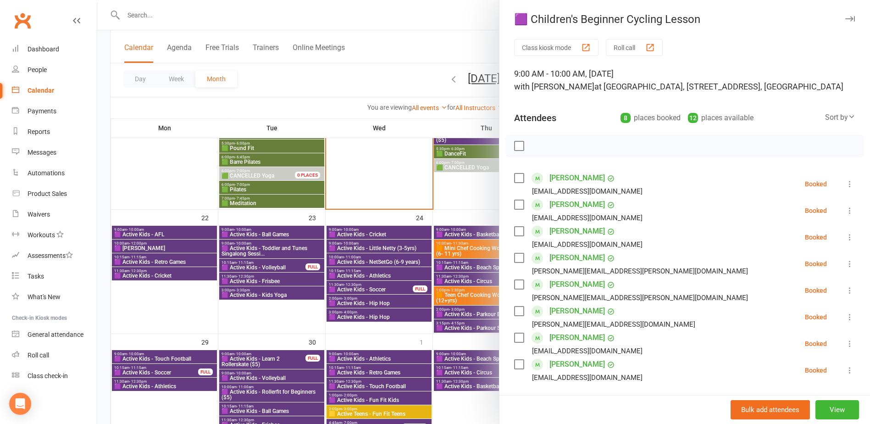
click at [426, 239] on div at bounding box center [483, 212] width 773 height 424
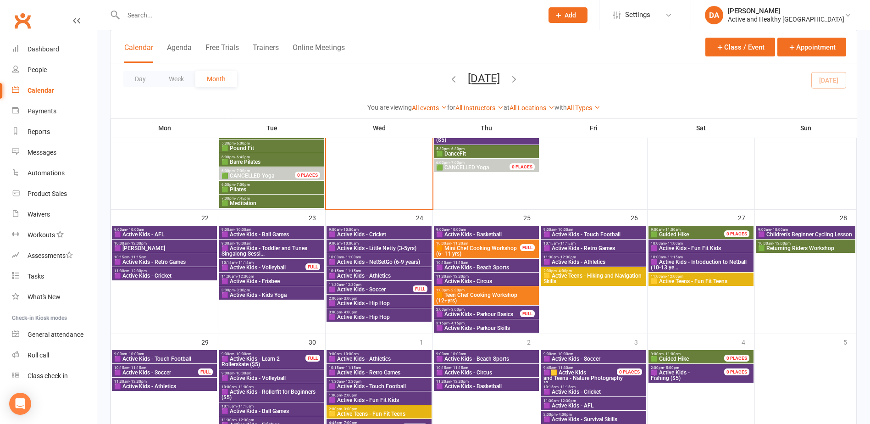
click at [808, 248] on span "🟩 Returning Riders Workshop" at bounding box center [806, 248] width 96 height 6
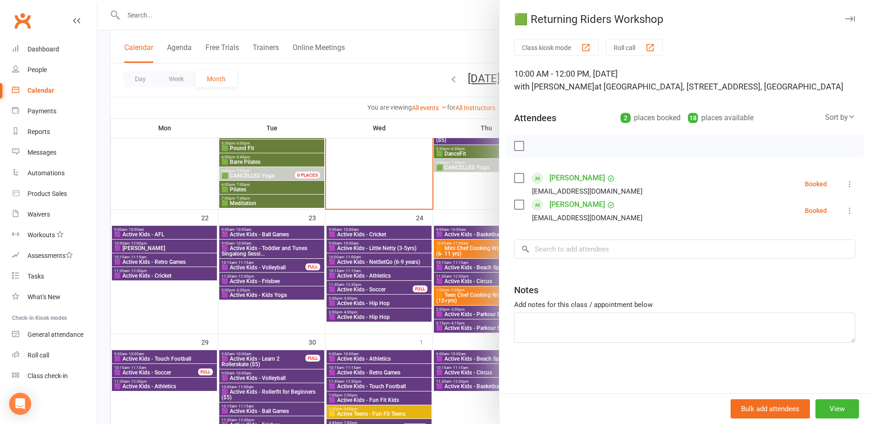
click at [452, 248] on div at bounding box center [483, 212] width 773 height 424
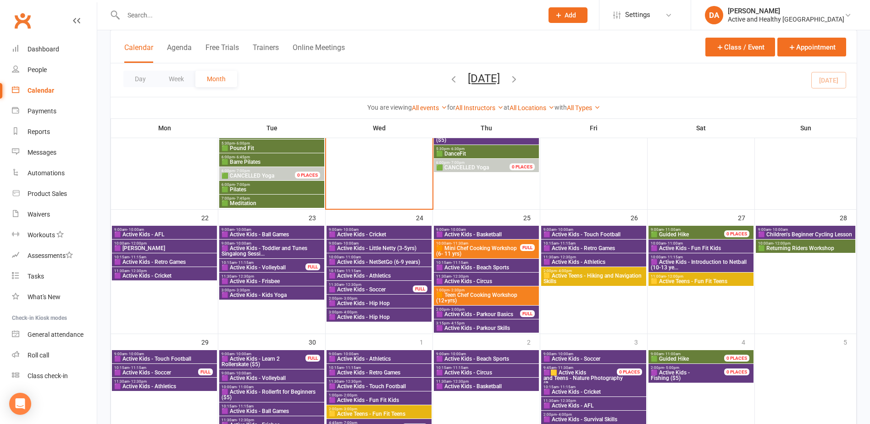
click at [793, 233] on span "🟪 Children's Beginner Cycling Lesson" at bounding box center [806, 235] width 96 height 6
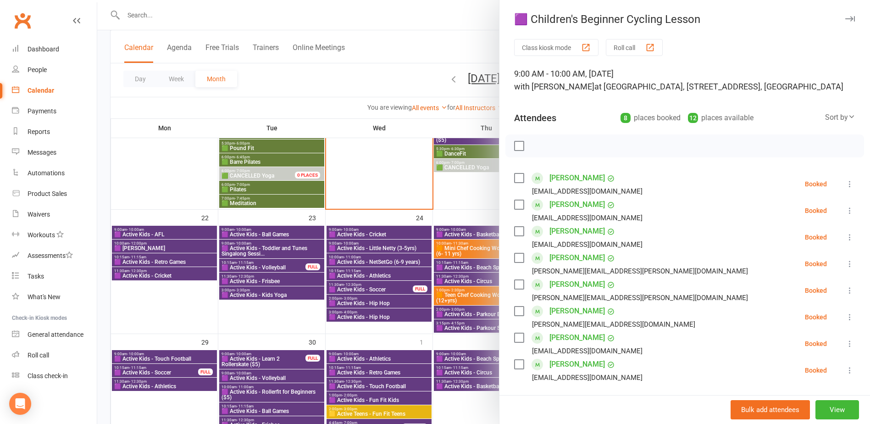
click at [424, 270] on div at bounding box center [483, 212] width 773 height 424
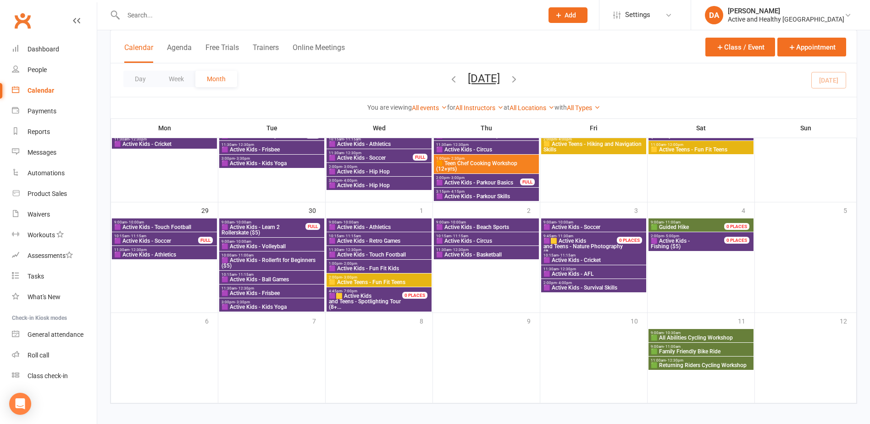
scroll to position [777, 0]
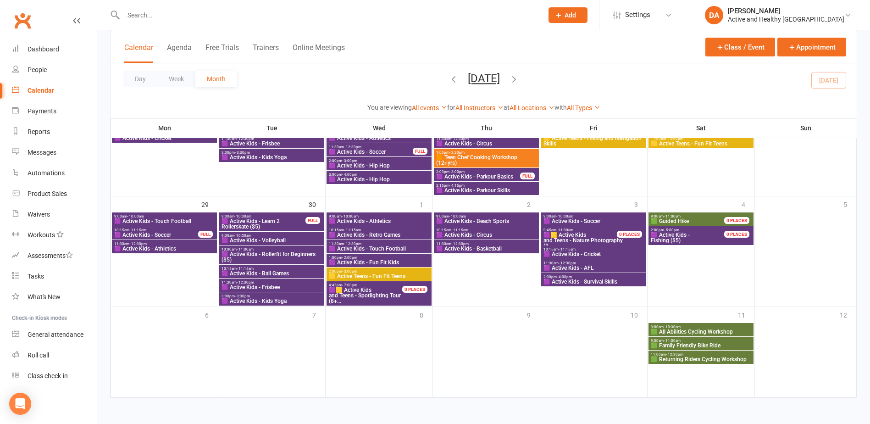
click at [704, 328] on span "9:00am - 10:30am" at bounding box center [700, 327] width 101 height 4
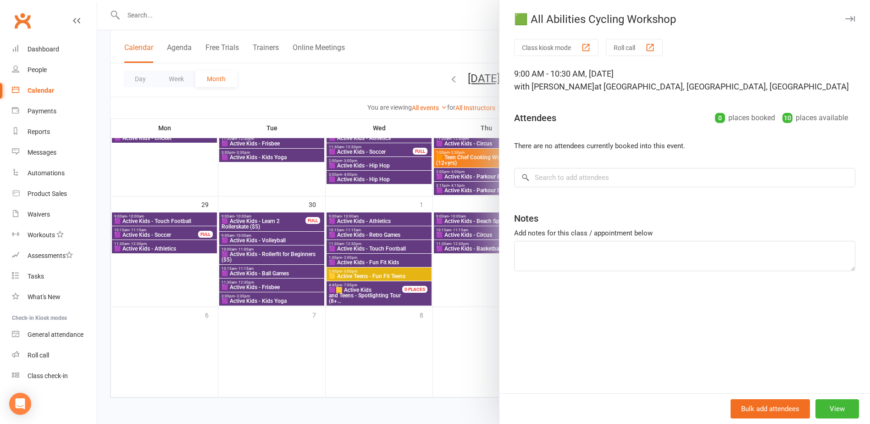
drag, startPoint x: 457, startPoint y: 322, endPoint x: 662, endPoint y: 338, distance: 205.6
click at [458, 322] on div at bounding box center [483, 212] width 773 height 424
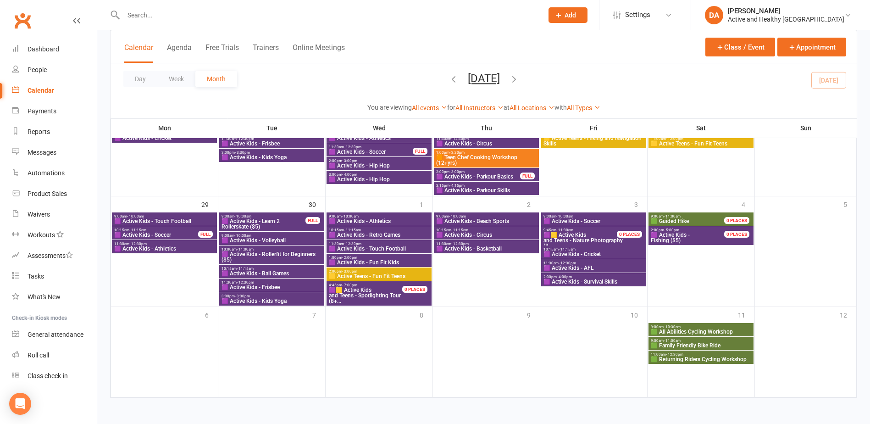
click at [690, 347] on span "🟩 Family Friendly Bike Ride" at bounding box center [700, 346] width 101 height 6
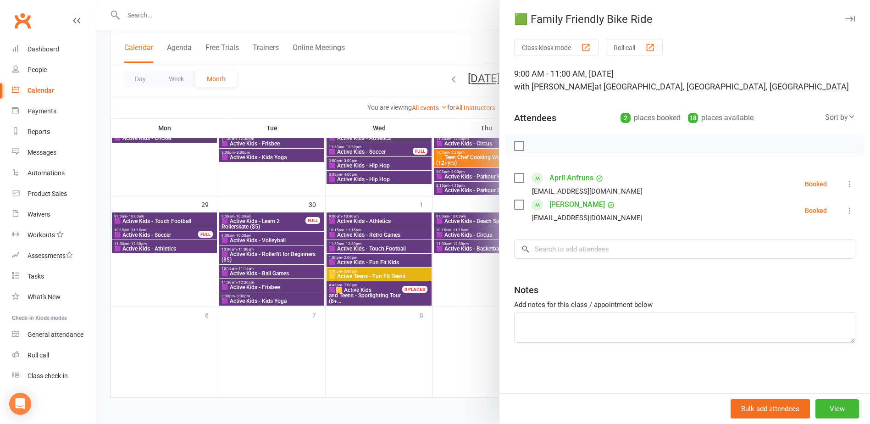
click at [471, 323] on div at bounding box center [483, 212] width 773 height 424
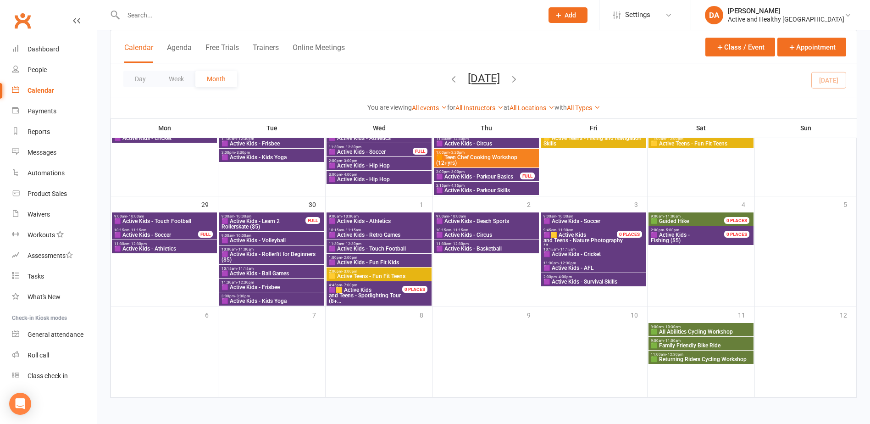
click at [732, 355] on span "11:00am - 12:30pm" at bounding box center [700, 354] width 101 height 4
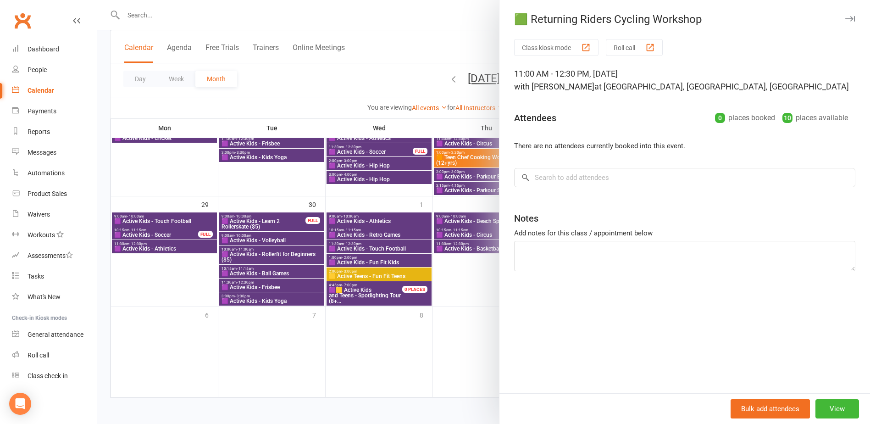
click at [448, 343] on div at bounding box center [483, 212] width 773 height 424
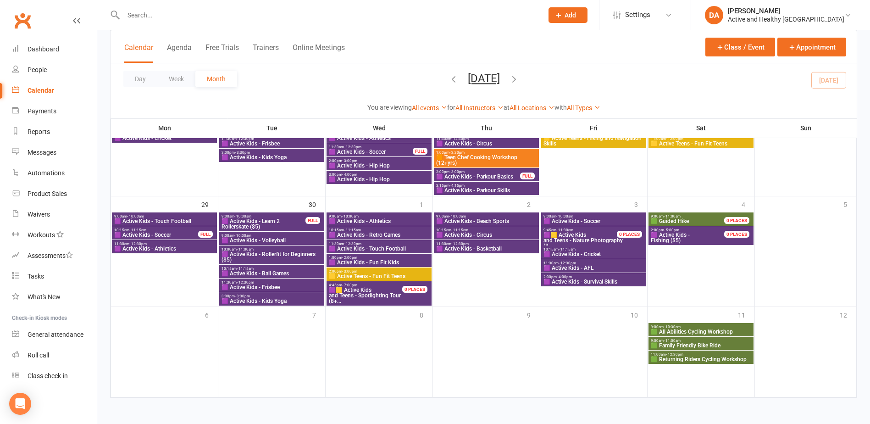
click at [519, 76] on icon "button" at bounding box center [514, 79] width 10 height 10
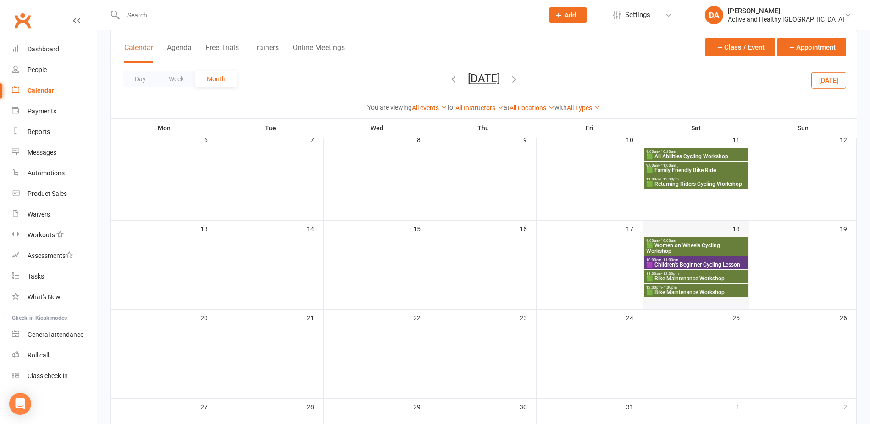
scroll to position [171, 0]
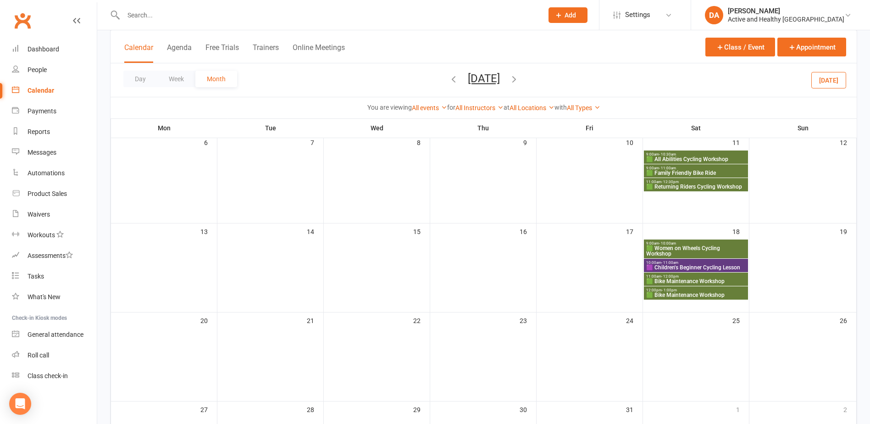
click at [706, 250] on span "🟩 Women on Wheels Cycling Workshop" at bounding box center [696, 250] width 100 height 11
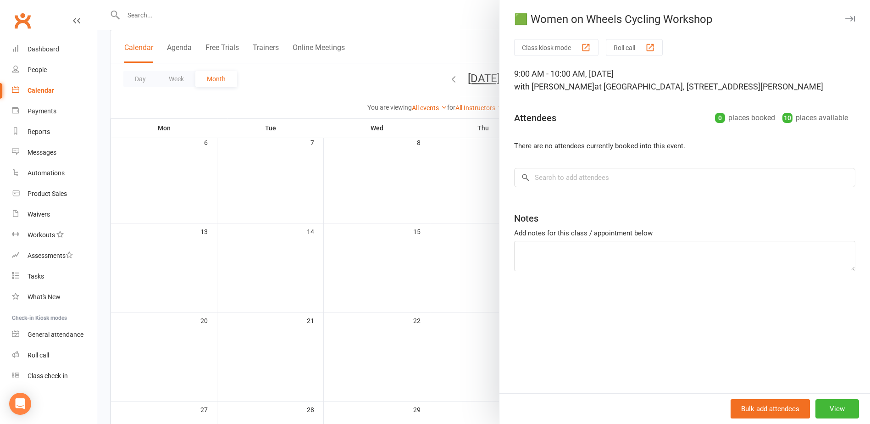
drag, startPoint x: 373, startPoint y: 238, endPoint x: 622, endPoint y: 262, distance: 250.6
click at [375, 238] on div at bounding box center [483, 212] width 773 height 424
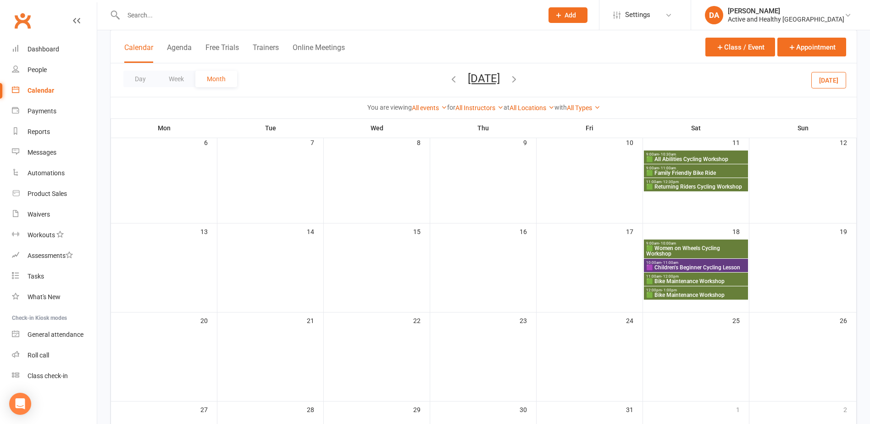
click at [687, 262] on span "10:00am - 11:00am" at bounding box center [696, 263] width 100 height 4
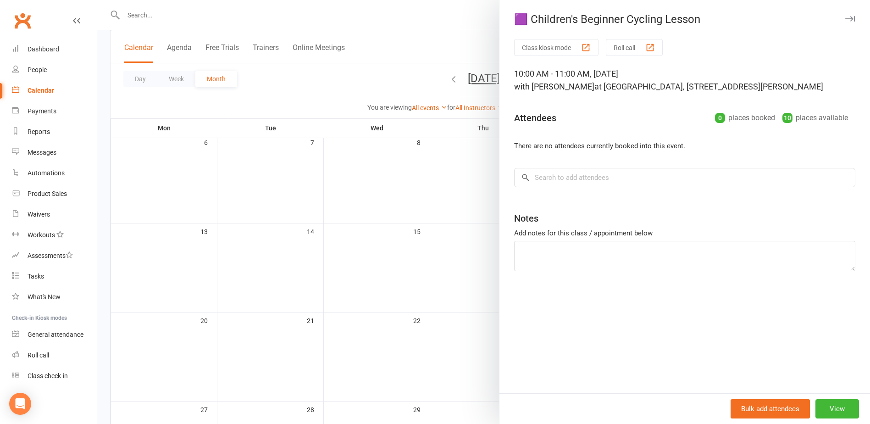
click at [422, 239] on div at bounding box center [483, 212] width 773 height 424
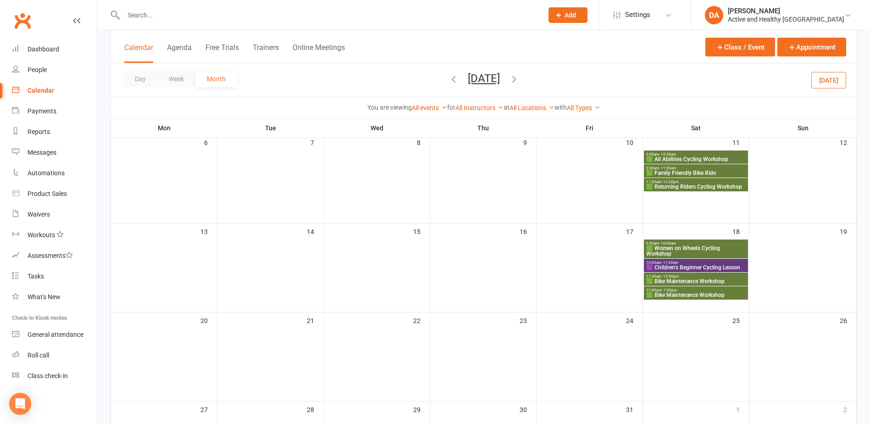
click at [679, 278] on span "🟩 Bike Maintenance Workshop" at bounding box center [696, 281] width 100 height 6
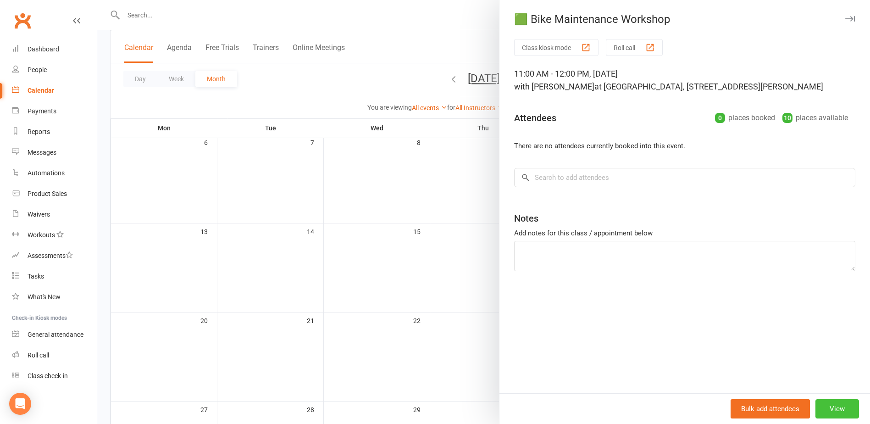
drag, startPoint x: 839, startPoint y: 411, endPoint x: 843, endPoint y: 408, distance: 4.9
click at [839, 410] on button "View" at bounding box center [837, 408] width 44 height 19
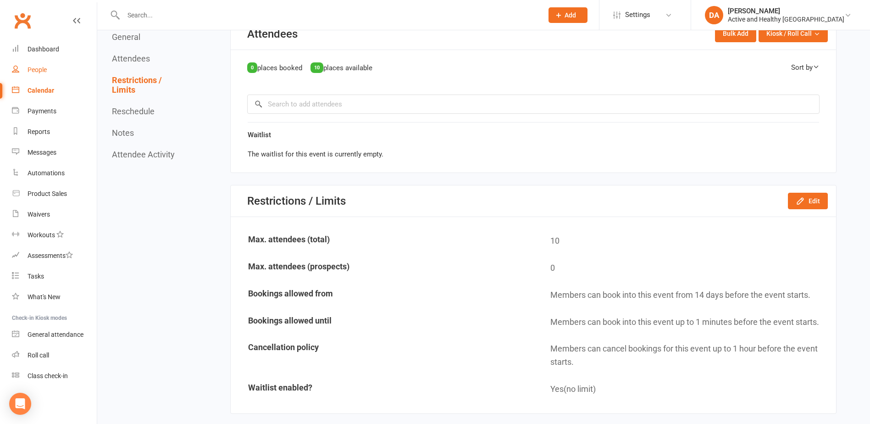
scroll to position [550, 0]
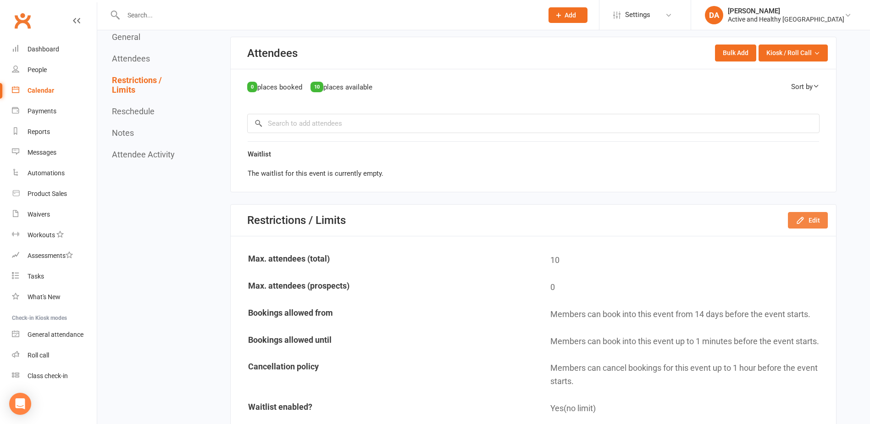
click at [804, 220] on icon "button" at bounding box center [800, 220] width 9 height 9
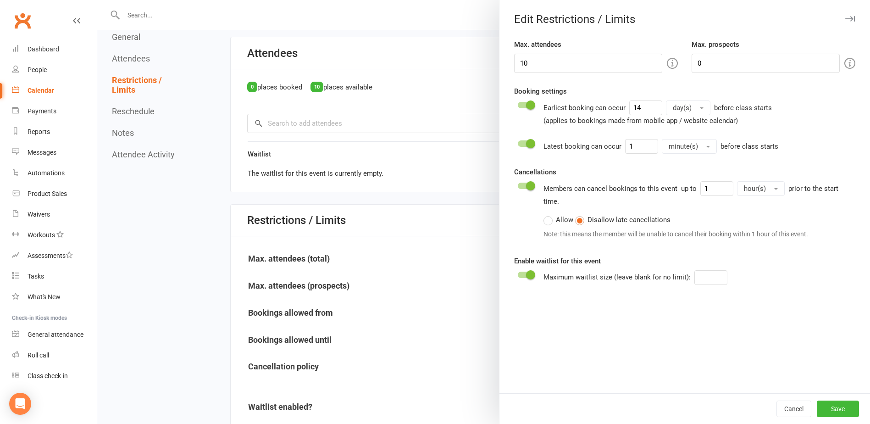
click at [521, 105] on div at bounding box center [526, 105] width 16 height 6
click at [518, 104] on input "checkbox" at bounding box center [518, 104] width 0 height 0
click at [839, 407] on button "Save" at bounding box center [838, 408] width 42 height 17
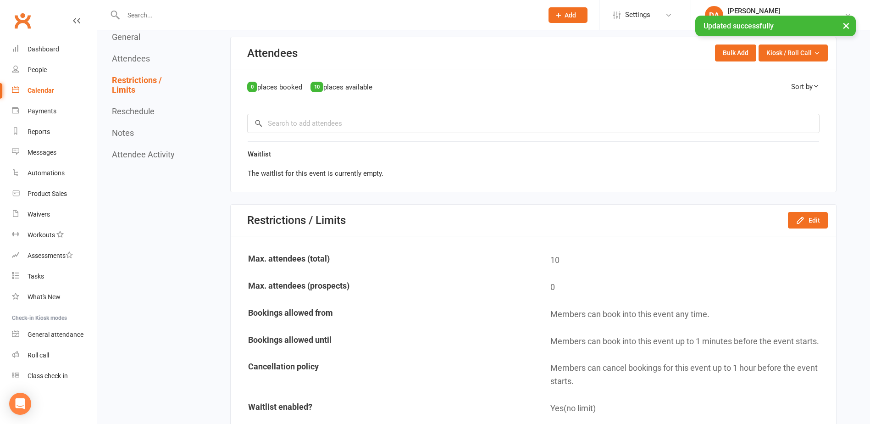
click at [40, 88] on div "Calendar" at bounding box center [41, 90] width 27 height 7
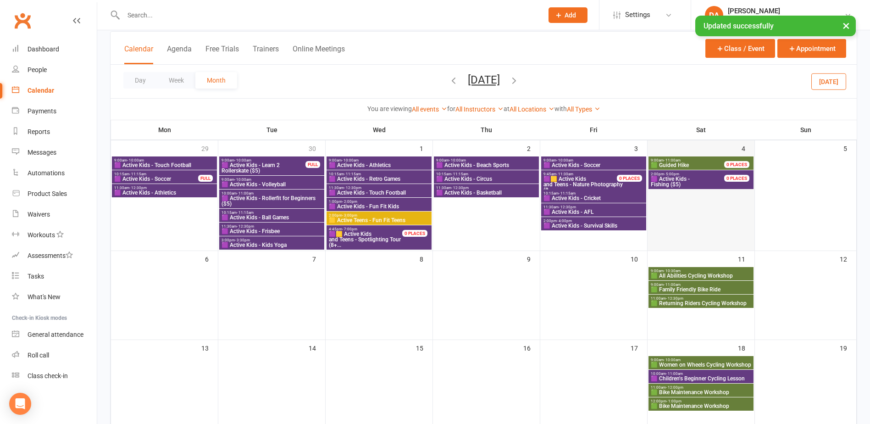
scroll to position [138, 0]
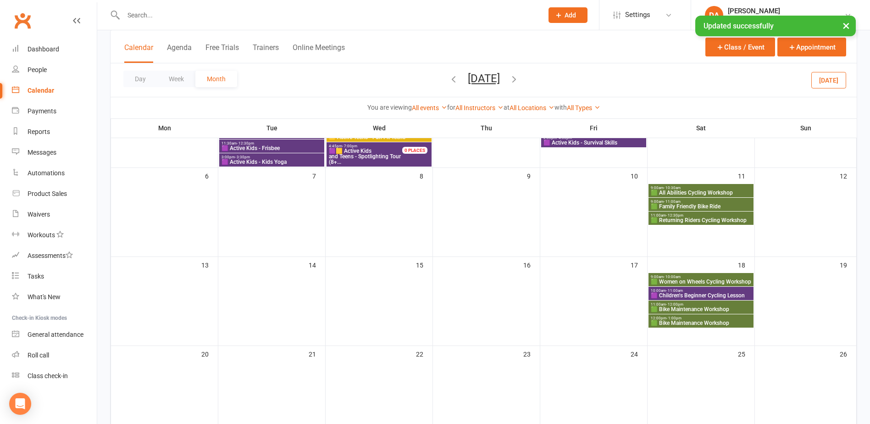
click at [703, 293] on span "🟪 Children's Beginner Cycling Lesson" at bounding box center [700, 296] width 101 height 6
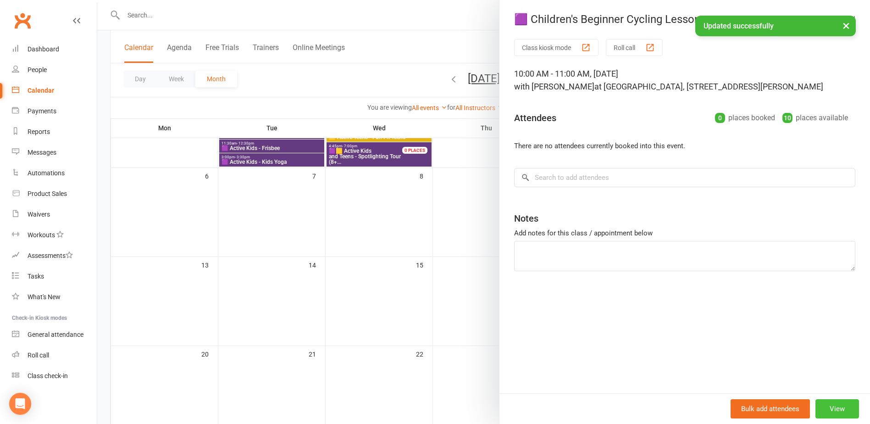
click at [834, 404] on button "View" at bounding box center [837, 408] width 44 height 19
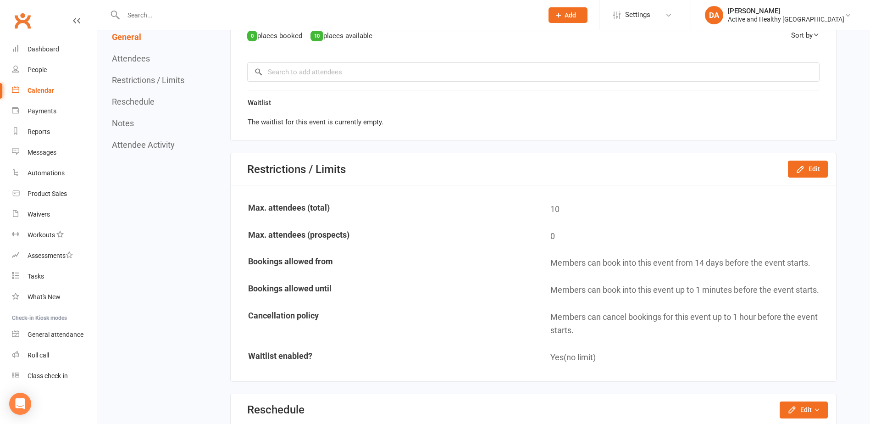
scroll to position [734, 0]
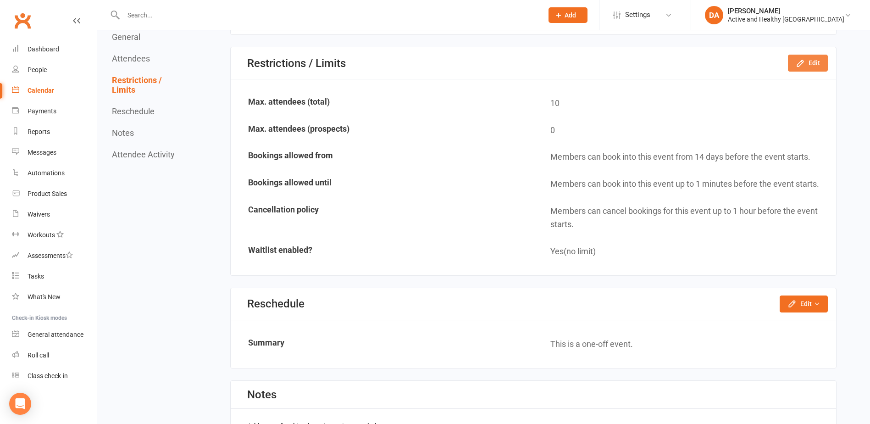
click at [802, 61] on icon "button" at bounding box center [800, 63] width 6 height 6
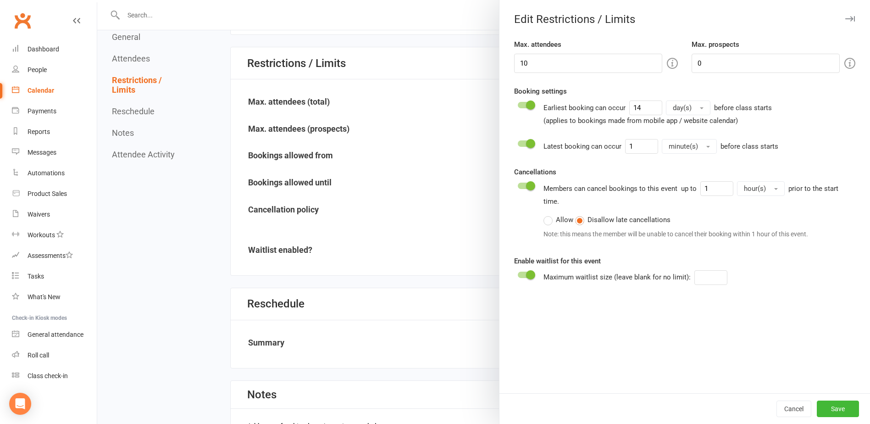
click at [526, 102] on span at bounding box center [530, 104] width 9 height 9
click at [518, 104] on input "checkbox" at bounding box center [518, 104] width 0 height 0
drag, startPoint x: 826, startPoint y: 410, endPoint x: 798, endPoint y: 398, distance: 30.6
click at [826, 410] on button "Save" at bounding box center [838, 408] width 42 height 17
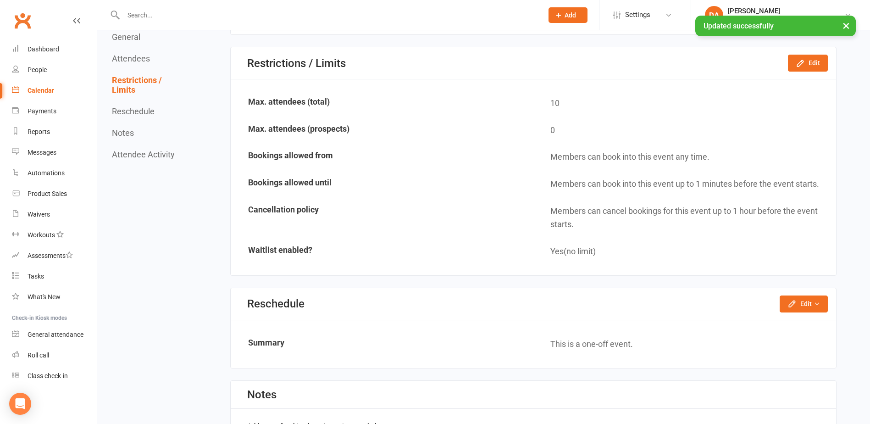
click at [41, 92] on div "Calendar" at bounding box center [41, 90] width 27 height 7
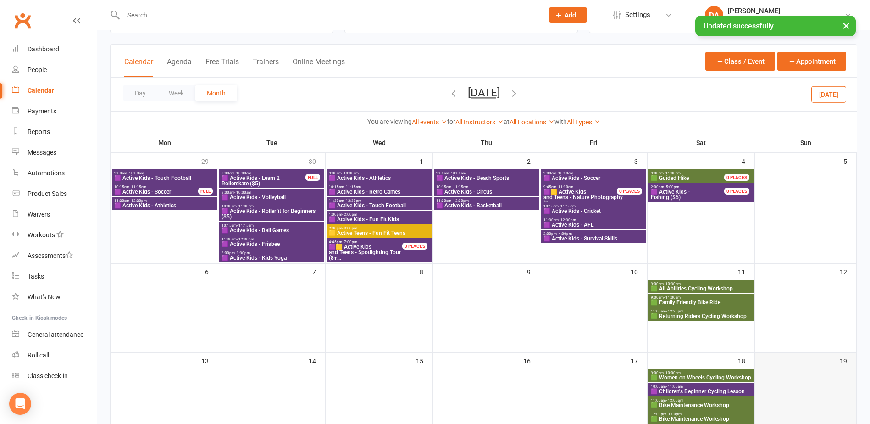
scroll to position [92, 0]
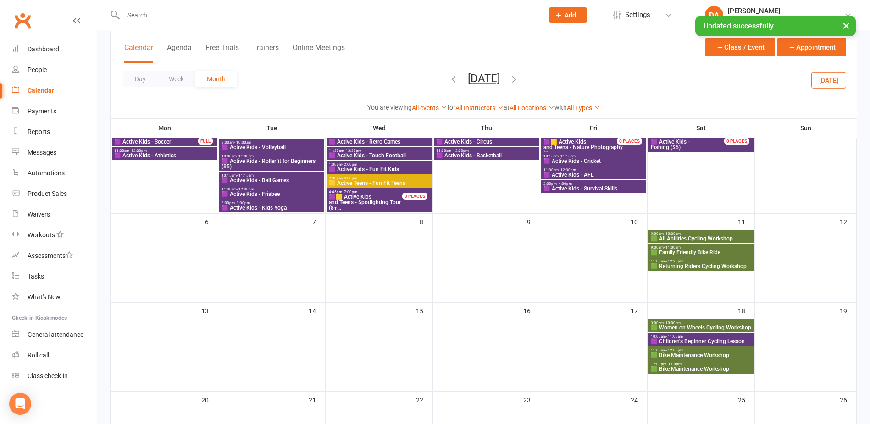
click at [719, 352] on span "🟩 Bike Maintenance Workshop" at bounding box center [700, 355] width 101 height 6
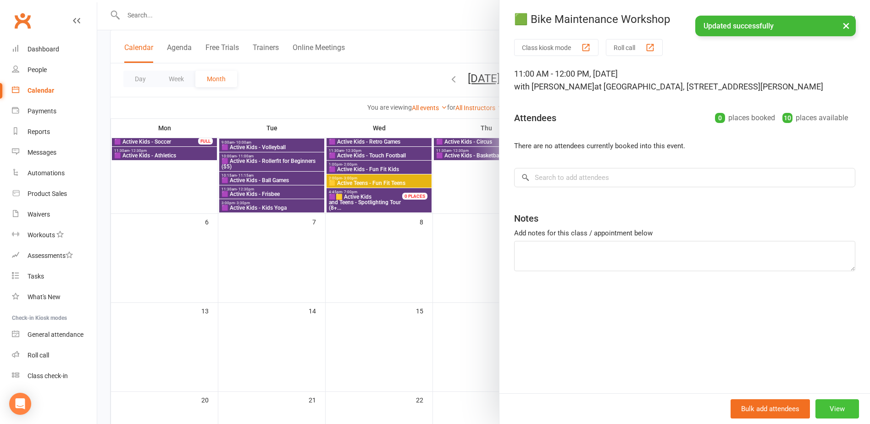
drag, startPoint x: 826, startPoint y: 409, endPoint x: 804, endPoint y: 400, distance: 23.4
click at [826, 409] on button "View" at bounding box center [837, 408] width 44 height 19
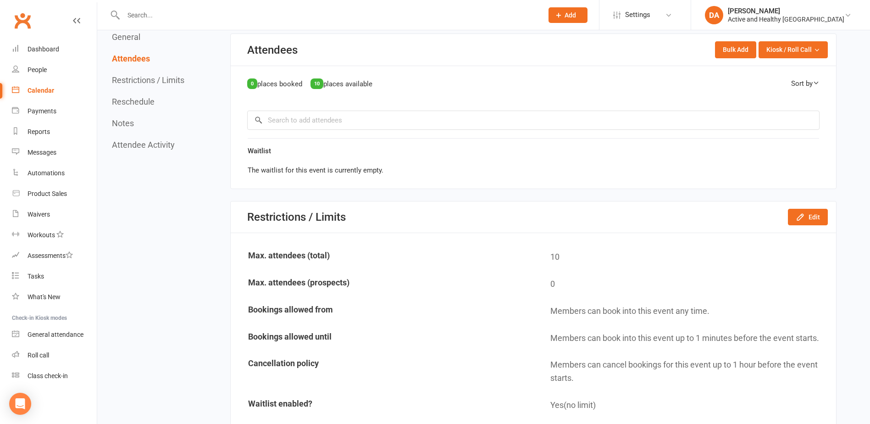
scroll to position [688, 0]
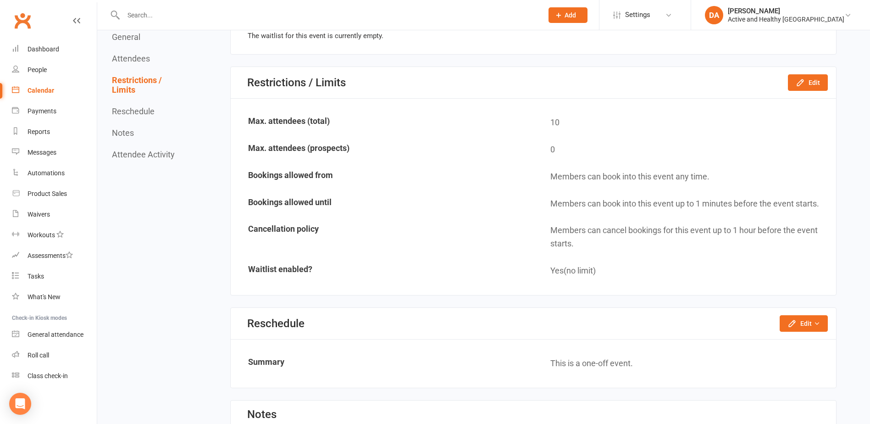
click at [40, 85] on link "Calendar" at bounding box center [54, 90] width 85 height 21
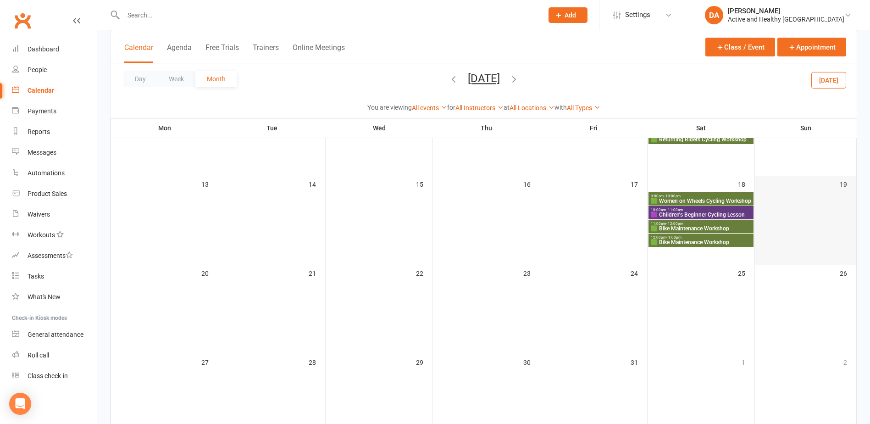
scroll to position [229, 0]
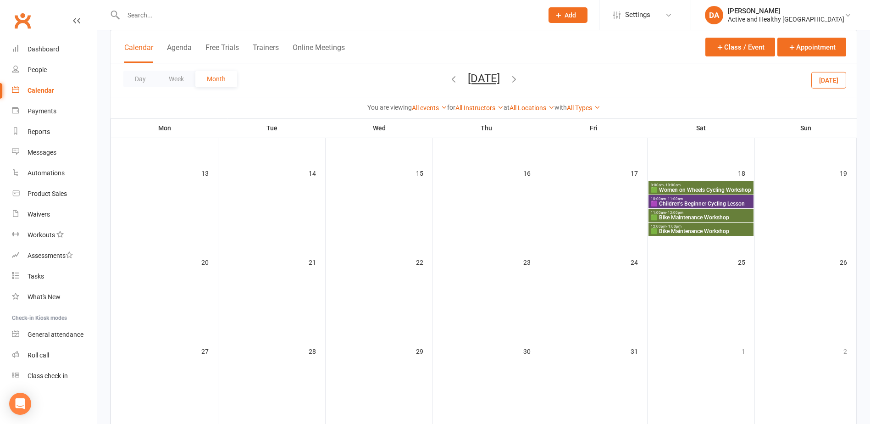
click at [719, 227] on span "12:00pm - 1:00pm" at bounding box center [700, 226] width 101 height 4
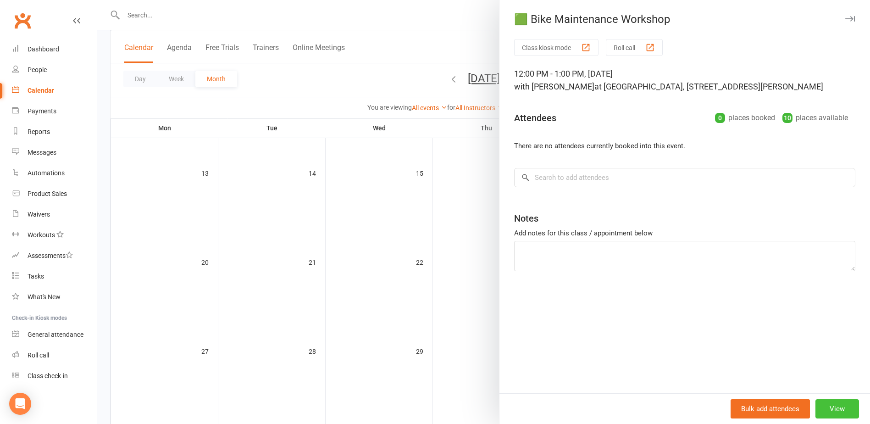
click at [830, 410] on button "View" at bounding box center [837, 408] width 44 height 19
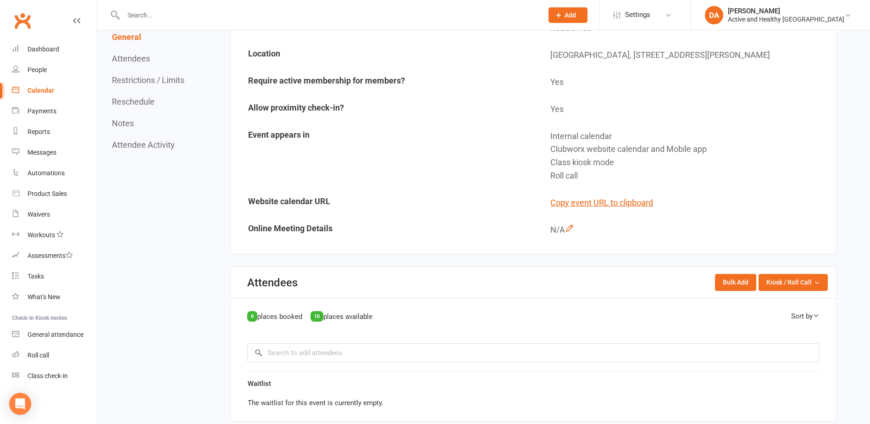
scroll to position [596, 0]
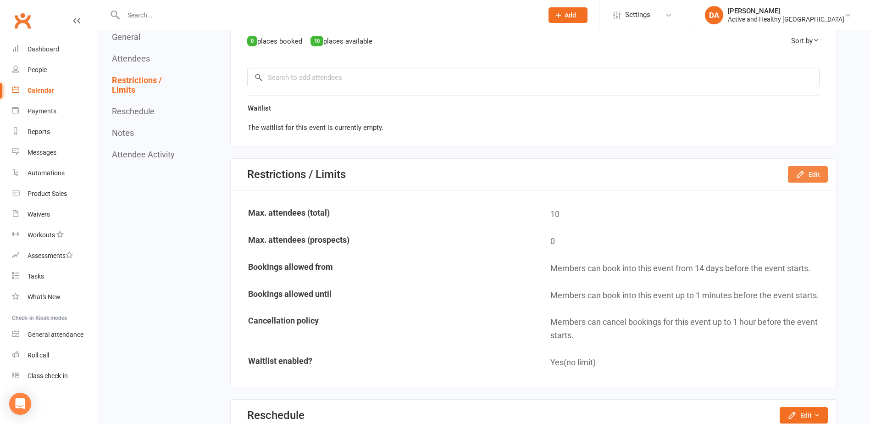
click at [809, 172] on button "Edit" at bounding box center [808, 174] width 40 height 17
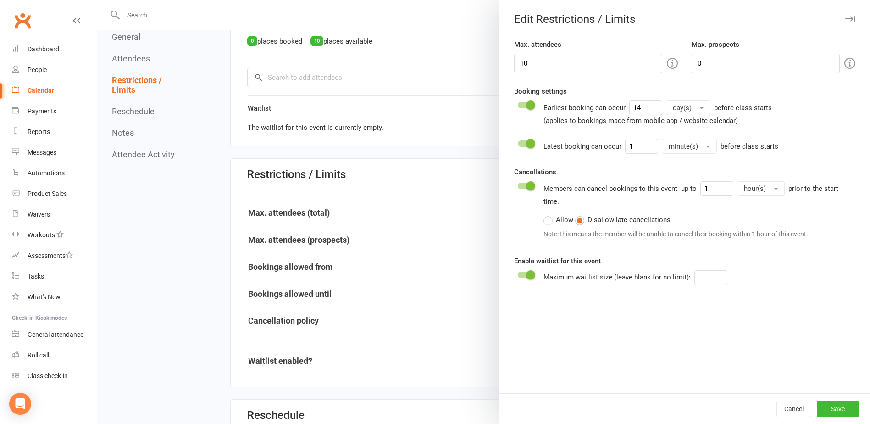
click at [530, 103] on span at bounding box center [530, 104] width 9 height 9
click at [518, 104] on input "checkbox" at bounding box center [518, 104] width 0 height 0
click at [832, 405] on button "Save" at bounding box center [838, 408] width 42 height 17
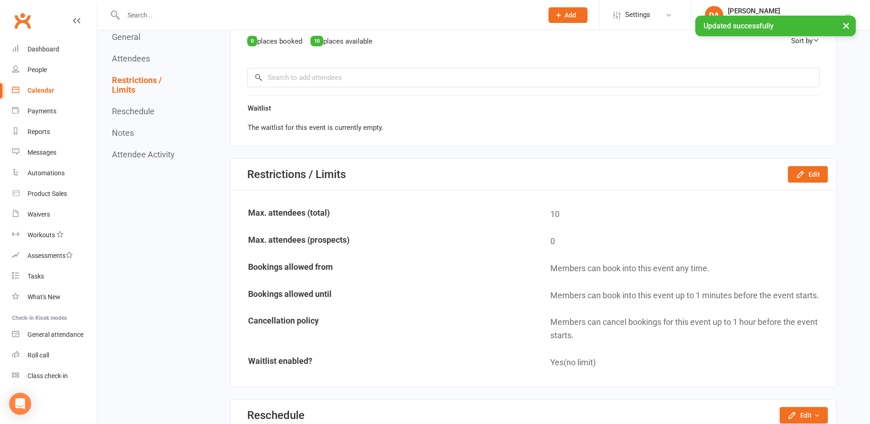
click at [32, 87] on div "Calendar" at bounding box center [41, 90] width 27 height 7
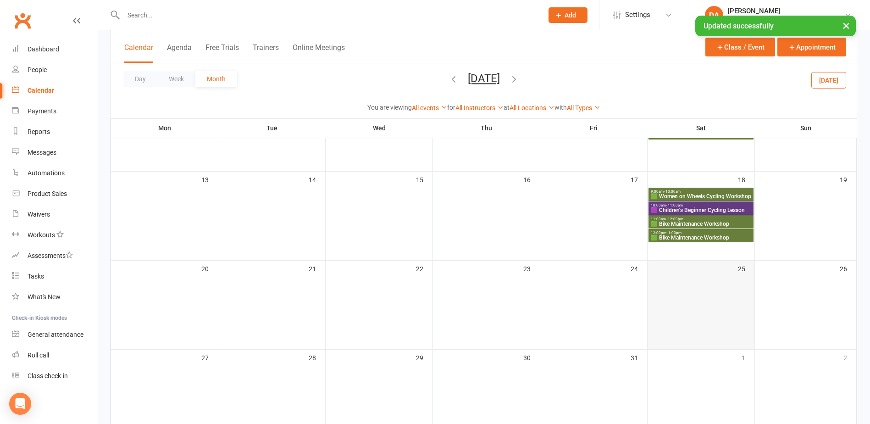
scroll to position [229, 0]
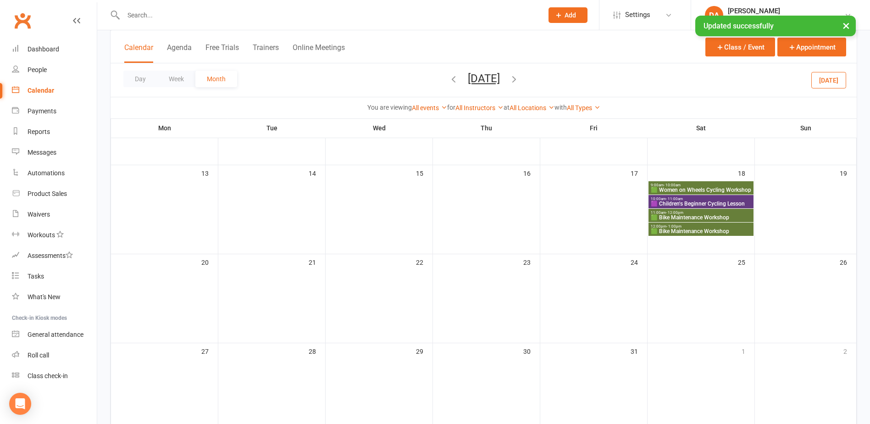
click at [716, 203] on span "🟪 Children's Beginner Cycling Lesson" at bounding box center [700, 204] width 101 height 6
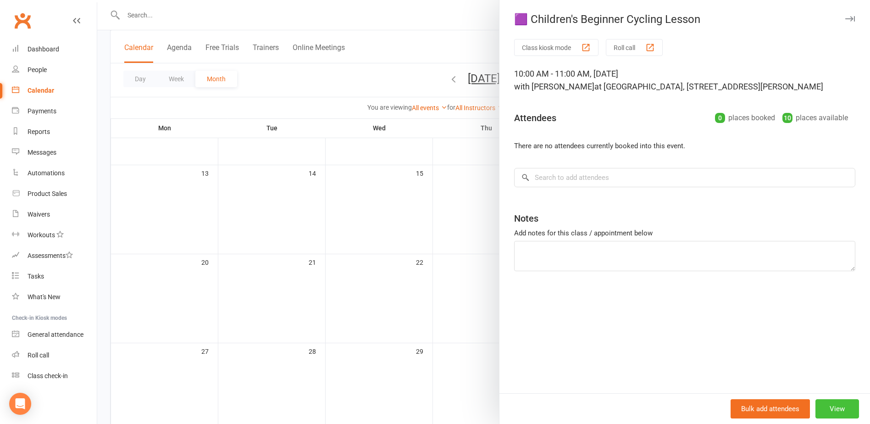
click at [837, 405] on button "View" at bounding box center [837, 408] width 44 height 19
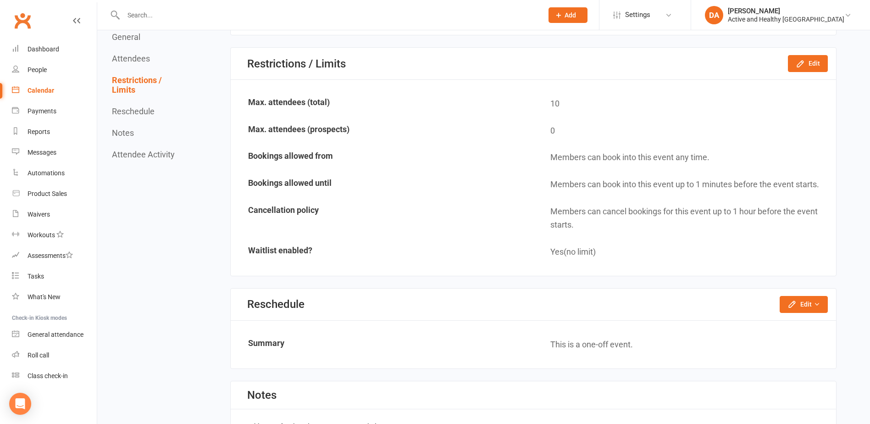
scroll to position [734, 0]
click at [34, 91] on div "Calendar" at bounding box center [41, 90] width 27 height 7
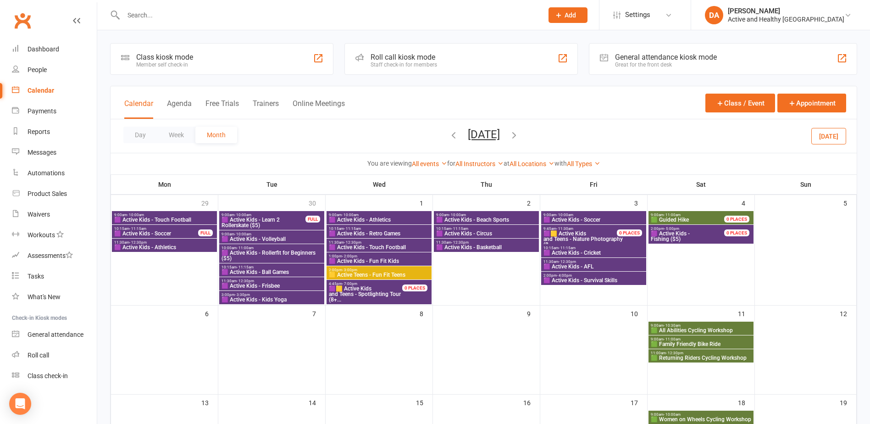
click at [710, 359] on span "🟩 Returning Riders Cycling Workshop" at bounding box center [700, 358] width 101 height 6
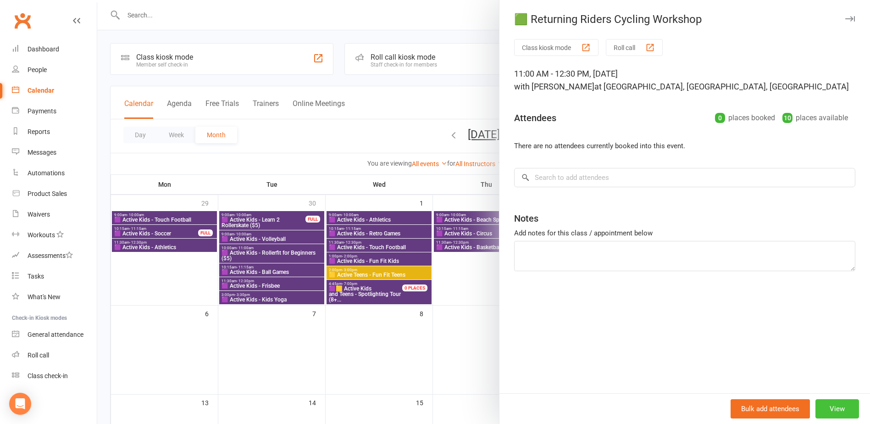
click at [834, 410] on button "View" at bounding box center [837, 408] width 44 height 19
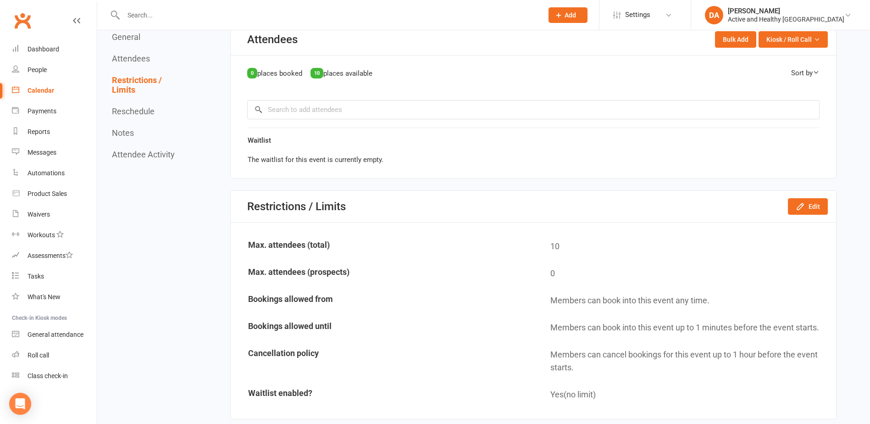
scroll to position [642, 0]
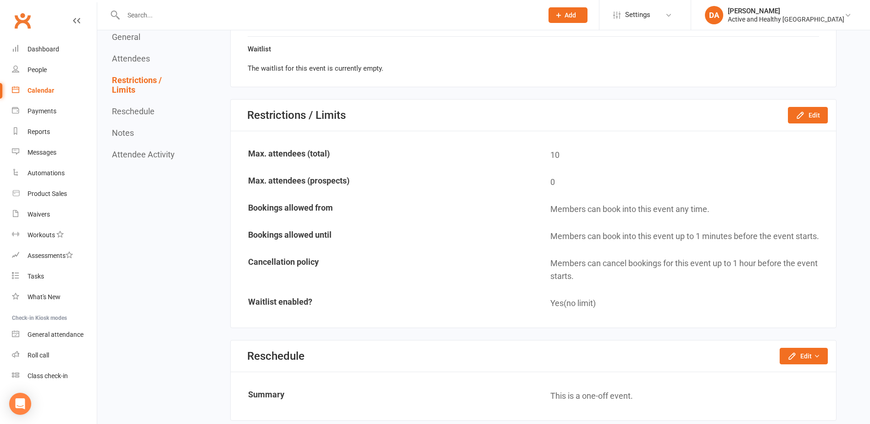
click at [51, 95] on link "Calendar" at bounding box center [54, 90] width 85 height 21
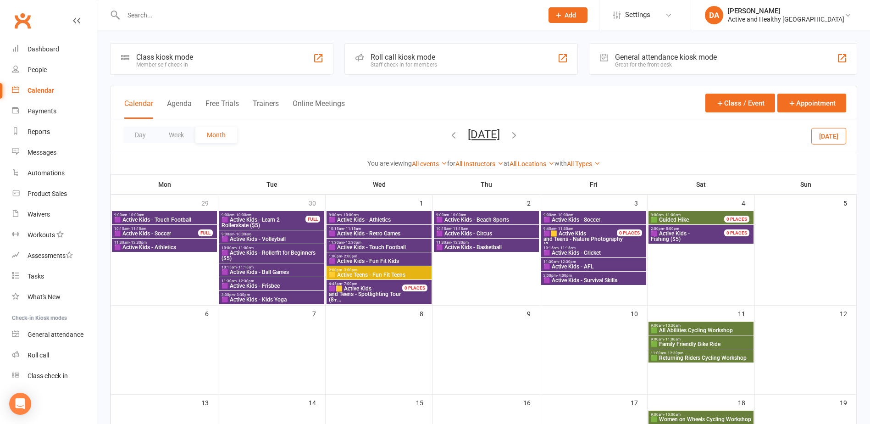
click at [691, 345] on span "🟩 Family Friendly Bike Ride" at bounding box center [700, 344] width 101 height 6
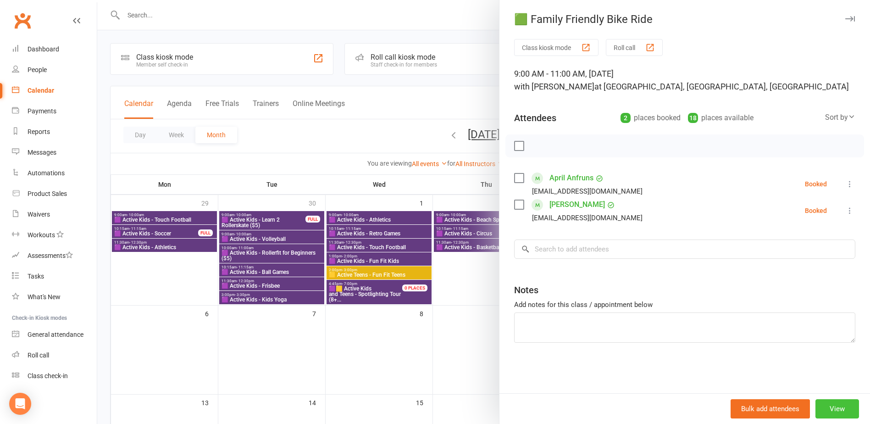
click at [832, 408] on button "View" at bounding box center [837, 408] width 44 height 19
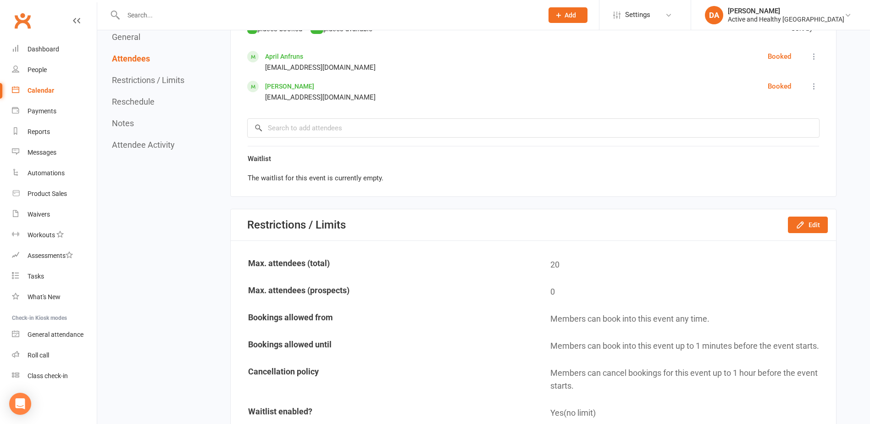
scroll to position [596, 0]
click at [33, 94] on div "Calendar" at bounding box center [41, 90] width 27 height 7
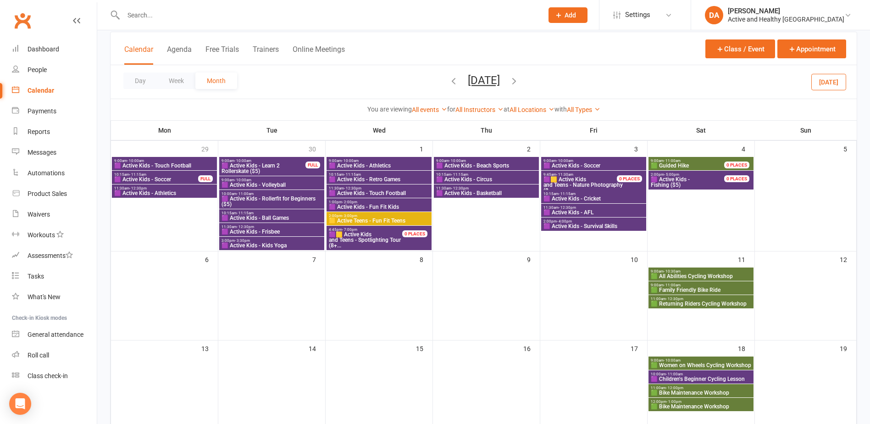
scroll to position [138, 0]
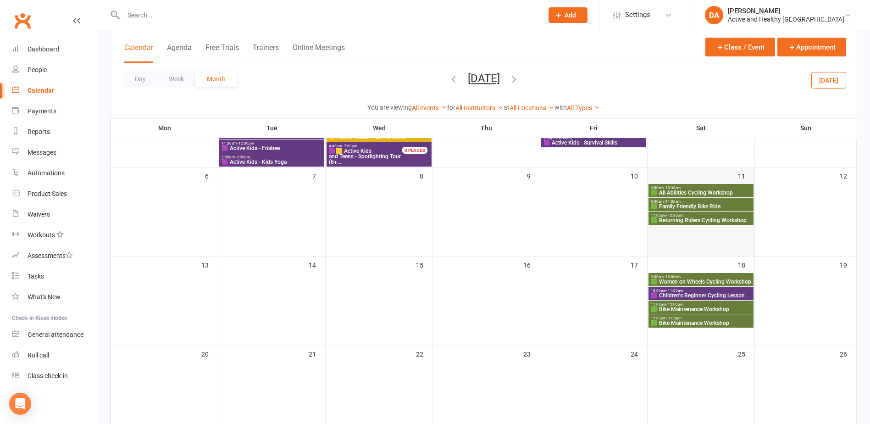
click at [693, 225] on div at bounding box center [701, 204] width 107 height 43
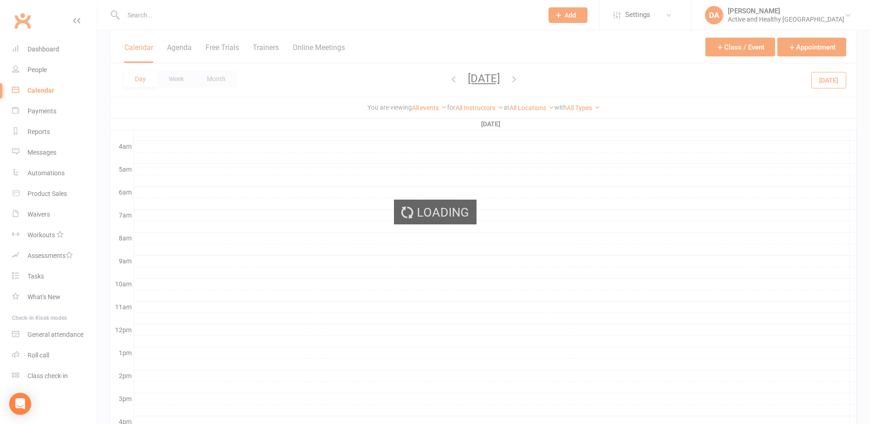
scroll to position [0, 0]
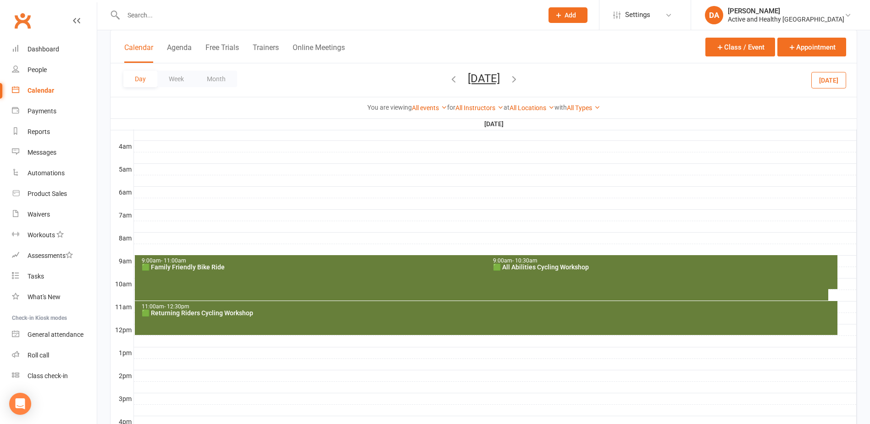
click at [217, 317] on div "11:00am - 12:30pm 🟩 Returning Riders Cycling Workshop" at bounding box center [486, 318] width 703 height 34
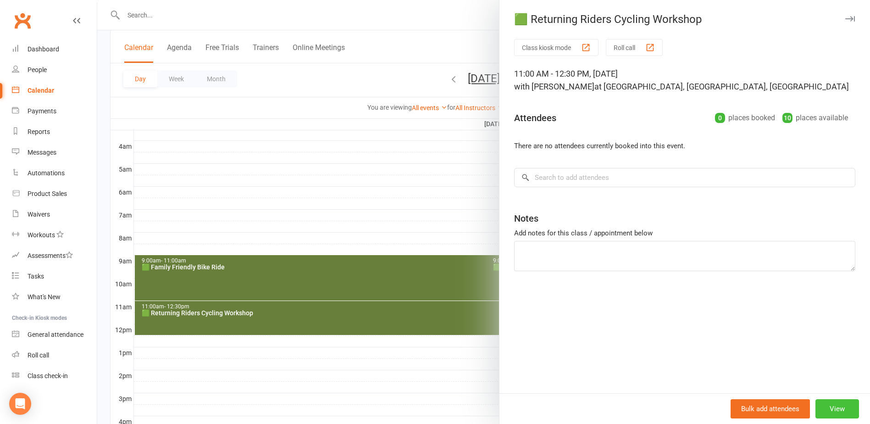
click at [822, 405] on button "View" at bounding box center [837, 408] width 44 height 19
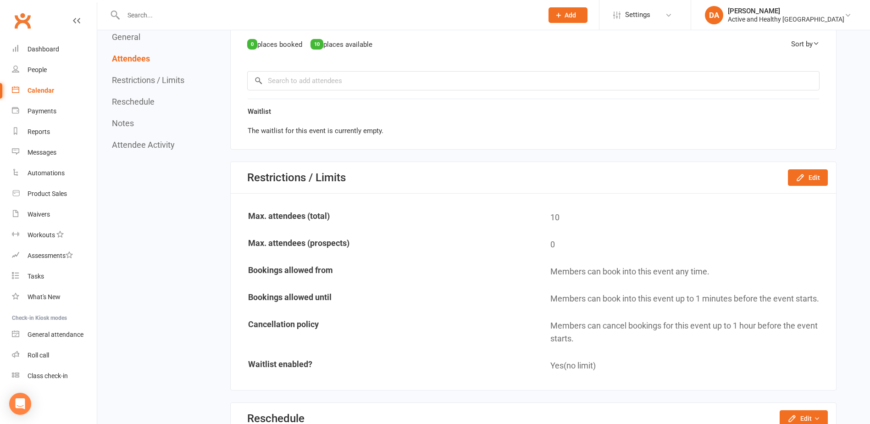
scroll to position [596, 0]
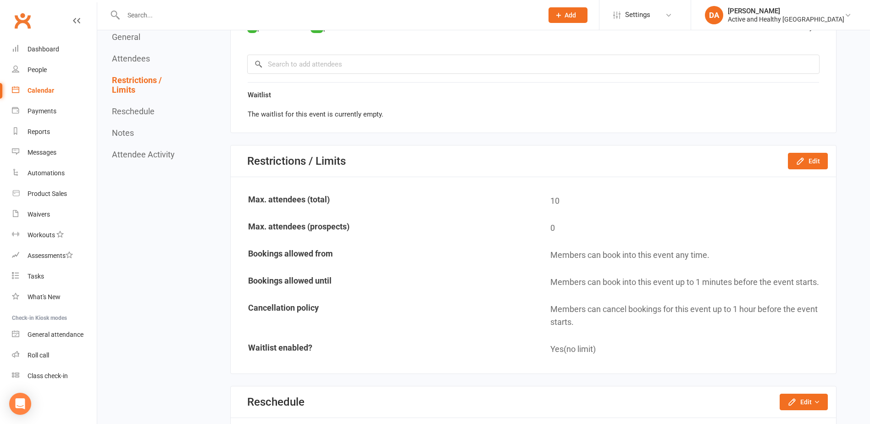
click at [40, 89] on div "Calendar" at bounding box center [41, 90] width 27 height 7
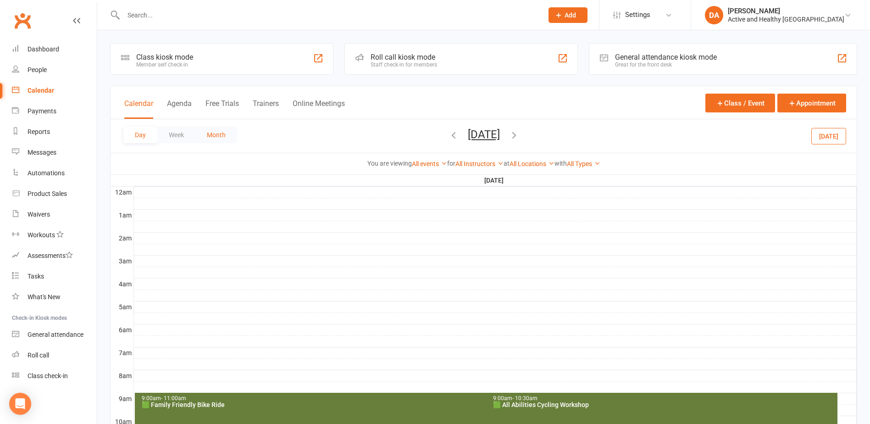
click at [215, 132] on button "Month" at bounding box center [216, 135] width 42 height 17
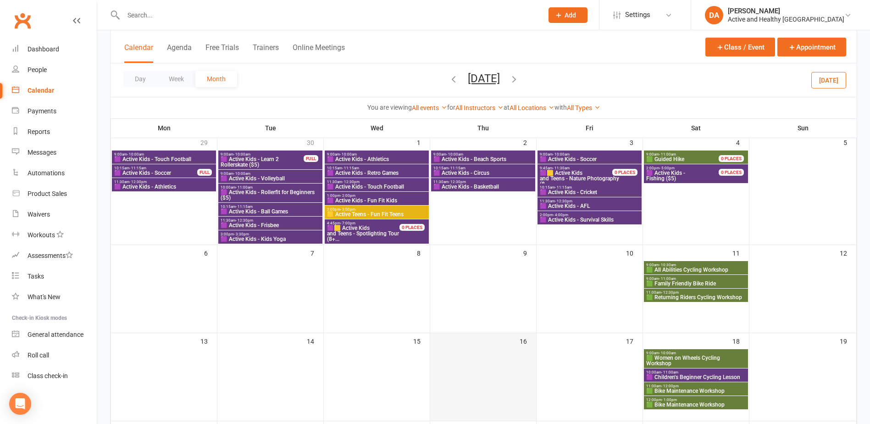
scroll to position [138, 0]
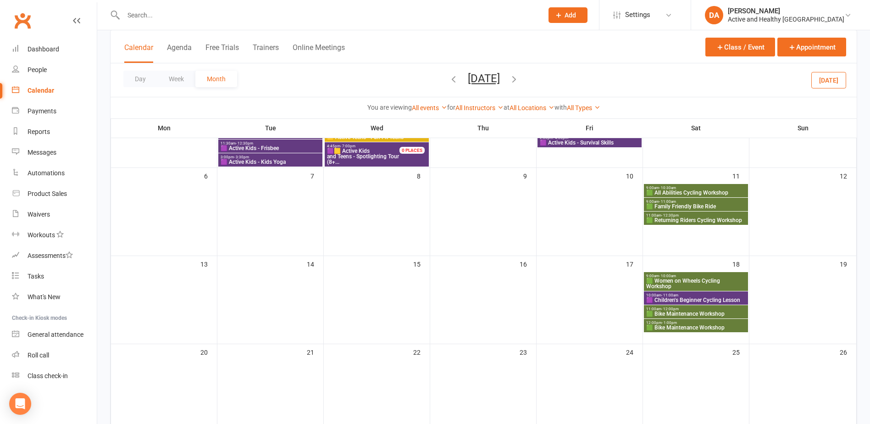
click at [691, 297] on span "🟪 Children's Beginner Cycling Lesson" at bounding box center [696, 300] width 100 height 6
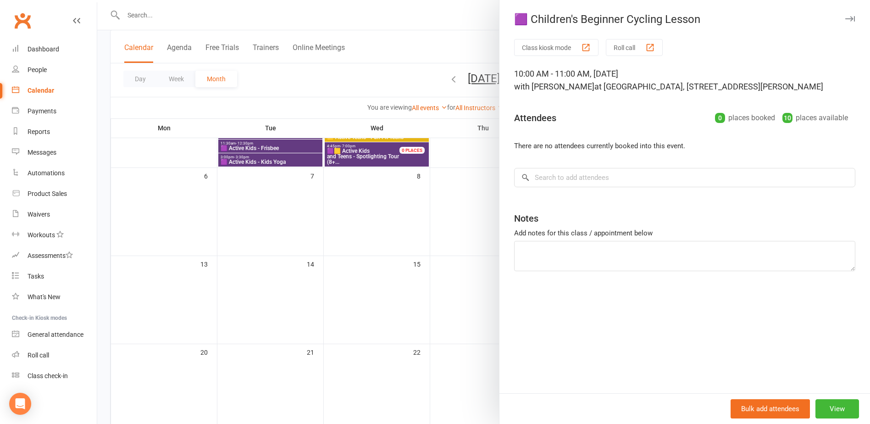
click at [476, 309] on div at bounding box center [483, 212] width 773 height 424
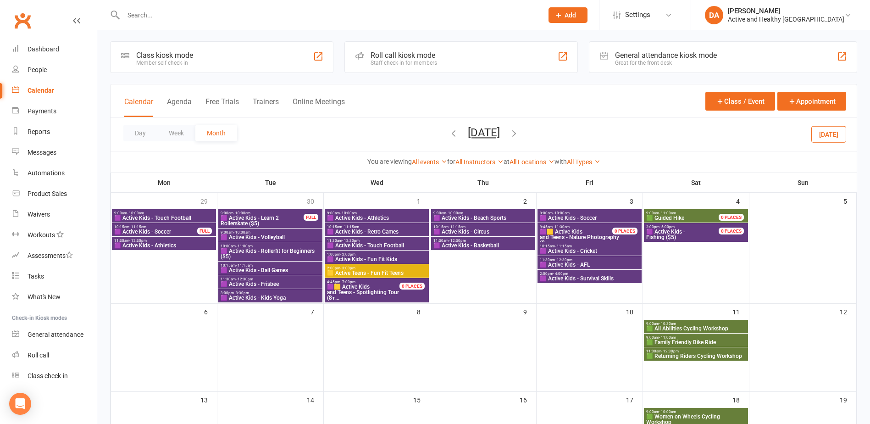
scroll to position [0, 0]
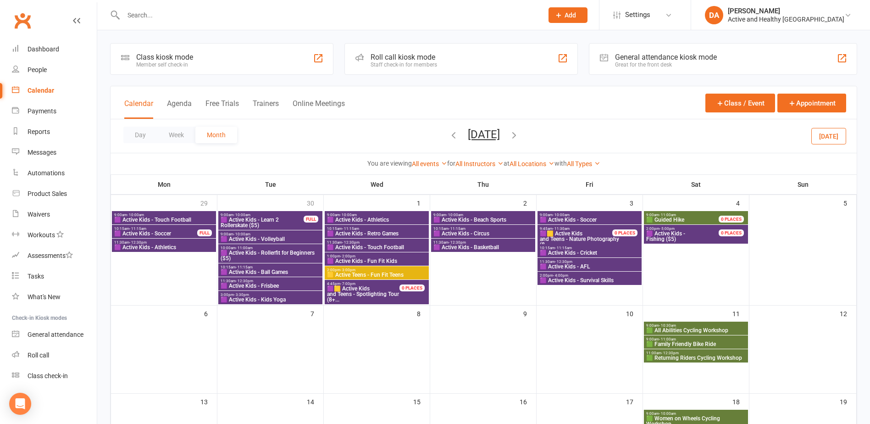
click at [449, 132] on icon "button" at bounding box center [454, 135] width 10 height 10
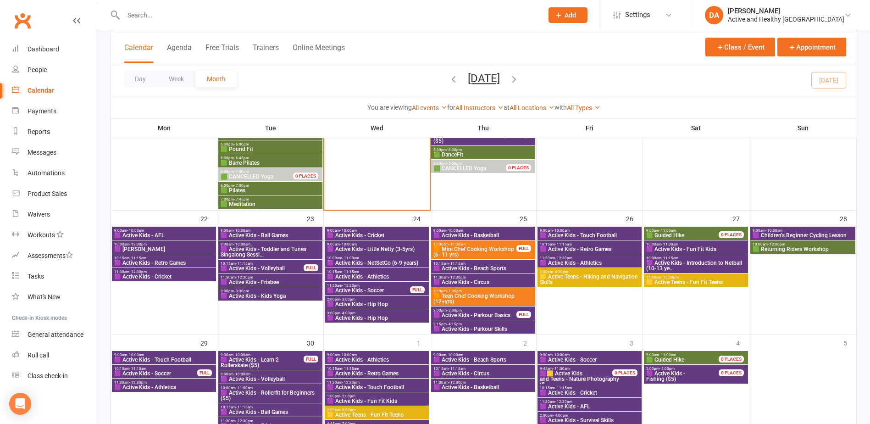
scroll to position [642, 0]
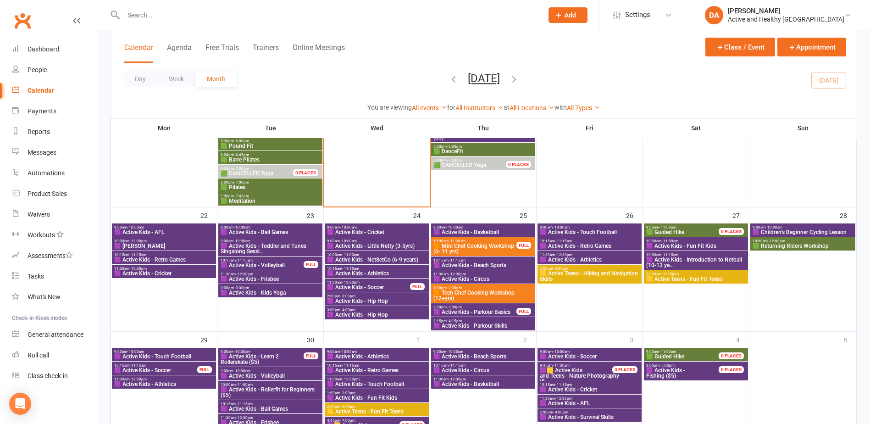
click at [702, 227] on span "9:00am - 11:00am" at bounding box center [688, 227] width 84 height 4
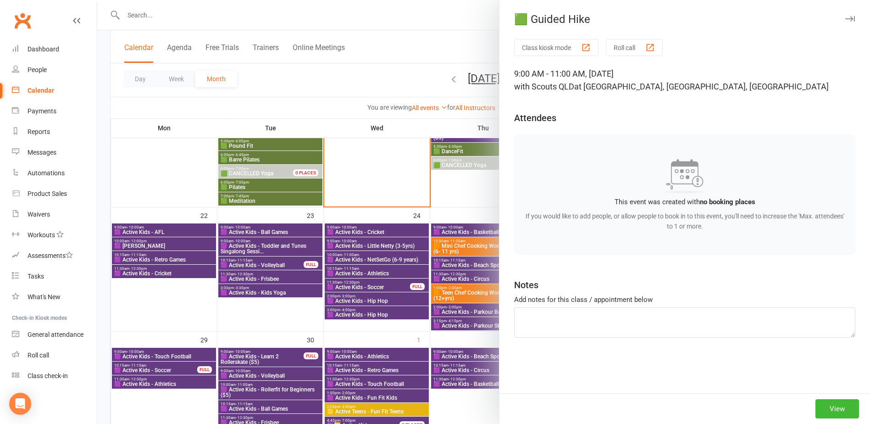
click at [423, 98] on div at bounding box center [483, 212] width 773 height 424
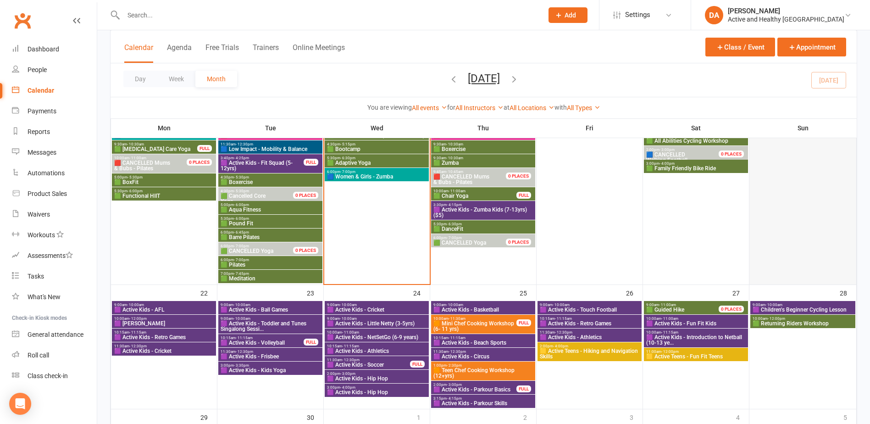
scroll to position [688, 0]
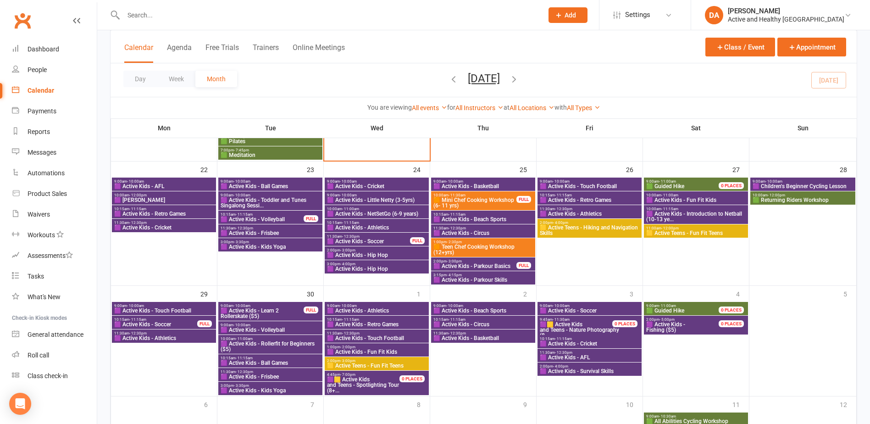
click at [282, 385] on span "3:00pm - 3:30pm" at bounding box center [270, 385] width 100 height 4
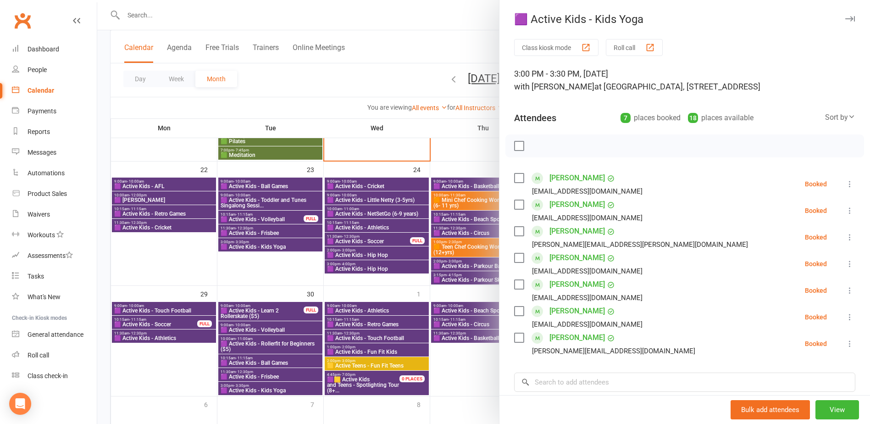
click at [282, 385] on div at bounding box center [483, 212] width 773 height 424
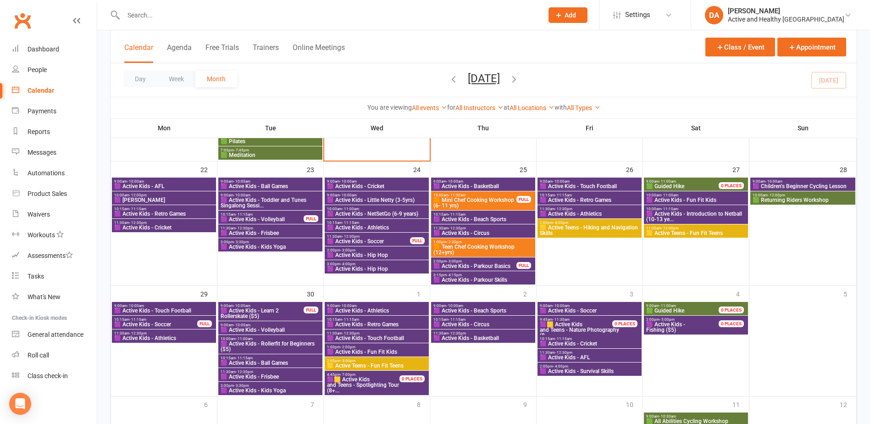
click at [267, 244] on span "🟪 Active Kids - Kids Yoga" at bounding box center [270, 247] width 100 height 6
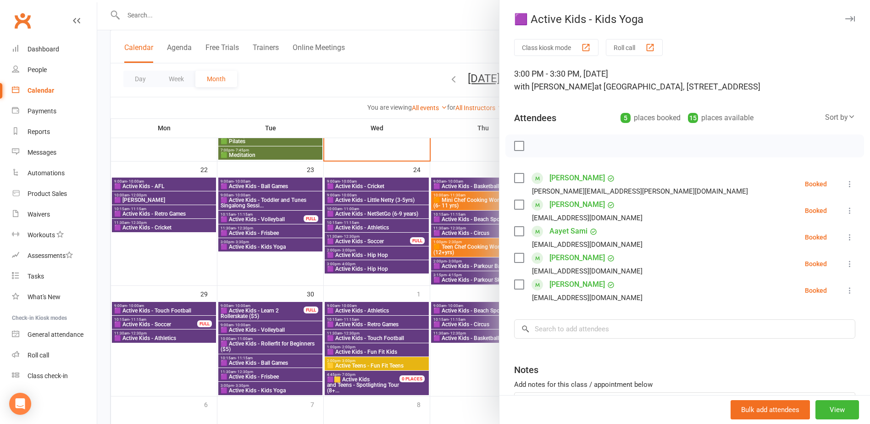
click at [281, 246] on div at bounding box center [483, 212] width 773 height 424
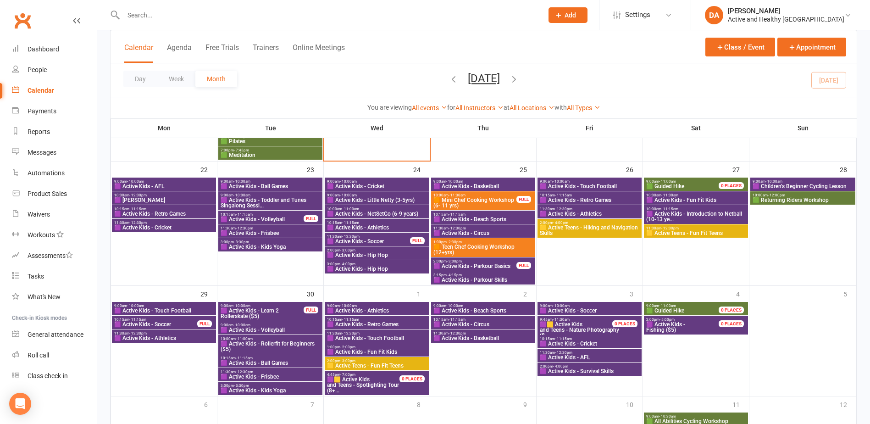
click at [281, 246] on span "🟪 Active Kids - Kids Yoga" at bounding box center [270, 247] width 100 height 6
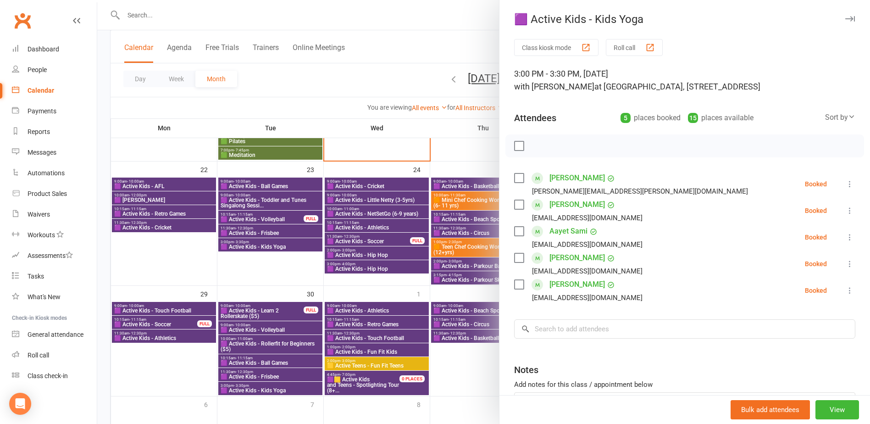
click at [372, 350] on div at bounding box center [483, 212] width 773 height 424
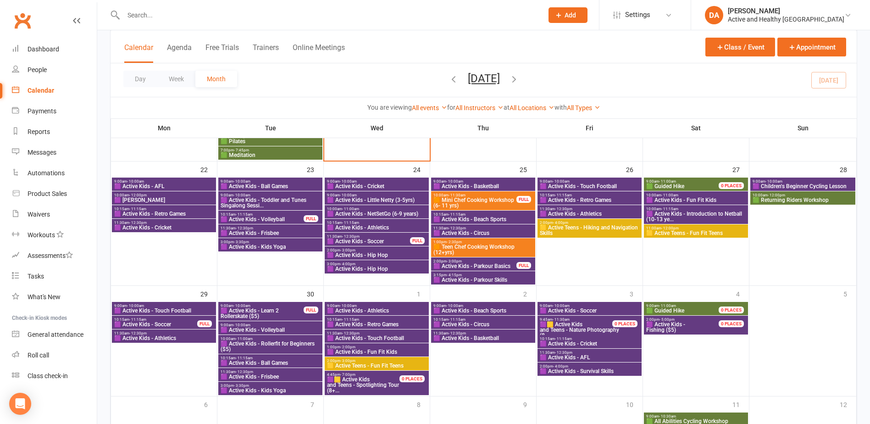
click at [376, 366] on span "🟨 Active Teens - Fun Fit Teens" at bounding box center [377, 366] width 100 height 6
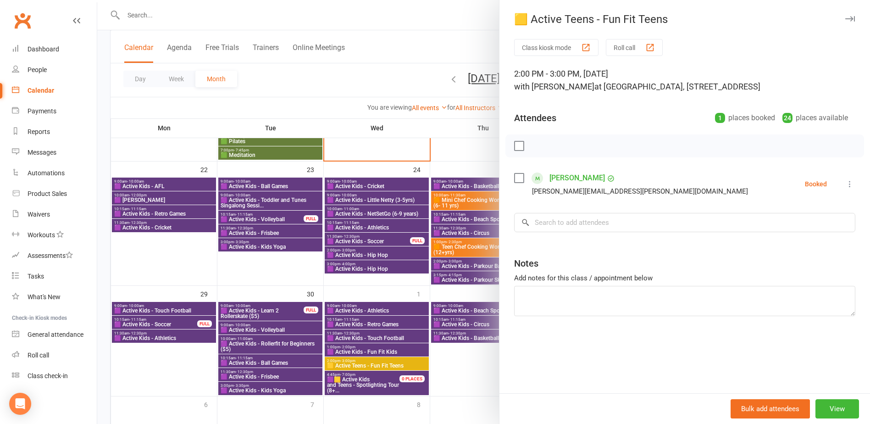
click at [376, 366] on div at bounding box center [483, 212] width 773 height 424
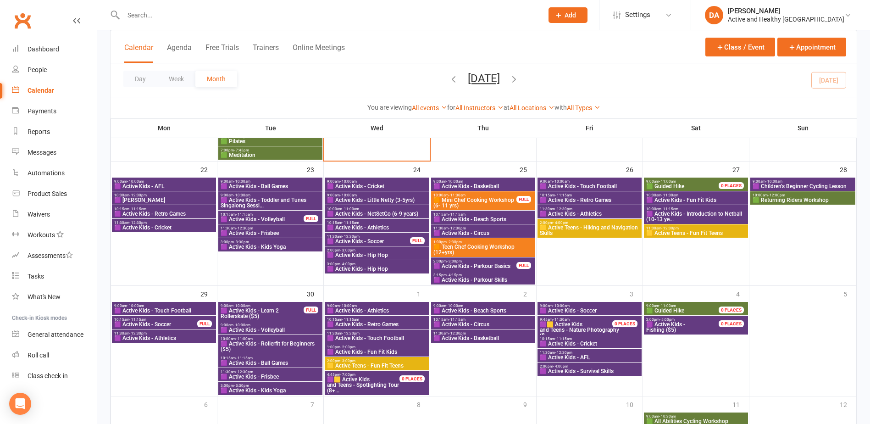
click at [710, 233] on span "🟨 Active Teens - Fun Fit Teens" at bounding box center [696, 233] width 100 height 6
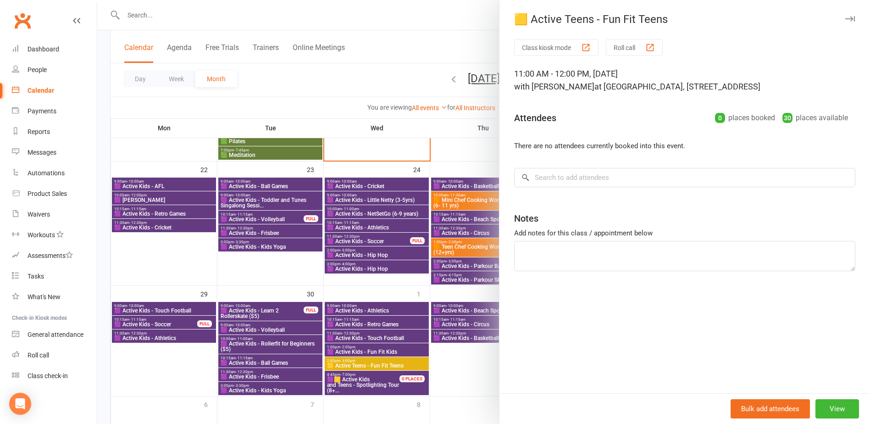
drag, startPoint x: 437, startPoint y: 235, endPoint x: 489, endPoint y: 229, distance: 52.6
click at [439, 234] on div at bounding box center [483, 212] width 773 height 424
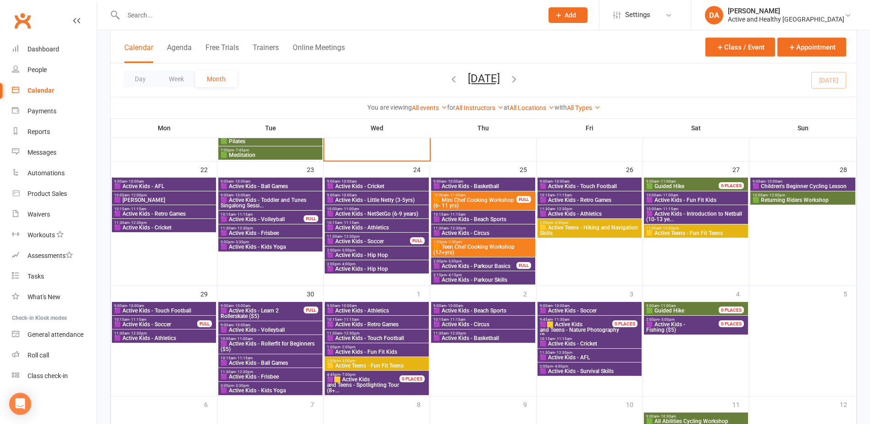
click at [582, 225] on span "🟨 Active Teens - Hiking and Navigation Skills" at bounding box center [589, 230] width 100 height 11
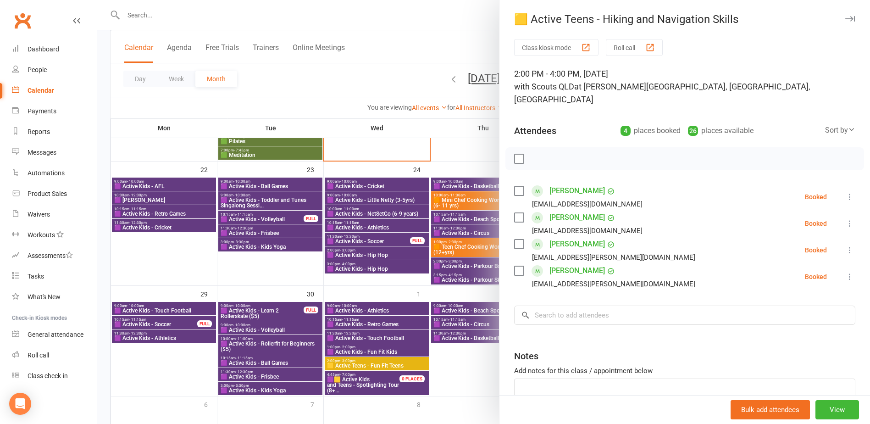
drag, startPoint x: 351, startPoint y: 302, endPoint x: 398, endPoint y: 301, distance: 47.3
click at [351, 302] on div at bounding box center [483, 212] width 773 height 424
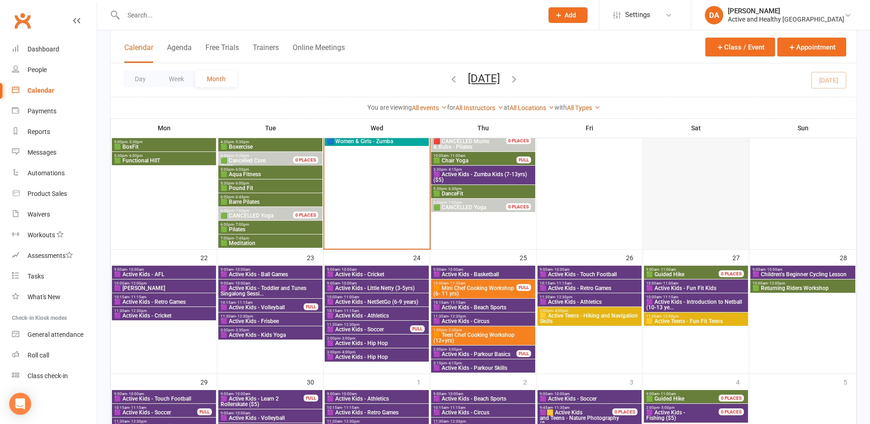
scroll to position [596, 0]
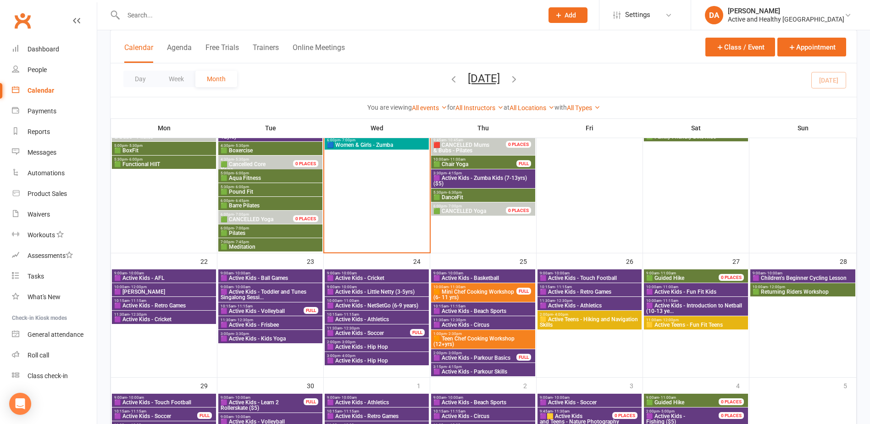
click at [701, 319] on span "11:00am - 12:00pm" at bounding box center [696, 320] width 100 height 4
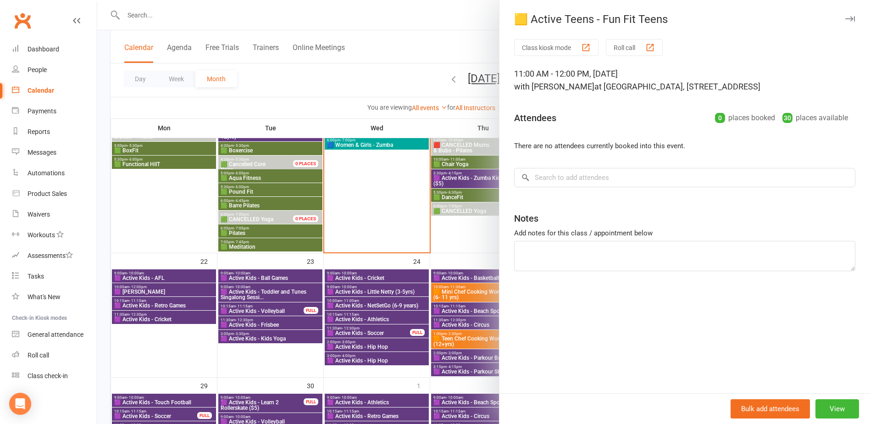
drag, startPoint x: 275, startPoint y: 331, endPoint x: 736, endPoint y: 311, distance: 461.3
click at [277, 331] on div at bounding box center [483, 212] width 773 height 424
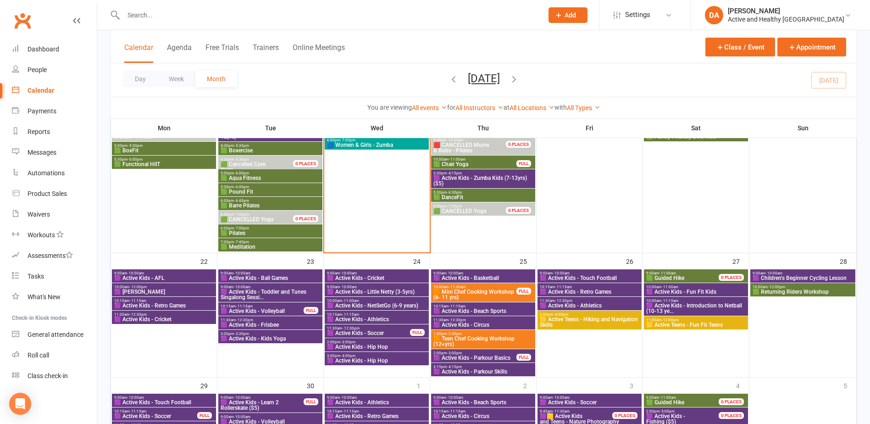
click at [715, 324] on span "🟨 Active Teens - Fun Fit Teens" at bounding box center [696, 325] width 100 height 6
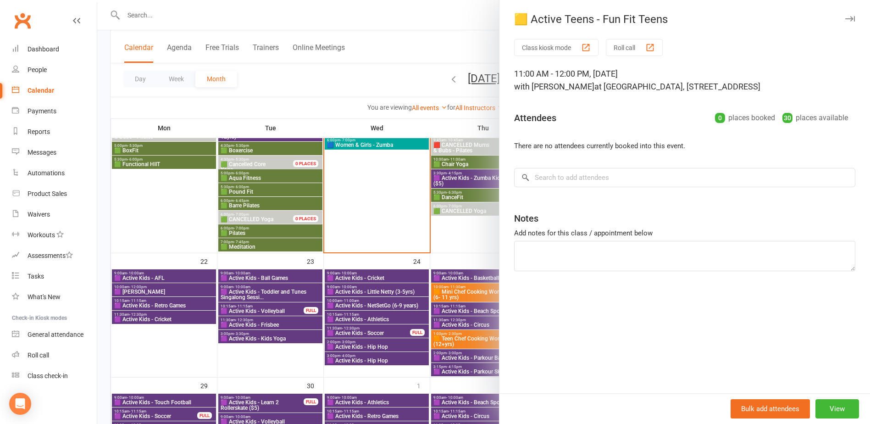
click at [428, 327] on div at bounding box center [483, 212] width 773 height 424
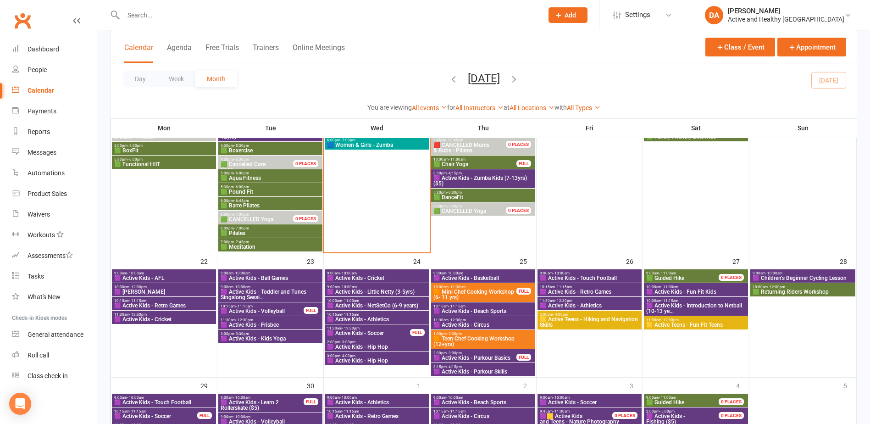
click at [714, 289] on span "🟪 Active Kids - Fun Fit Kids" at bounding box center [696, 292] width 100 height 6
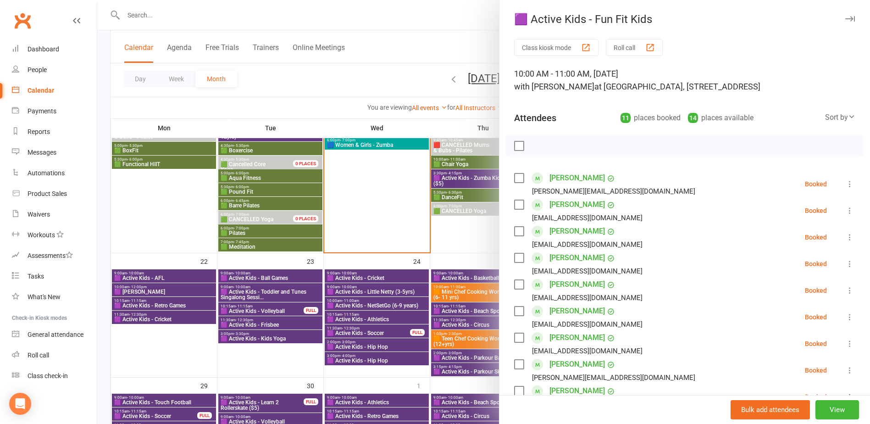
click at [461, 269] on div at bounding box center [483, 212] width 773 height 424
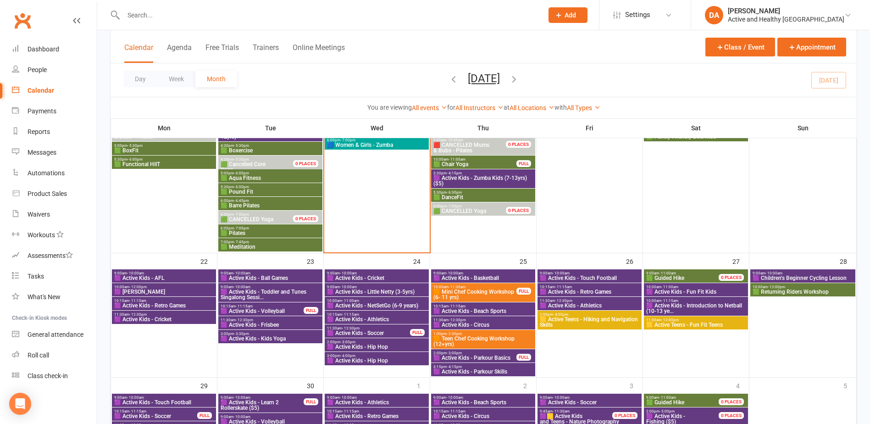
click at [485, 357] on span "🟪 Active Kids - Parkour Basics" at bounding box center [475, 358] width 84 height 6
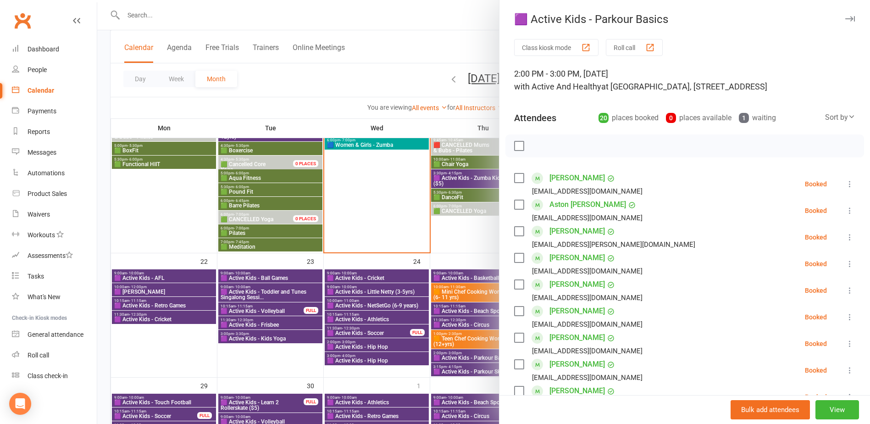
click at [478, 357] on div at bounding box center [483, 212] width 773 height 424
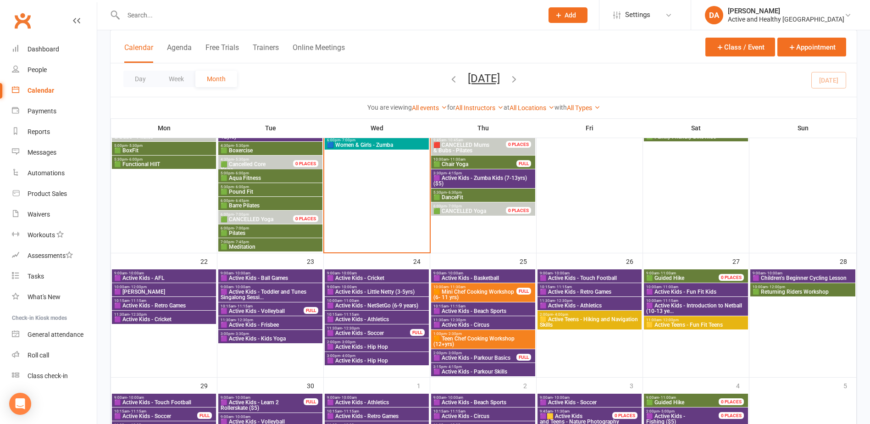
click at [489, 372] on span "🟪 Active Kids - Parkour Skills" at bounding box center [483, 372] width 100 height 6
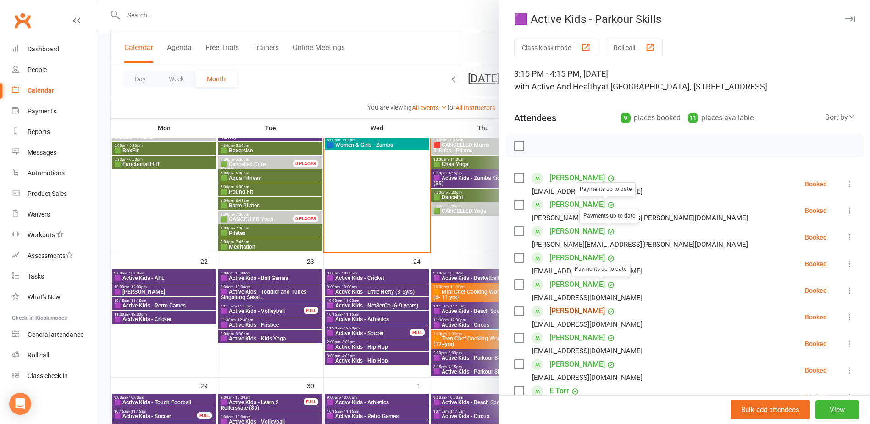
scroll to position [46, 0]
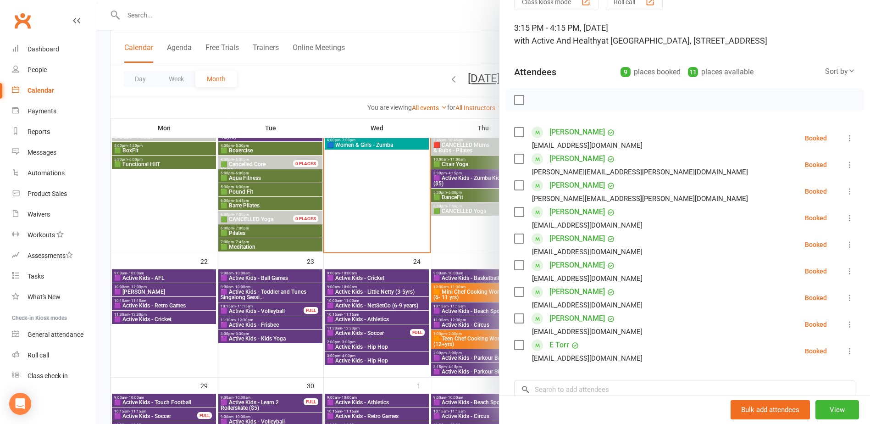
click at [422, 391] on div at bounding box center [483, 212] width 773 height 424
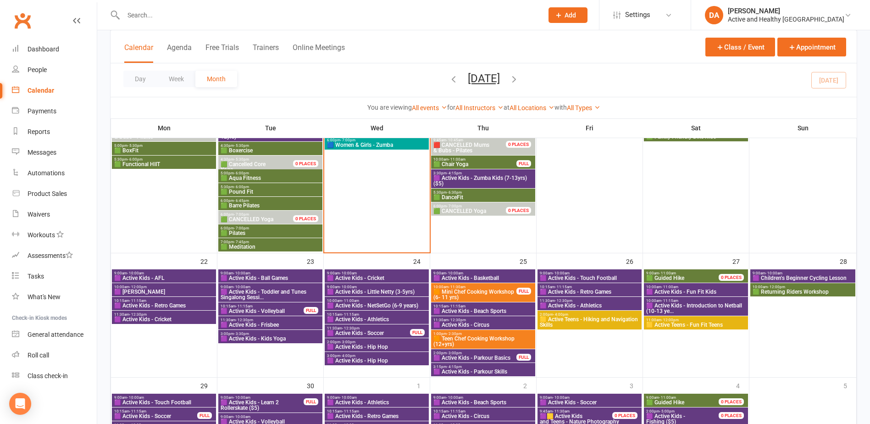
click at [490, 356] on span "🟪 Active Kids - Parkour Basics" at bounding box center [475, 358] width 84 height 6
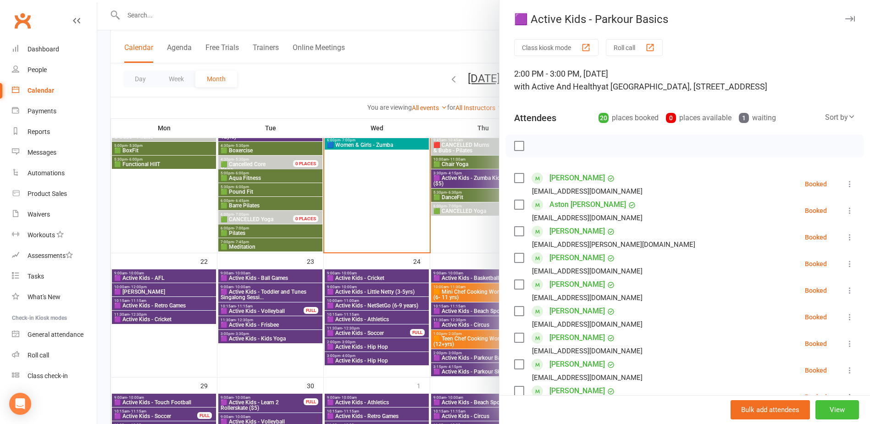
click at [834, 413] on button "View" at bounding box center [837, 409] width 44 height 19
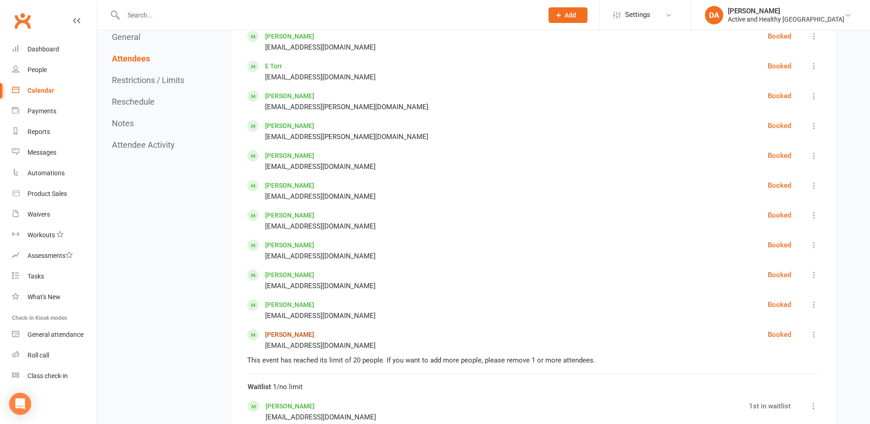
scroll to position [963, 0]
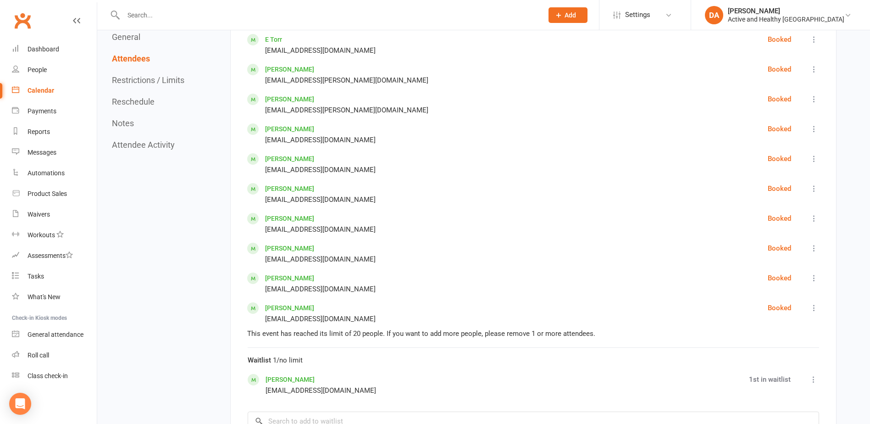
click at [37, 94] on div "Calendar" at bounding box center [41, 90] width 27 height 7
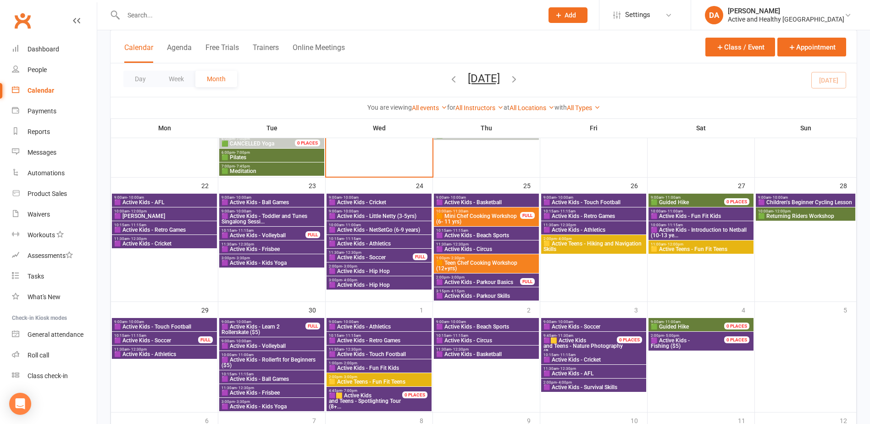
scroll to position [688, 0]
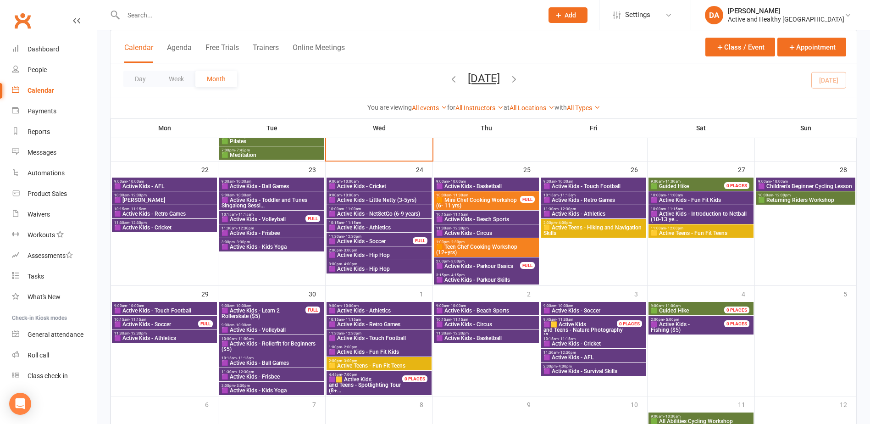
click at [608, 211] on span "🟪 Active Kids - Athletics" at bounding box center [593, 214] width 101 height 6
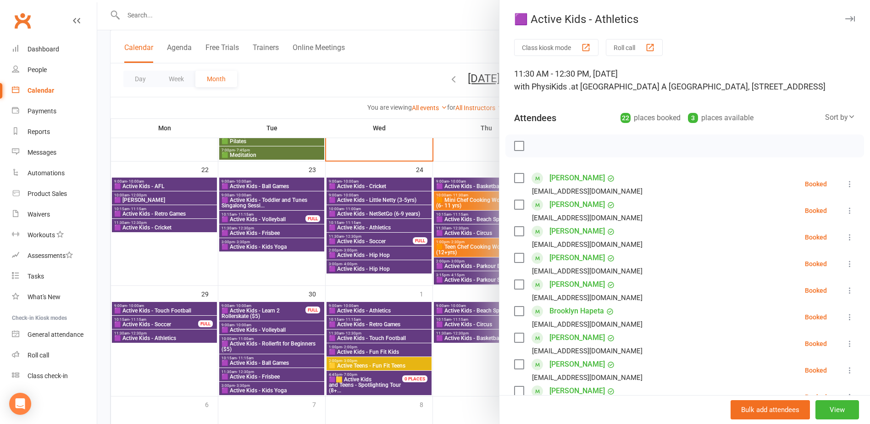
click at [378, 223] on div at bounding box center [483, 212] width 773 height 424
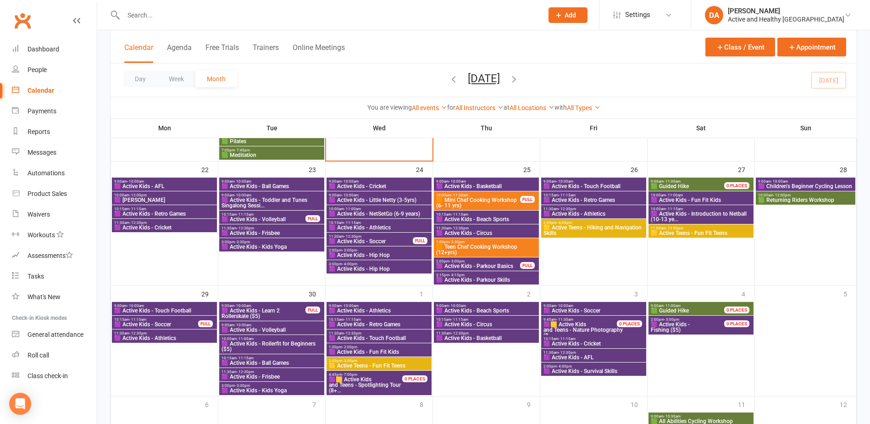
click at [373, 226] on span "🟪 Active Kids - Athletics" at bounding box center [378, 228] width 101 height 6
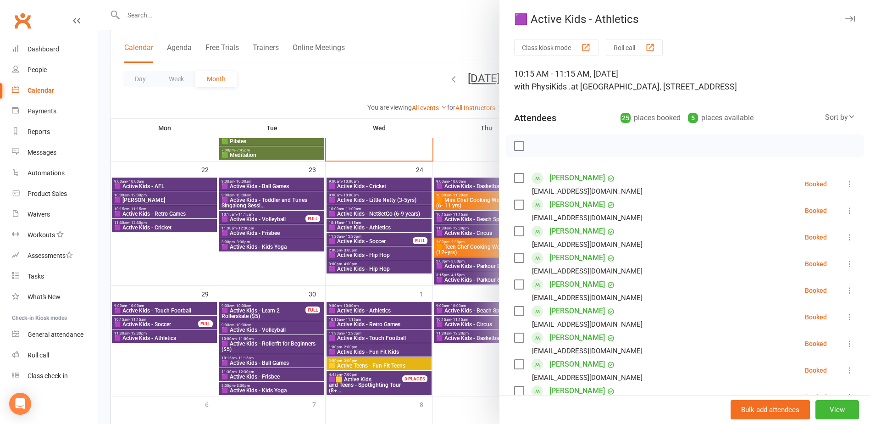
click at [373, 226] on div at bounding box center [483, 212] width 773 height 424
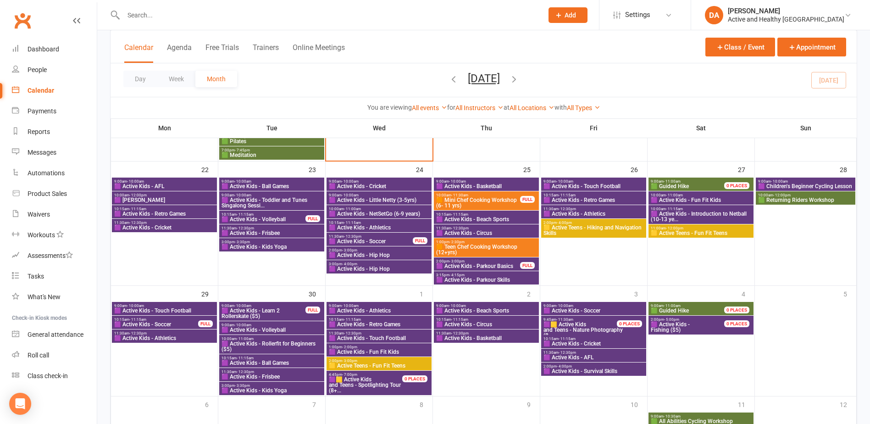
click at [384, 307] on span "9:00am - 10:00am" at bounding box center [378, 306] width 101 height 4
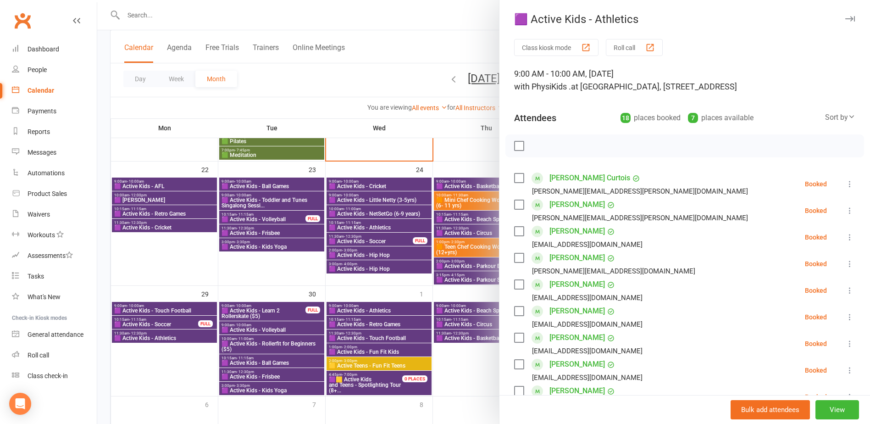
click at [159, 340] on div at bounding box center [483, 212] width 773 height 424
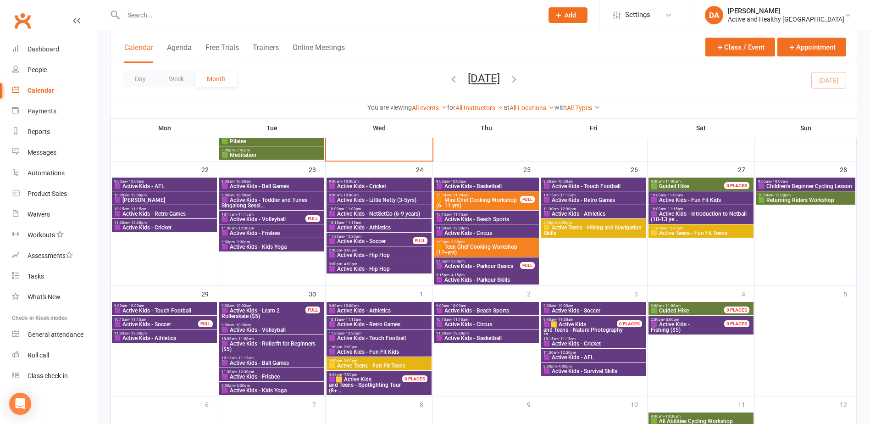
click at [161, 337] on span "🟪 Active Kids - Athletics" at bounding box center [164, 338] width 101 height 6
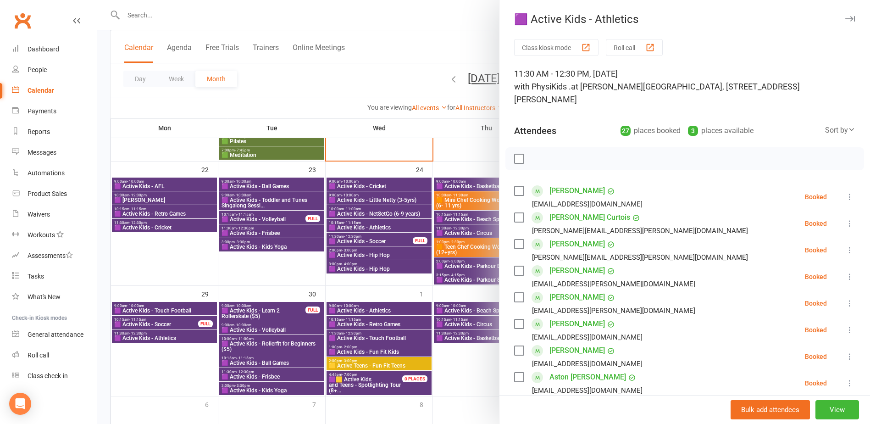
click at [388, 346] on div at bounding box center [483, 212] width 773 height 424
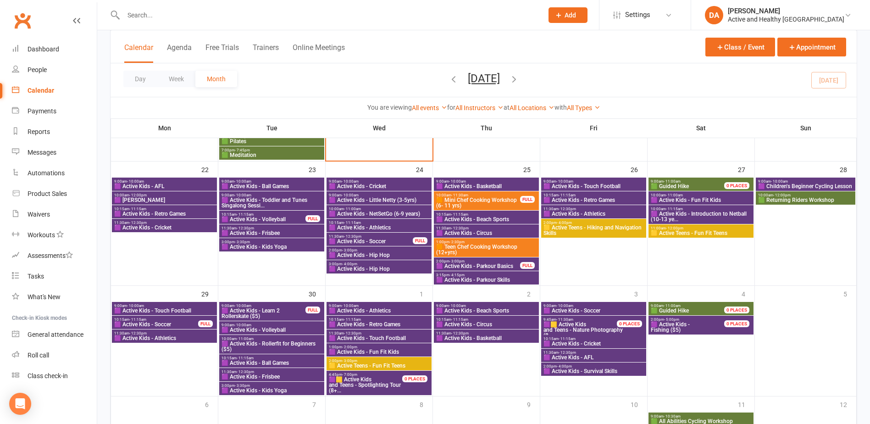
click at [483, 200] on span "🟧 Mini Chef Cooking Workshop (6- 11 yrs)" at bounding box center [478, 202] width 85 height 11
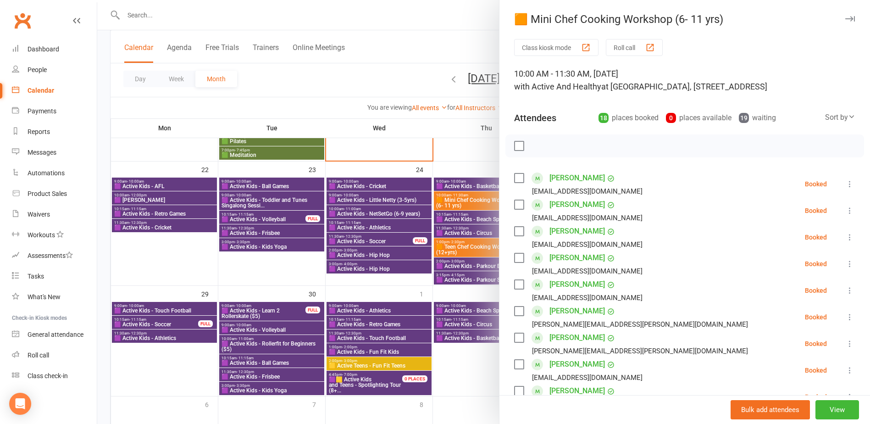
click at [390, 277] on div at bounding box center [483, 212] width 773 height 424
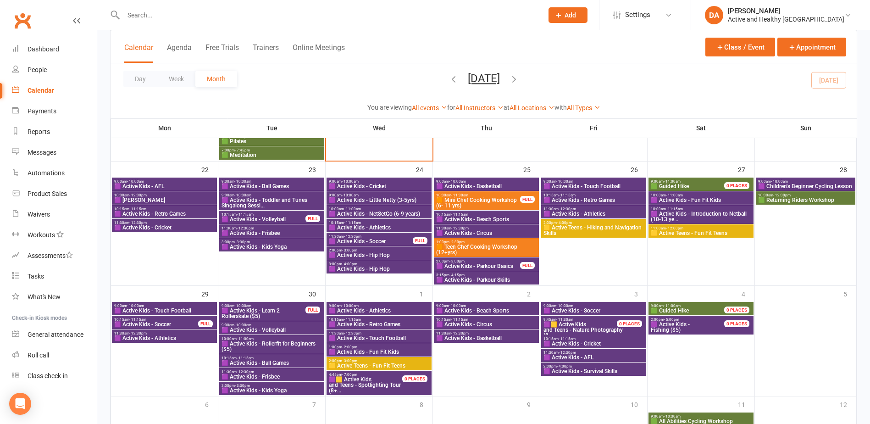
click at [479, 247] on span "🟧 Teen Chef Cooking Workshop (12+yrs)" at bounding box center [486, 249] width 101 height 11
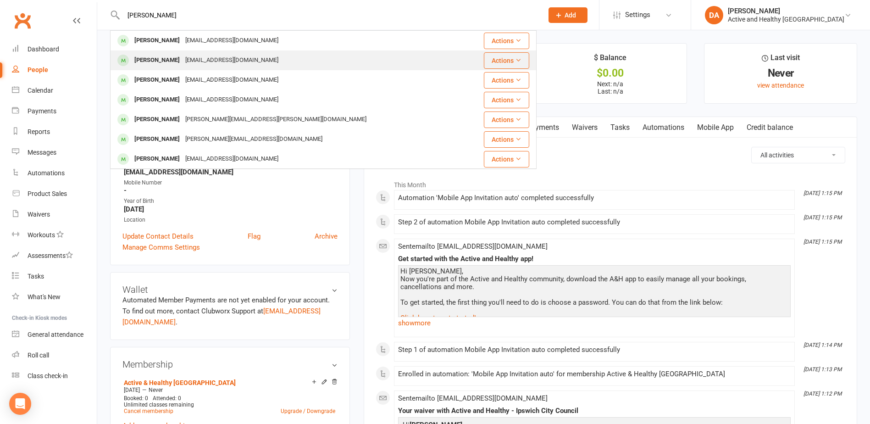
type input "Christine Southam"
click at [180, 60] on div "Christine Southam" at bounding box center [157, 60] width 51 height 13
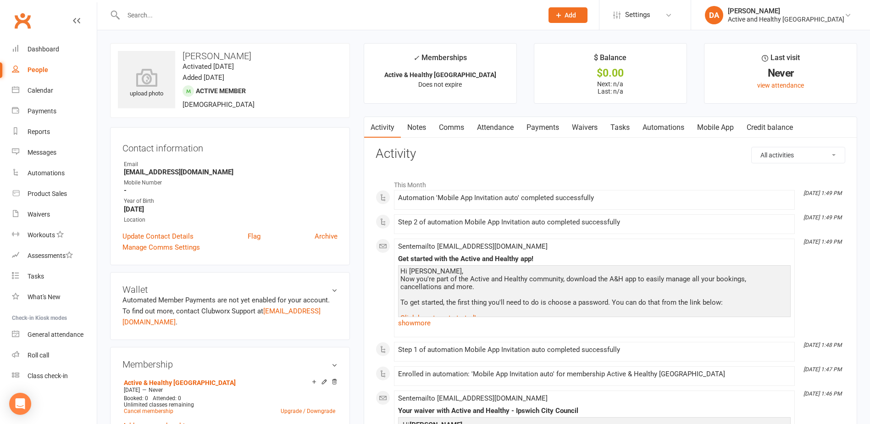
click at [329, 234] on link "Archive" at bounding box center [326, 236] width 23 height 11
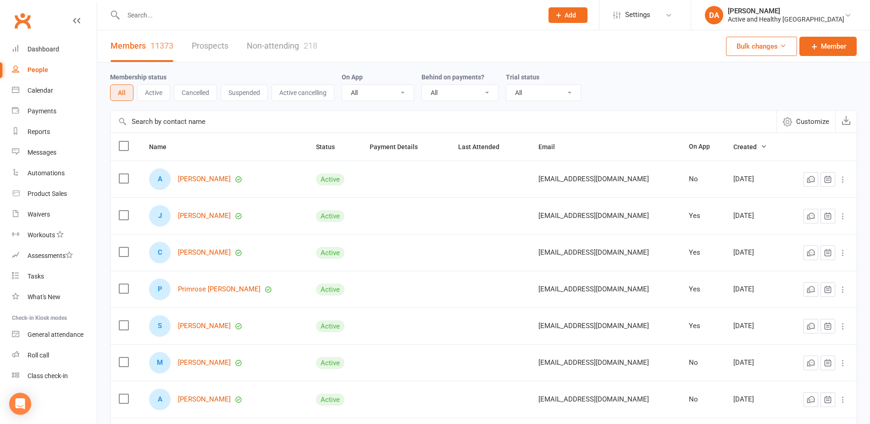
drag, startPoint x: 165, startPoint y: 21, endPoint x: 153, endPoint y: 12, distance: 14.5
click at [165, 21] on input "text" at bounding box center [329, 15] width 416 height 13
paste input "Jodie Morine"
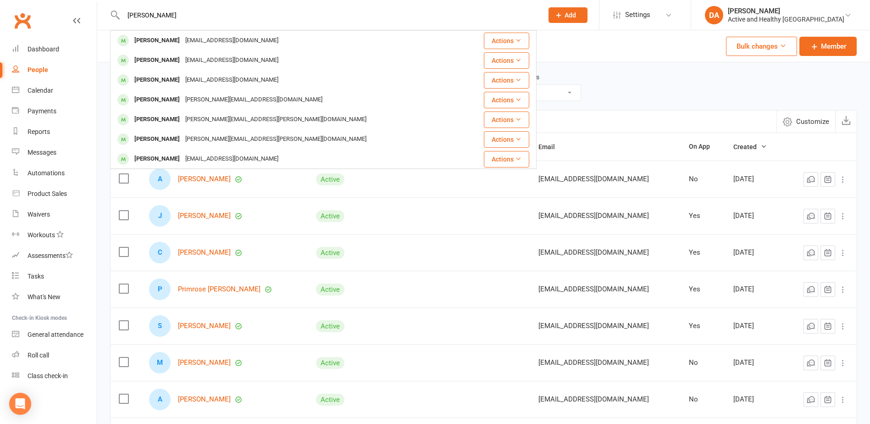
type input "Jodie Morine"
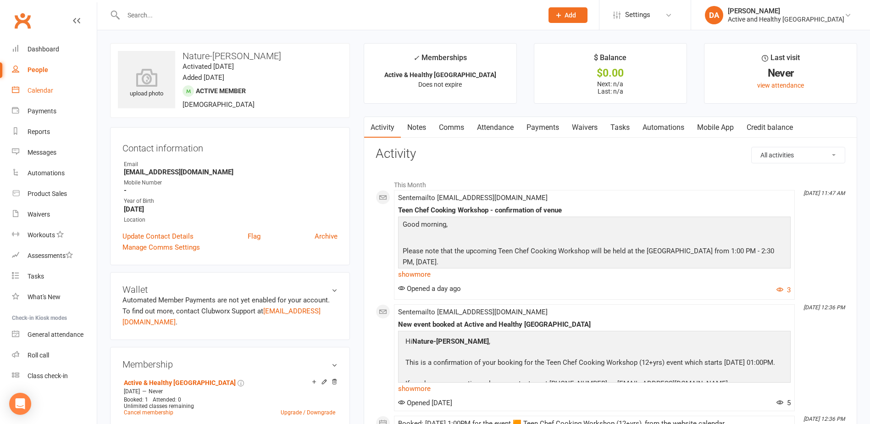
click at [44, 87] on div "Calendar" at bounding box center [41, 90] width 26 height 7
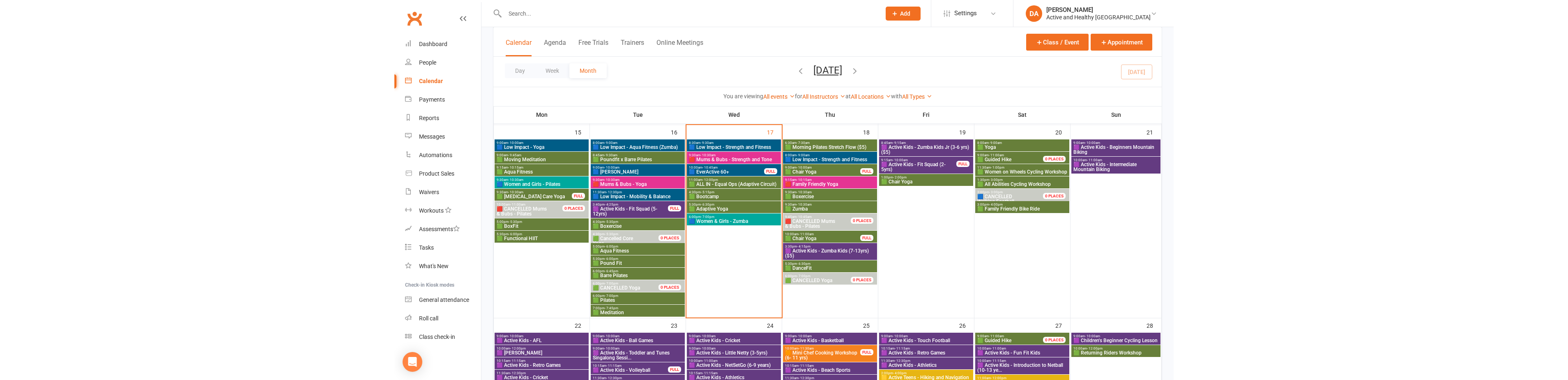
scroll to position [617, 0]
